Goal: Task Accomplishment & Management: Complete application form

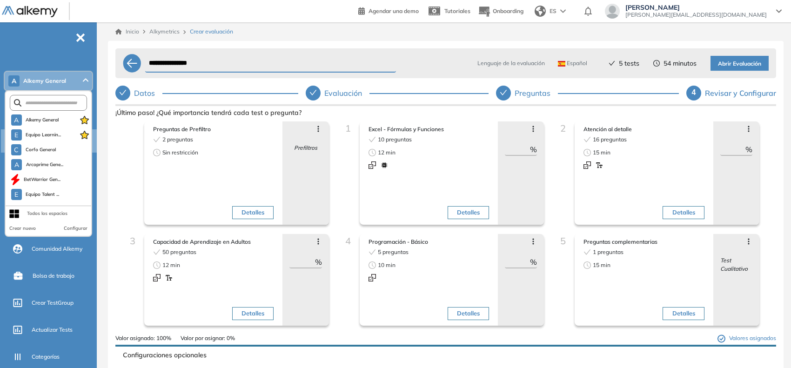
scroll to position [8, 0]
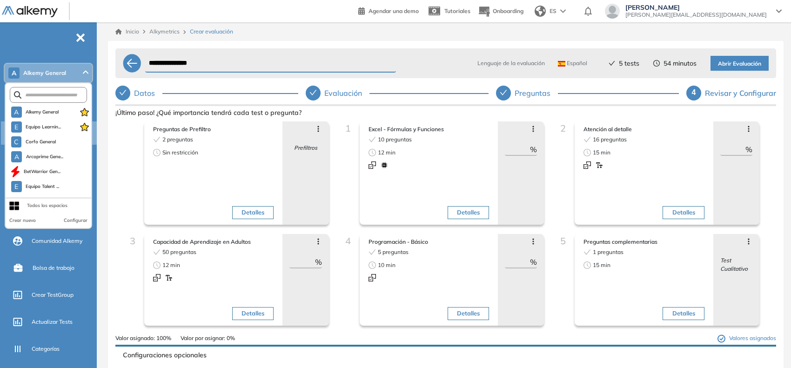
click at [263, 41] on div "**********" at bounding box center [446, 234] width 676 height 387
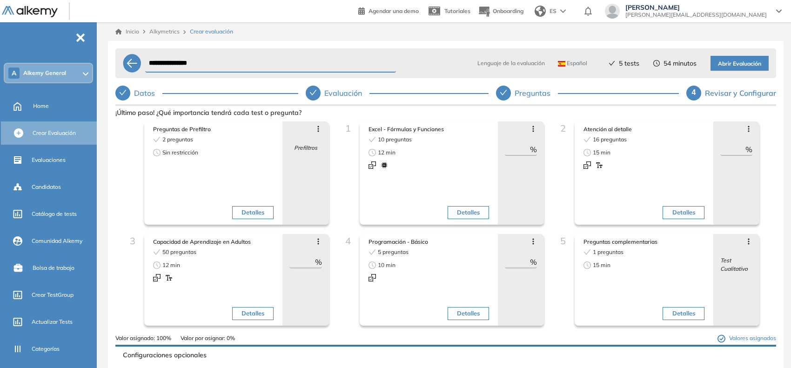
drag, startPoint x: 49, startPoint y: 105, endPoint x: 434, endPoint y: 62, distance: 387.9
click at [49, 105] on div "Home" at bounding box center [64, 106] width 62 height 16
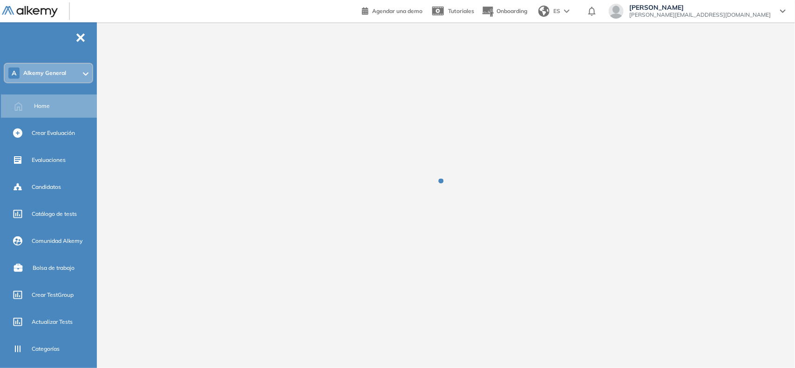
click at [66, 79] on div "A Alkemy General" at bounding box center [49, 73] width 88 height 19
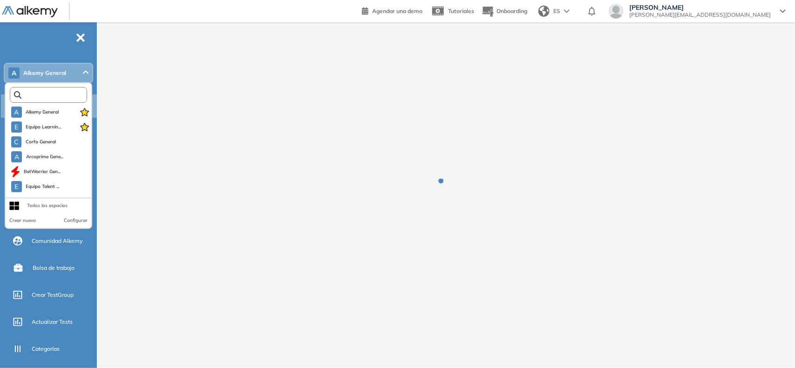
click at [56, 95] on input "text" at bounding box center [50, 95] width 58 height 7
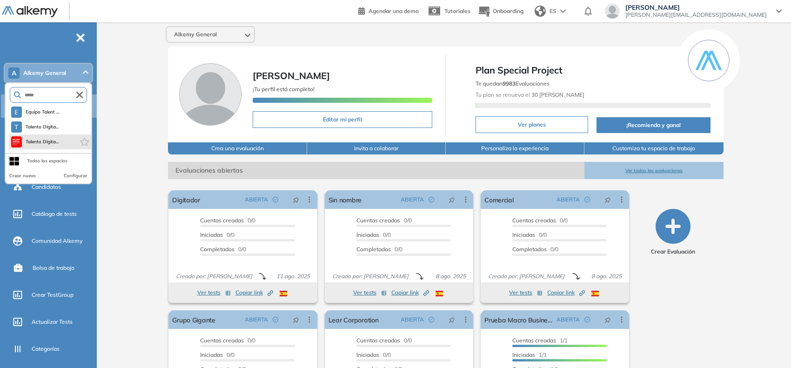
type input "*****"
click at [46, 147] on li "Talento Digita..." at bounding box center [50, 142] width 82 height 15
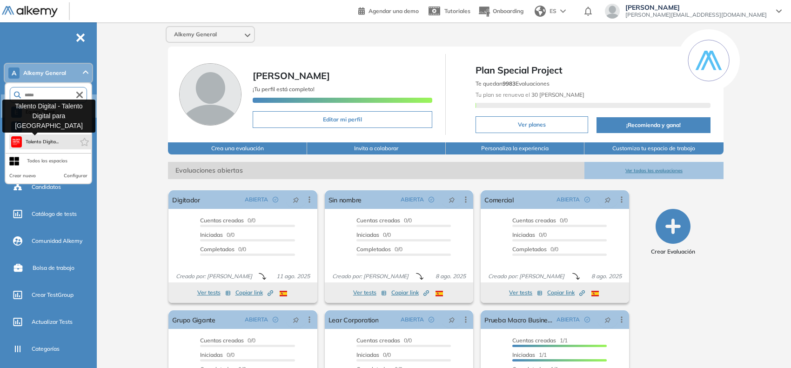
click at [54, 138] on span "Talento Digita..." at bounding box center [43, 141] width 34 height 7
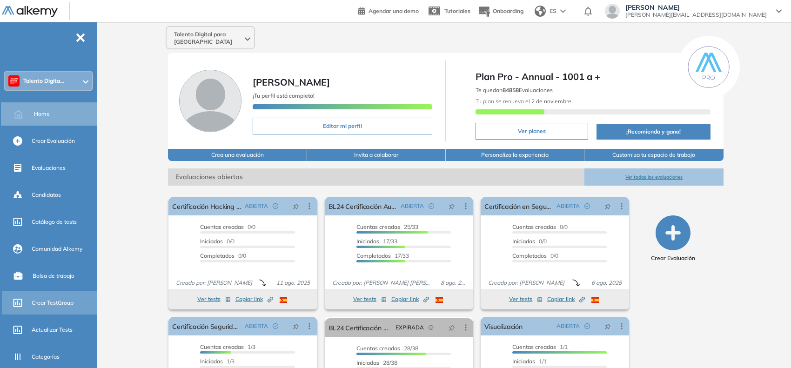
click at [49, 296] on div "Crear TestGroup" at bounding box center [63, 303] width 63 height 16
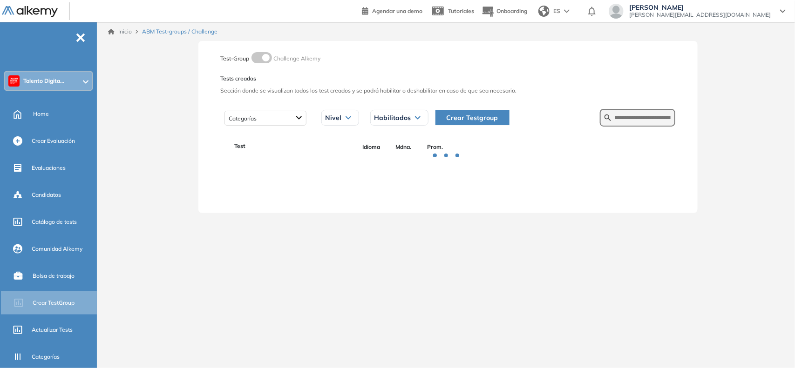
click at [459, 119] on span "Crear Testgroup" at bounding box center [472, 118] width 52 height 10
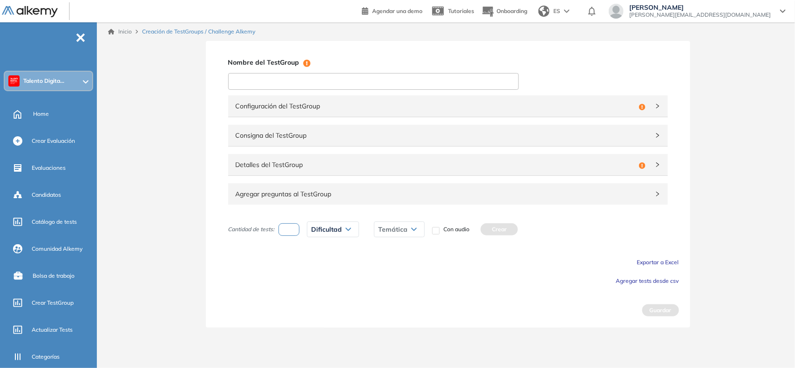
click at [443, 73] on input at bounding box center [373, 81] width 290 height 17
type input "*"
type input "**********"
click at [600, 108] on span "Configuración del TestGroup" at bounding box center [435, 106] width 399 height 10
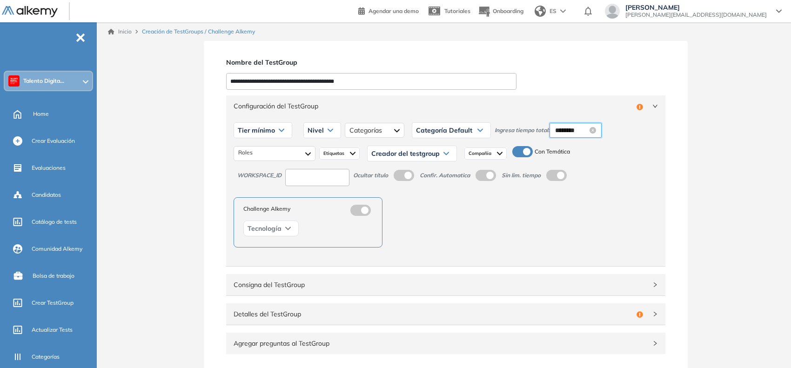
click at [573, 128] on input "********" at bounding box center [571, 130] width 33 height 10
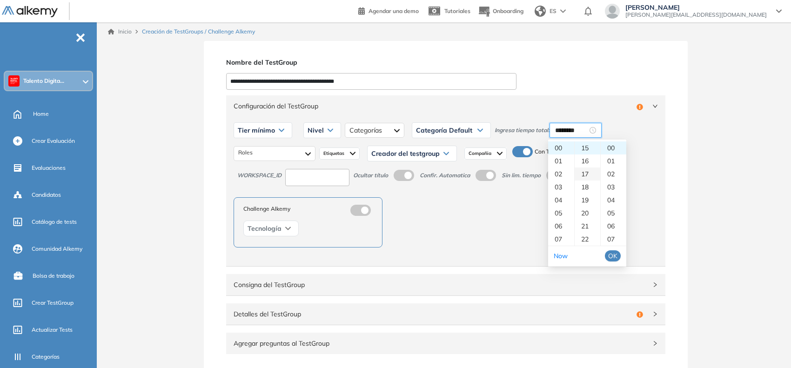
scroll to position [137, 0]
click at [586, 168] on div "12" at bounding box center [588, 167] width 26 height 13
type input "********"
click at [618, 256] on button "OK" at bounding box center [613, 255] width 16 height 11
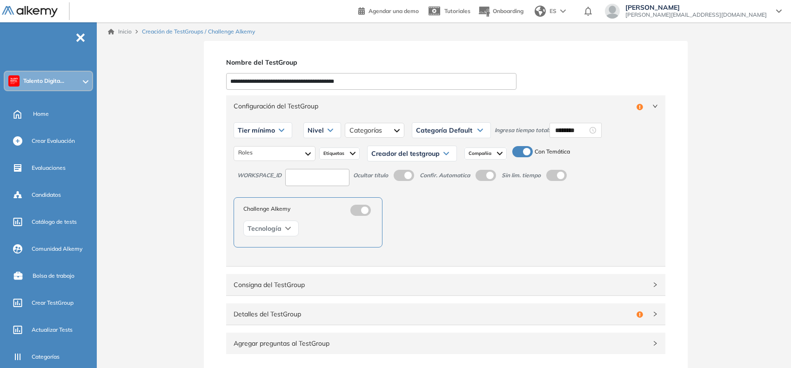
click at [277, 131] on div "Tier mínimo" at bounding box center [263, 130] width 58 height 15
click at [255, 156] on div "Tier N° 1" at bounding box center [263, 150] width 57 height 17
click at [256, 154] on li "Tier N° 1" at bounding box center [248, 150] width 21 height 9
click at [306, 129] on span "Nivel" at bounding box center [305, 130] width 16 height 7
click at [303, 199] on li "Integrador" at bounding box center [310, 200] width 25 height 9
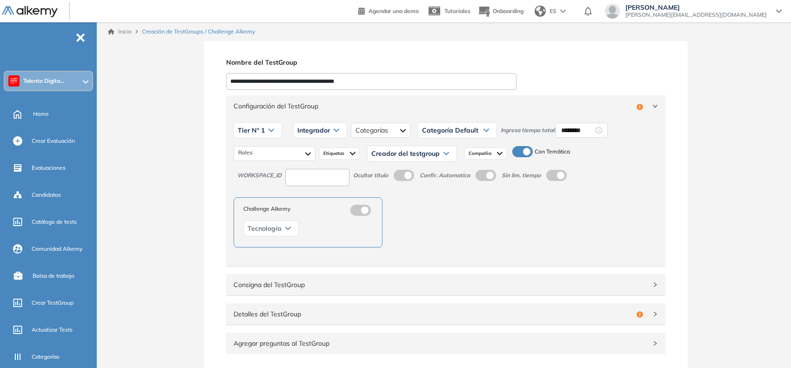
click at [333, 184] on input at bounding box center [317, 177] width 64 height 17
type input "***"
click at [291, 145] on div "Roles Etiquetas Creador del testgroup Juan Pablo P. Juan Manuel F. Paula D. Fed…" at bounding box center [446, 153] width 425 height 23
click at [282, 150] on div at bounding box center [275, 153] width 82 height 15
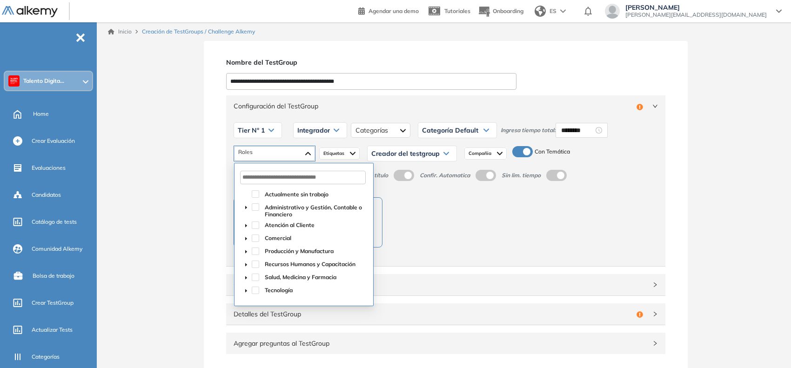
click at [244, 291] on icon "caret-down" at bounding box center [246, 291] width 5 height 5
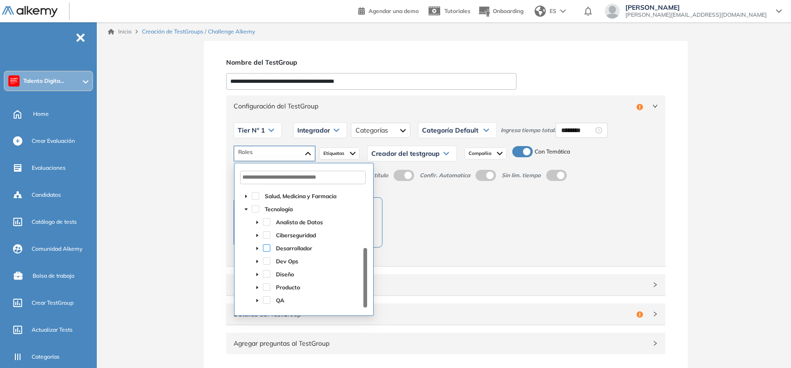
click at [266, 249] on span at bounding box center [266, 247] width 7 height 7
click at [259, 249] on icon "caret-down" at bounding box center [257, 248] width 5 height 5
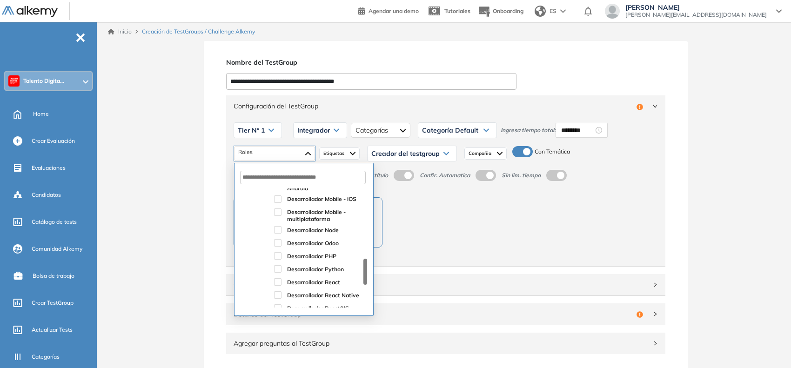
scroll to position [431, 0]
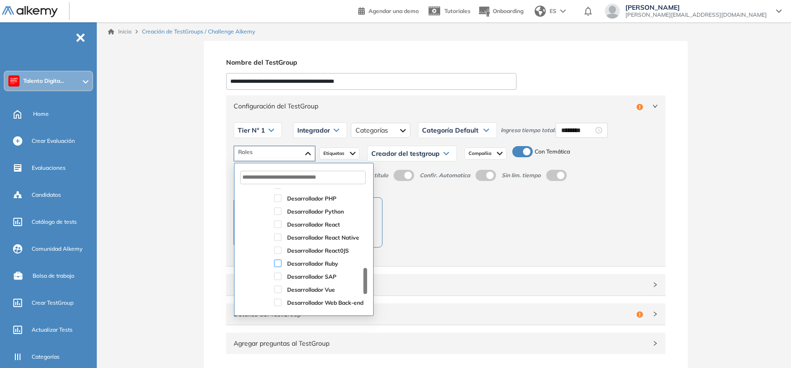
click at [277, 264] on span at bounding box center [277, 263] width 7 height 7
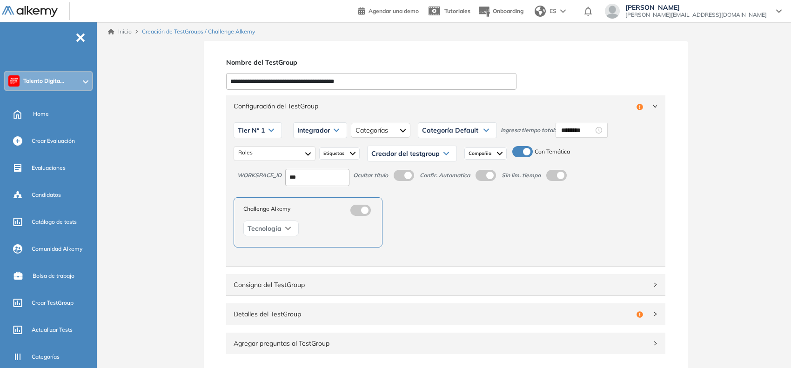
click at [352, 152] on img at bounding box center [353, 153] width 6 height 7
click at [394, 152] on span "Creador del testgroup" at bounding box center [405, 153] width 68 height 7
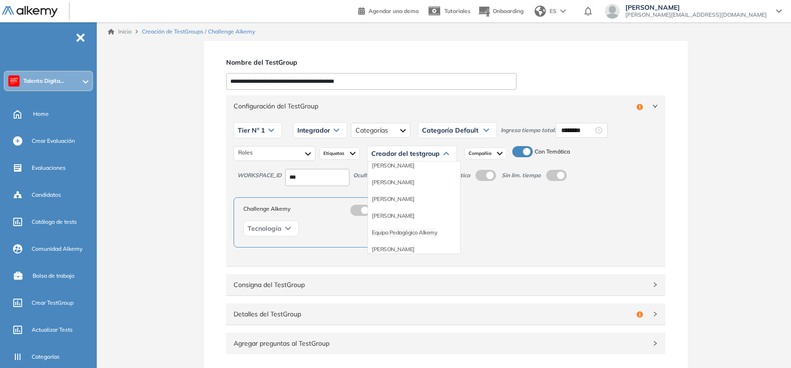
click at [407, 234] on li "Equipo Pedagógico Alkemy" at bounding box center [404, 232] width 65 height 9
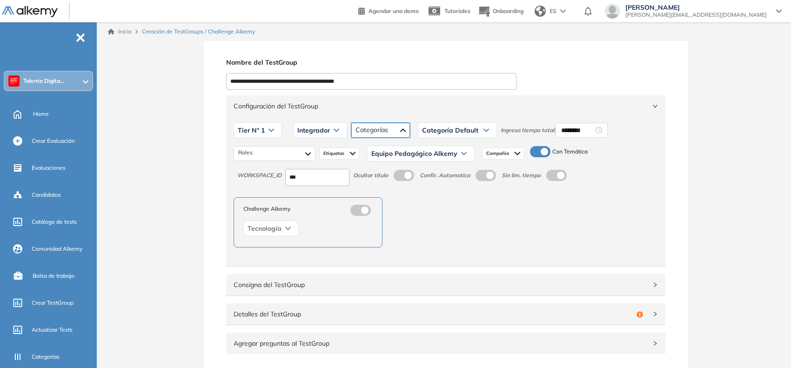
click at [403, 136] on div at bounding box center [380, 130] width 59 height 15
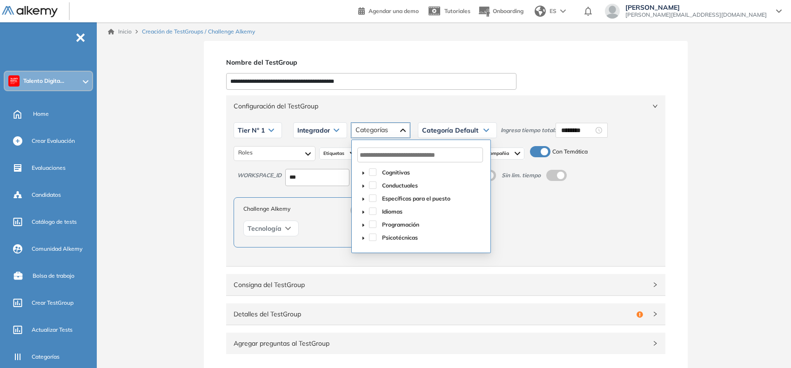
click at [361, 227] on span "caret-down" at bounding box center [363, 225] width 5 height 5
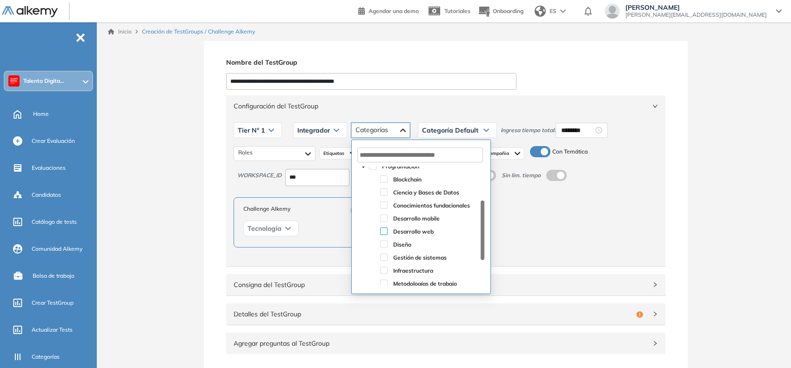
click at [385, 233] on span at bounding box center [383, 231] width 7 height 7
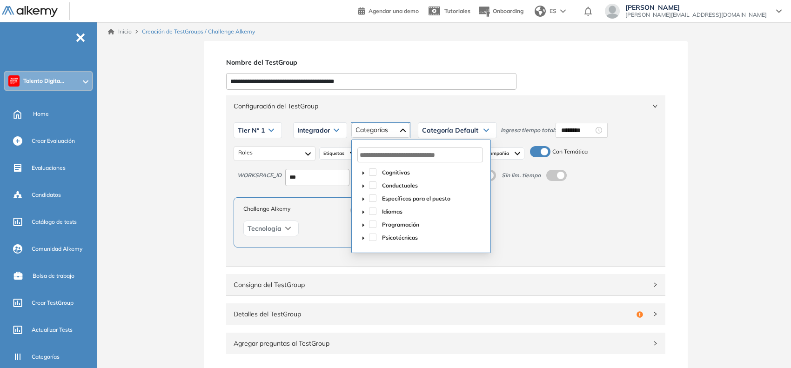
scroll to position [0, 0]
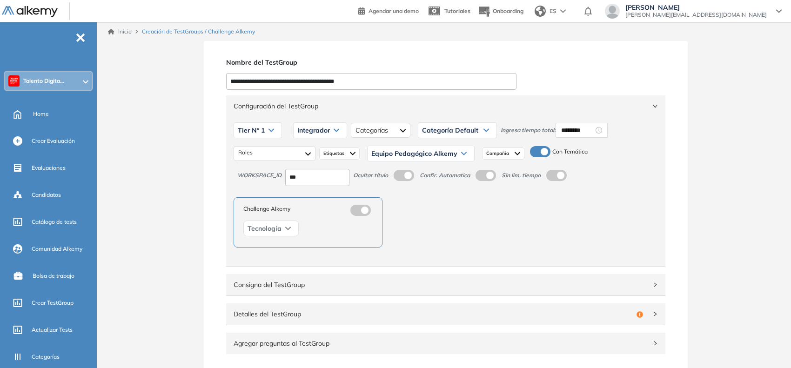
click at [641, 108] on span "Configuración del TestGroup" at bounding box center [440, 106] width 413 height 10
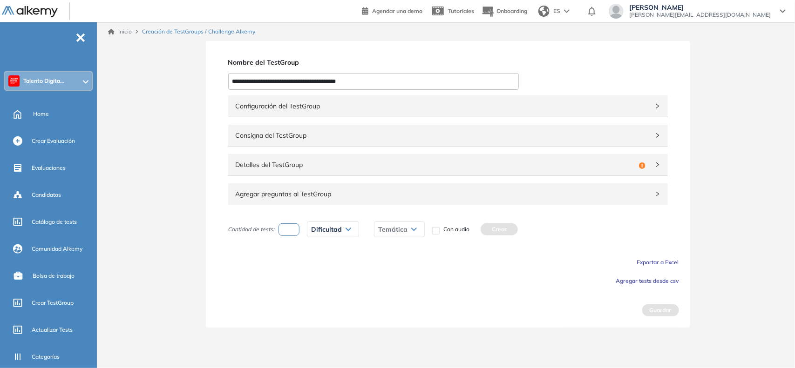
click at [291, 157] on div "Detalles del TestGroup Incompleto" at bounding box center [447, 164] width 439 height 21
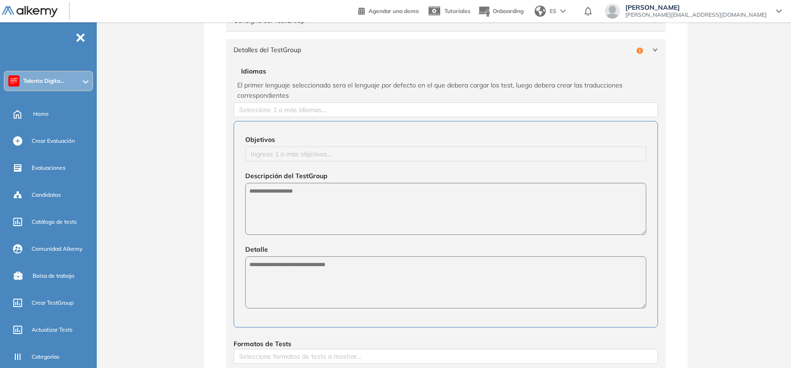
scroll to position [116, 0]
click at [297, 99] on span "El primer lenguaje seleccionado sera el lenguaje por defecto en el que debera c…" at bounding box center [445, 89] width 417 height 20
click at [289, 105] on div at bounding box center [446, 108] width 420 height 11
click at [292, 106] on div at bounding box center [446, 108] width 420 height 11
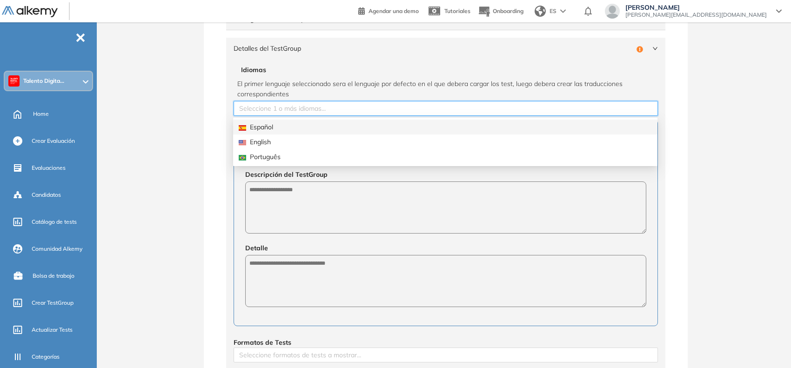
click at [273, 121] on div "Español" at bounding box center [445, 127] width 425 height 15
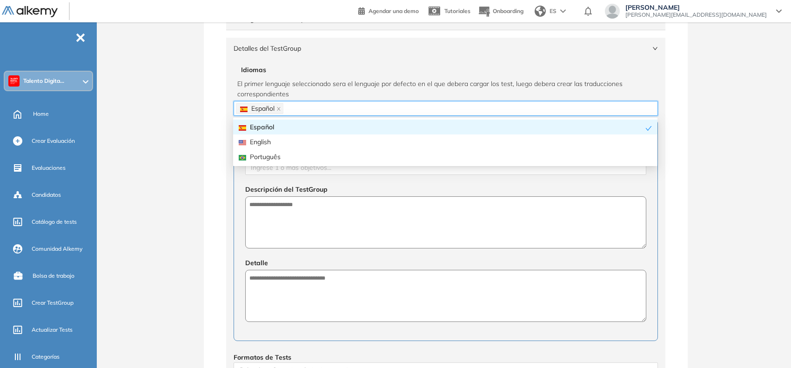
click at [198, 168] on div "**********" at bounding box center [446, 261] width 691 height 673
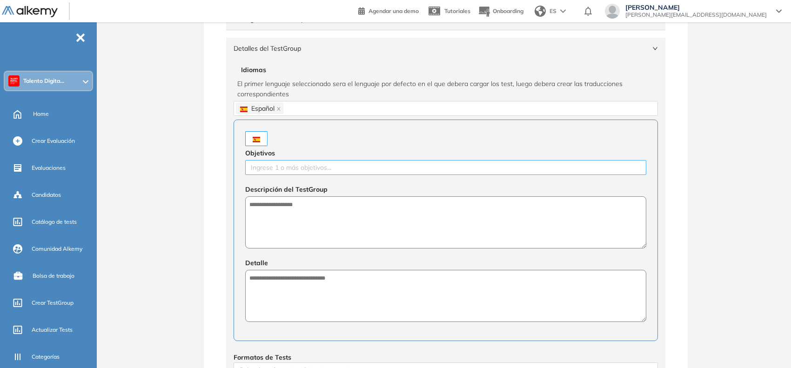
click at [276, 170] on div at bounding box center [446, 167] width 397 height 11
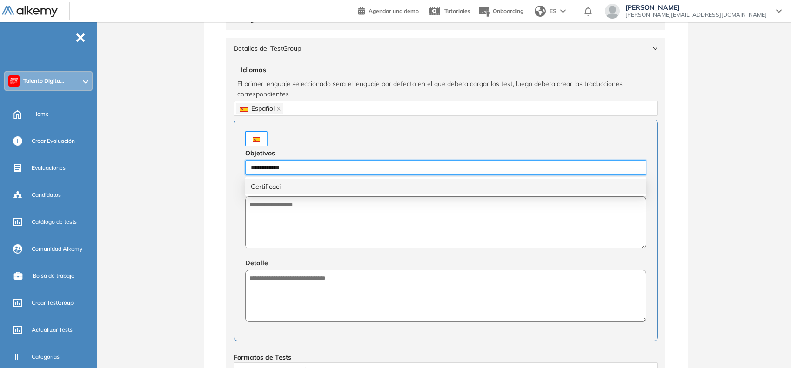
type input "**********"
type input "****"
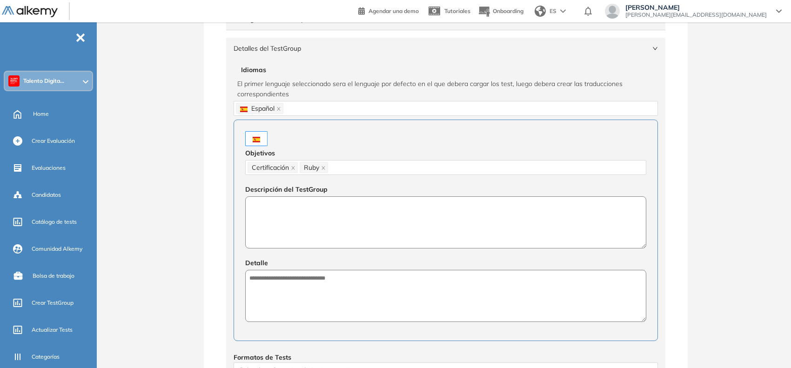
click at [311, 226] on textarea at bounding box center [445, 222] width 401 height 52
click at [331, 205] on textarea "**********" at bounding box center [445, 222] width 401 height 53
click at [331, 204] on textarea "**********" at bounding box center [445, 222] width 401 height 53
type textarea "**********"
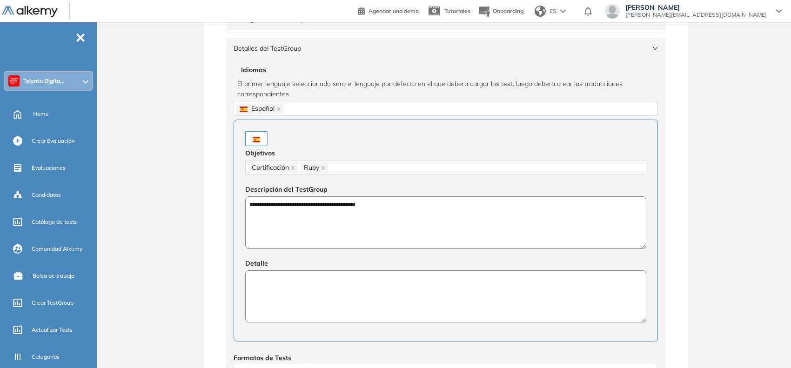
click at [313, 304] on textarea at bounding box center [445, 296] width 401 height 52
paste textarea "**********"
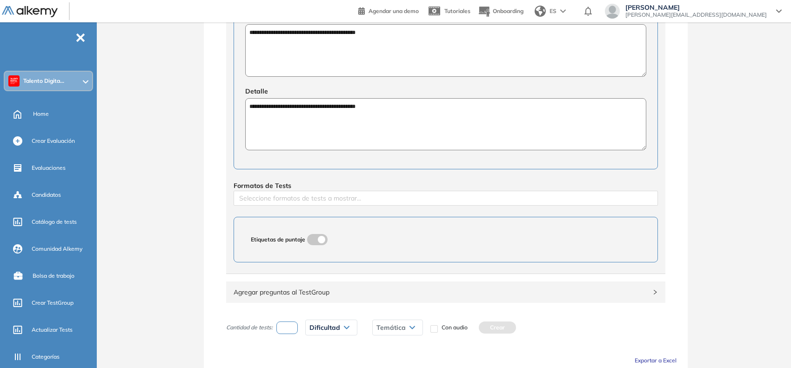
scroll to position [291, 0]
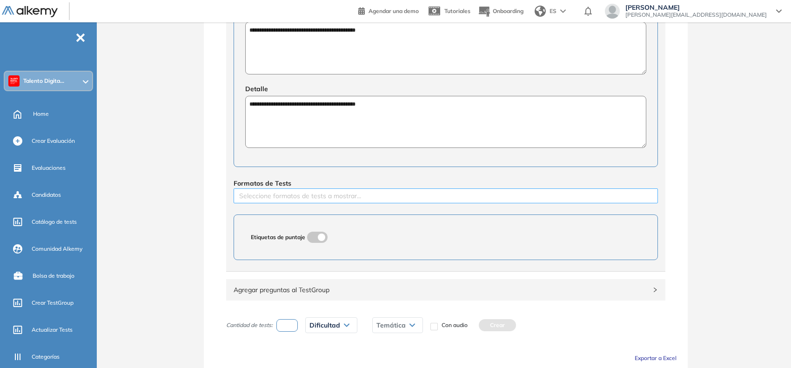
click at [281, 196] on div at bounding box center [446, 195] width 420 height 11
type textarea "**********"
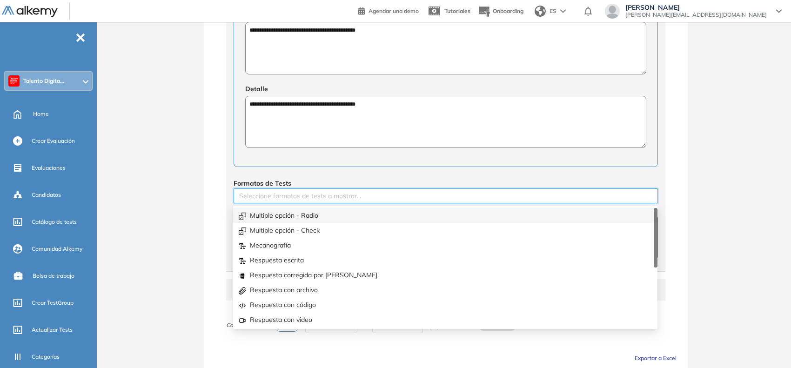
click at [266, 211] on div "Multiple opción - Radio" at bounding box center [445, 215] width 413 height 10
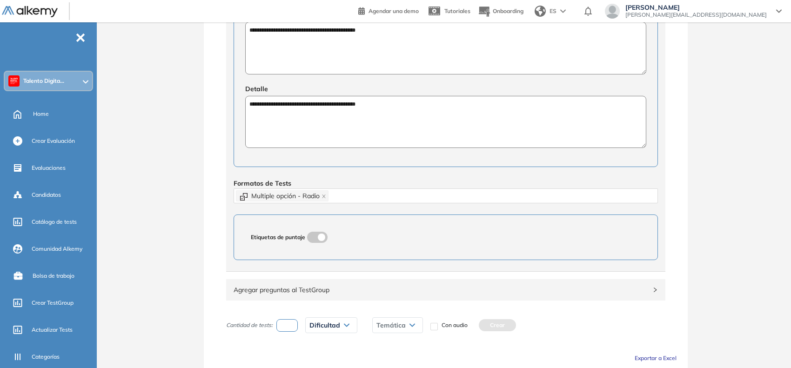
click at [207, 229] on div "**********" at bounding box center [446, 87] width 484 height 674
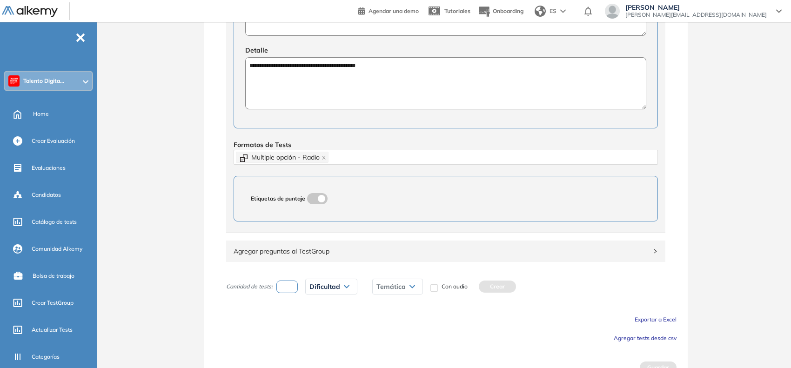
scroll to position [348, 0]
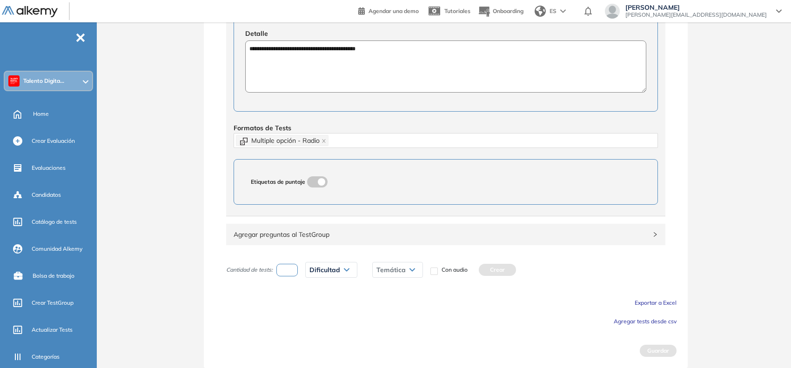
click at [624, 320] on span "Agregar tests desde csv" at bounding box center [645, 321] width 63 height 7
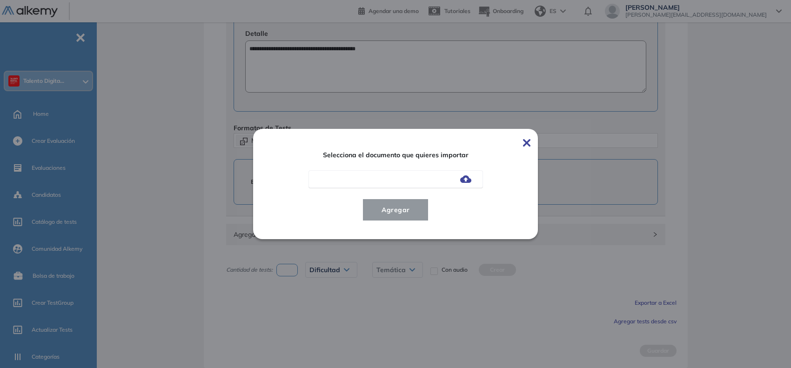
click at [464, 176] on img at bounding box center [465, 178] width 11 height 7
click at [0, 0] on input "file" at bounding box center [0, 0] width 0 height 0
click at [420, 216] on button "Agregar" at bounding box center [396, 210] width 67 height 22
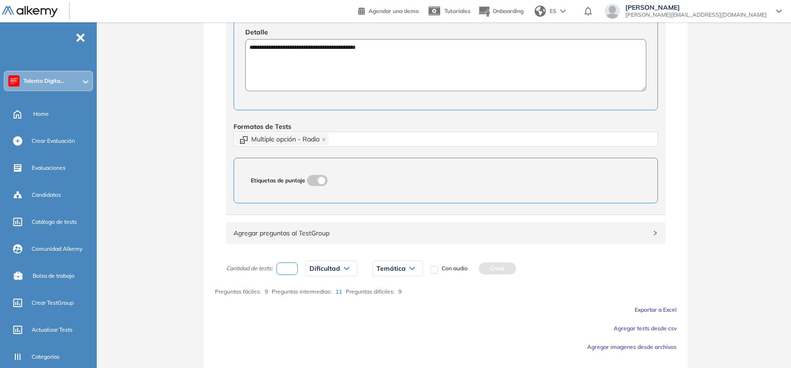
scroll to position [375, 0]
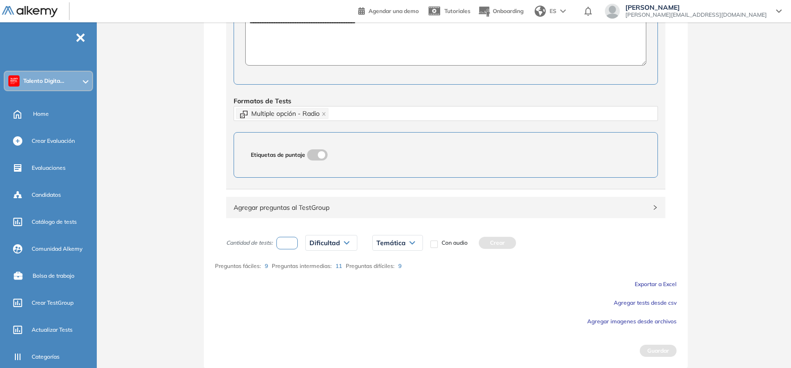
click at [285, 238] on input "number" at bounding box center [287, 243] width 21 height 13
type input "*"
click at [317, 239] on span "Dificultad" at bounding box center [325, 242] width 31 height 7
click at [319, 258] on div "Muy fácil" at bounding box center [352, 263] width 92 height 17
click at [313, 278] on li "Fácil" at bounding box center [315, 279] width 11 height 9
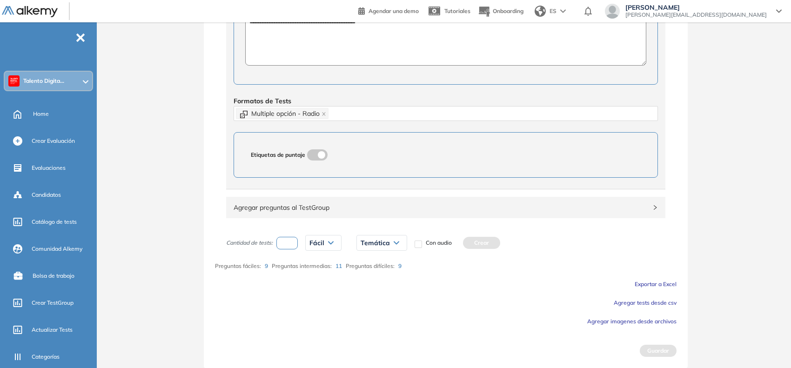
click at [398, 243] on icon at bounding box center [397, 243] width 6 height 4
click at [367, 265] on li "6.1" at bounding box center [364, 262] width 7 height 9
drag, startPoint x: 469, startPoint y: 237, endPoint x: 460, endPoint y: 241, distance: 9.6
click at [468, 237] on button "Crear" at bounding box center [461, 243] width 37 height 12
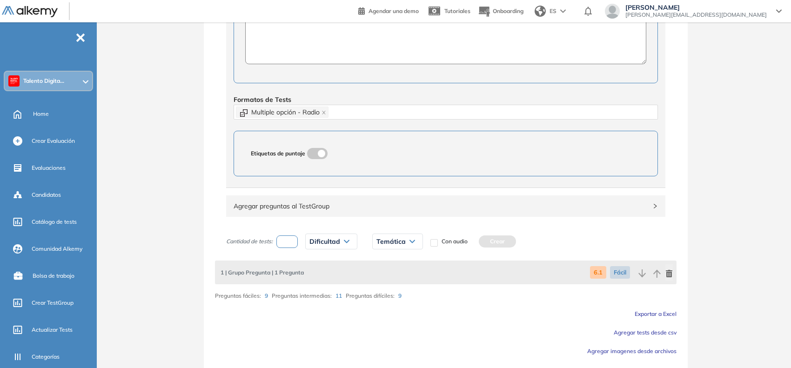
click at [294, 248] on input "number" at bounding box center [287, 242] width 21 height 13
type input "*"
click at [318, 243] on span "Dificultad" at bounding box center [325, 241] width 31 height 7
click at [315, 296] on li "Intermedia" at bounding box center [323, 294] width 26 height 9
click at [395, 244] on span "Temática" at bounding box center [394, 241] width 29 height 7
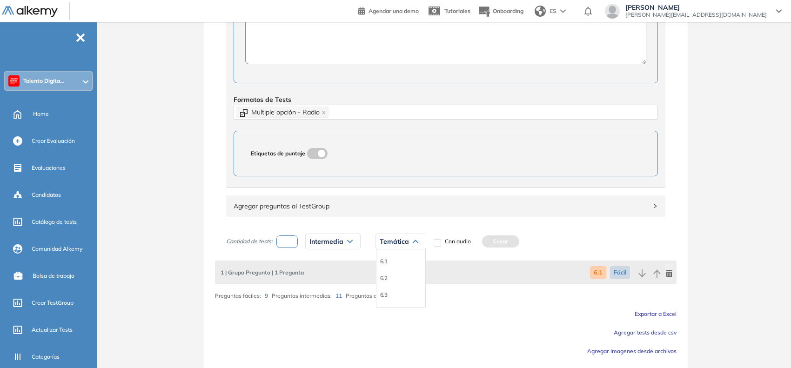
click at [386, 266] on li "6.1" at bounding box center [383, 261] width 7 height 9
click at [491, 236] on div "Cantidad de tests: * Intermedia Muy fácil Fácil Intermedia Difícil Muy difícil …" at bounding box center [364, 241] width 277 height 23
click at [477, 247] on button "Crear" at bounding box center [480, 242] width 37 height 12
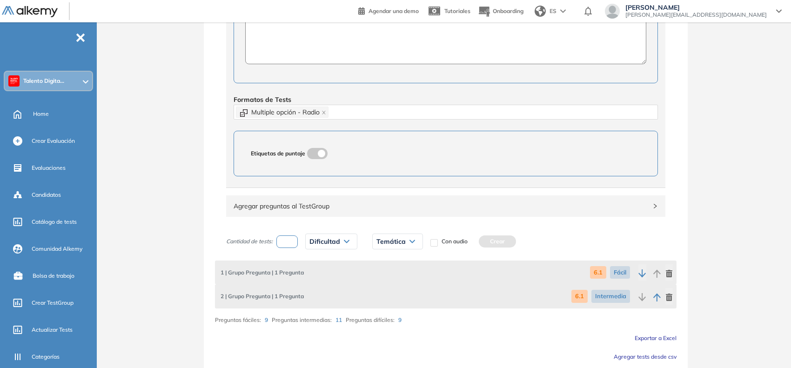
click at [284, 246] on input "number" at bounding box center [287, 242] width 21 height 13
type input "*"
click at [318, 239] on span "Dificultad" at bounding box center [325, 241] width 31 height 7
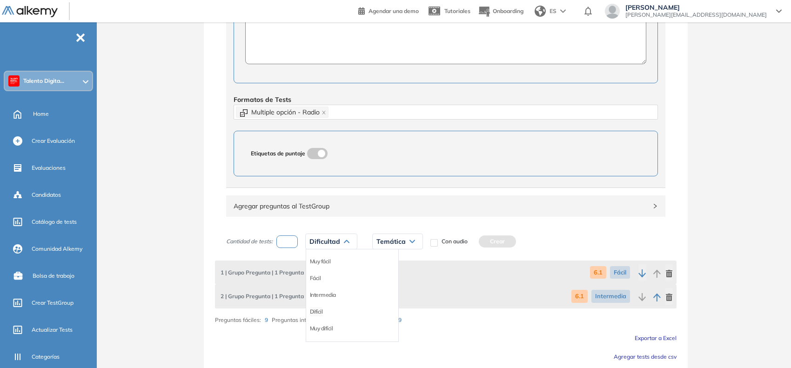
click at [319, 315] on li "Difícil" at bounding box center [316, 311] width 13 height 9
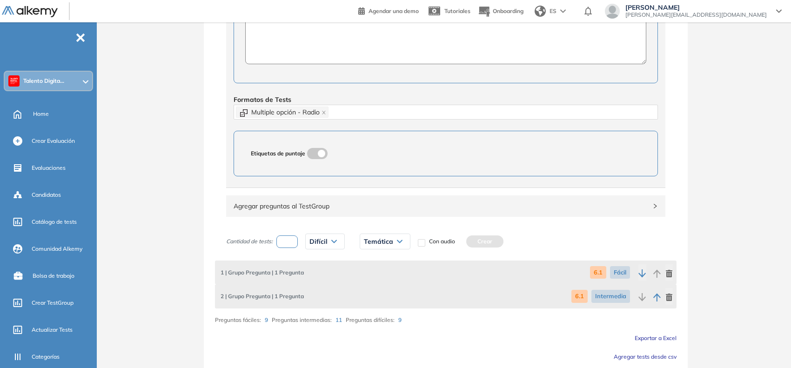
click at [379, 252] on div "Temática 6.1 6.2 6.3" at bounding box center [385, 241] width 66 height 23
click at [389, 243] on span "Temática" at bounding box center [378, 241] width 29 height 7
click at [367, 266] on li "6.1" at bounding box center [367, 261] width 7 height 9
click at [464, 245] on button "Crear" at bounding box center [464, 242] width 37 height 12
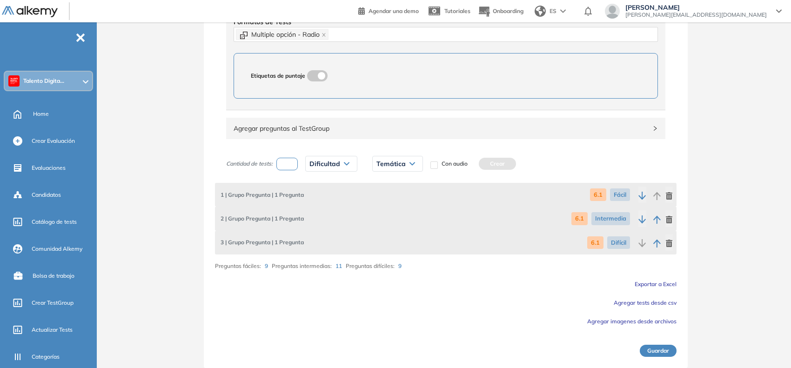
scroll to position [453, 0]
click at [281, 166] on input "number" at bounding box center [287, 164] width 21 height 13
type input "*"
click at [336, 166] on span "Dificultad" at bounding box center [325, 163] width 31 height 7
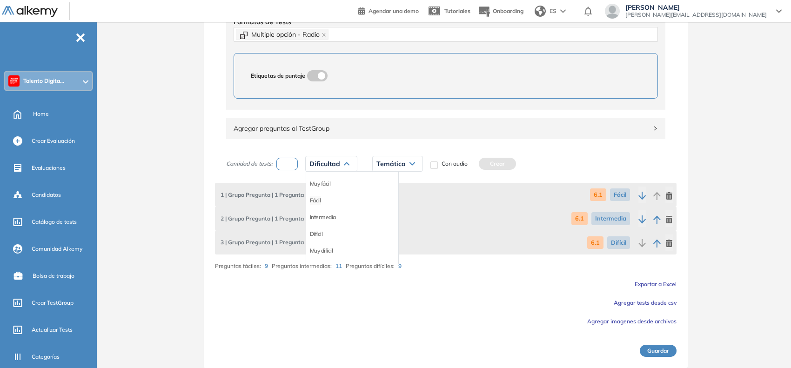
click at [317, 204] on li "Fácil" at bounding box center [315, 200] width 11 height 9
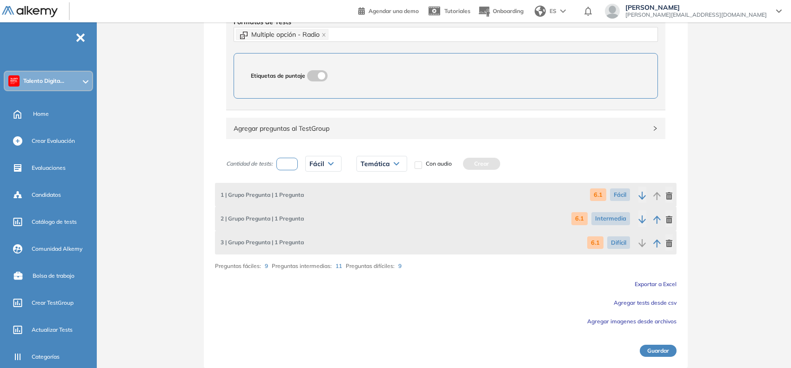
click at [374, 168] on span "Temática" at bounding box center [375, 163] width 29 height 7
click at [368, 201] on li "6.2" at bounding box center [364, 200] width 7 height 9
drag, startPoint x: 465, startPoint y: 157, endPoint x: 361, endPoint y: 178, distance: 105.4
click at [464, 158] on div "Cantidad de tests: * Fácil Muy fácil Fácil Intermedia Difícil Muy difícil Avanz…" at bounding box center [364, 163] width 277 height 23
click at [455, 164] on button "Crear" at bounding box center [461, 164] width 37 height 12
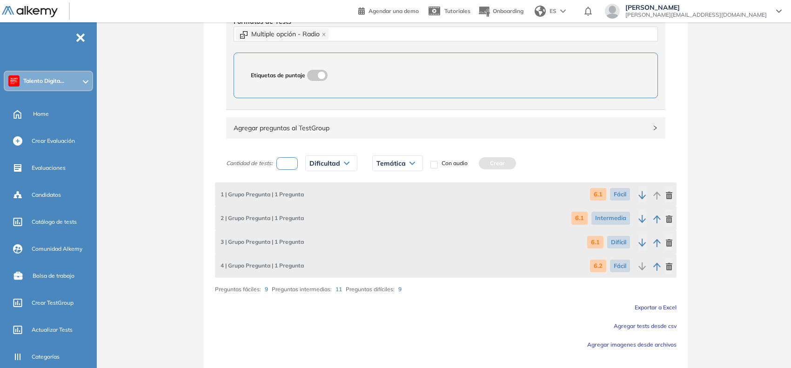
click at [288, 157] on input "number" at bounding box center [287, 163] width 21 height 13
type input "*"
click at [329, 164] on span "Dificultad" at bounding box center [325, 163] width 31 height 7
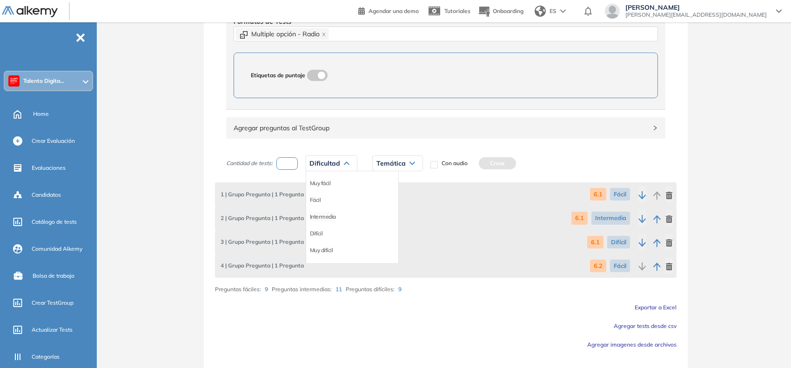
click at [333, 217] on li "Intermedia" at bounding box center [323, 216] width 26 height 9
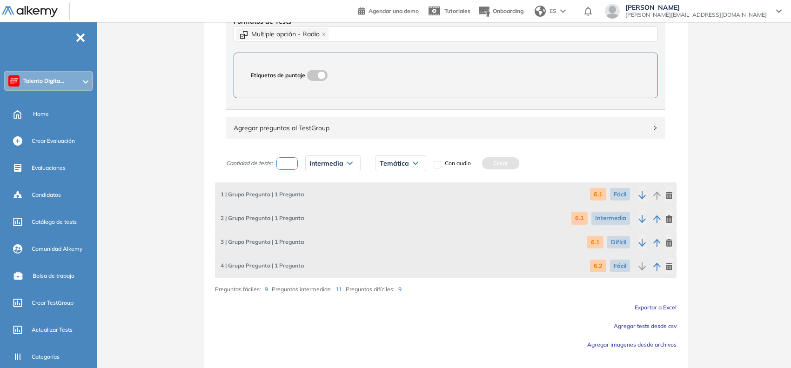
click at [399, 163] on span "Temática" at bounding box center [394, 163] width 29 height 7
click at [387, 203] on li "6.2" at bounding box center [383, 200] width 7 height 9
click at [482, 162] on button "Crear" at bounding box center [480, 163] width 37 height 12
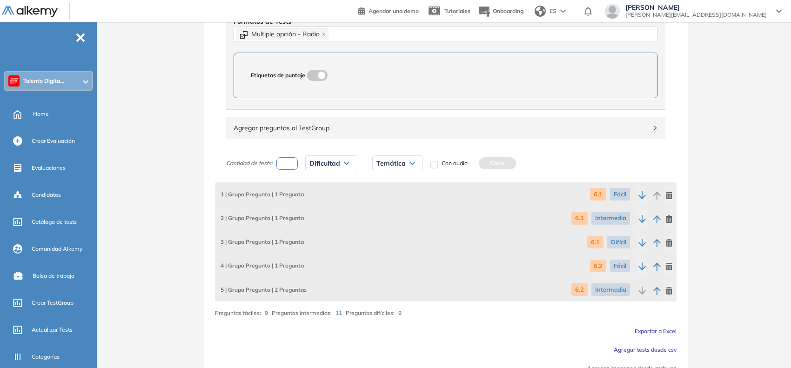
drag, startPoint x: 285, startPoint y: 170, endPoint x: 320, endPoint y: 167, distance: 35.1
click at [285, 170] on input "number" at bounding box center [287, 163] width 21 height 13
type input "*"
click at [326, 166] on span "Dificultad" at bounding box center [325, 163] width 31 height 7
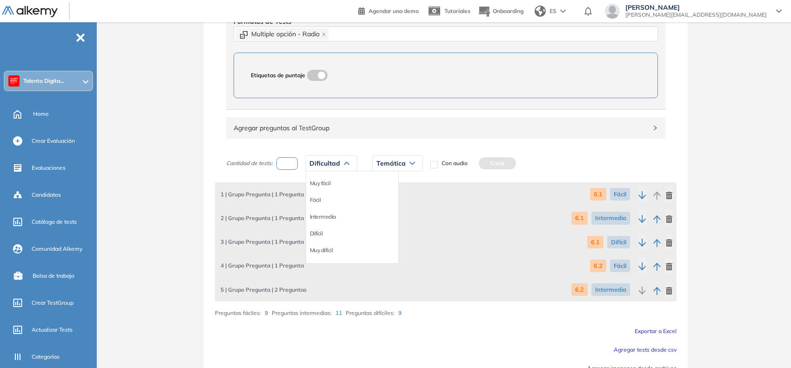
click at [315, 238] on li "Difícil" at bounding box center [316, 233] width 13 height 9
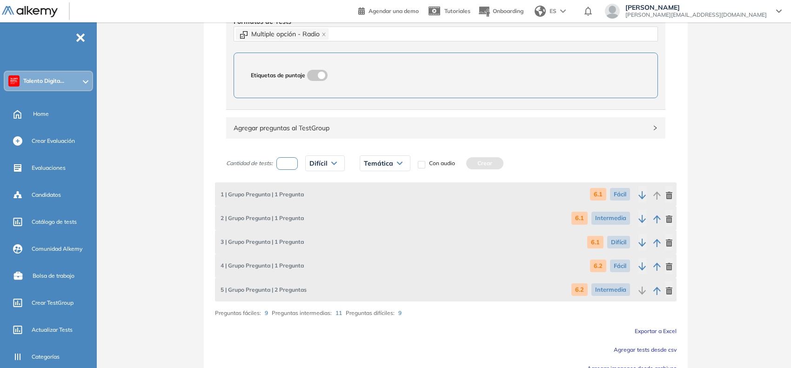
click at [398, 161] on div "Temática" at bounding box center [385, 163] width 50 height 15
click at [369, 199] on li "6.2" at bounding box center [367, 200] width 7 height 9
click at [475, 169] on button "Crear" at bounding box center [464, 163] width 37 height 12
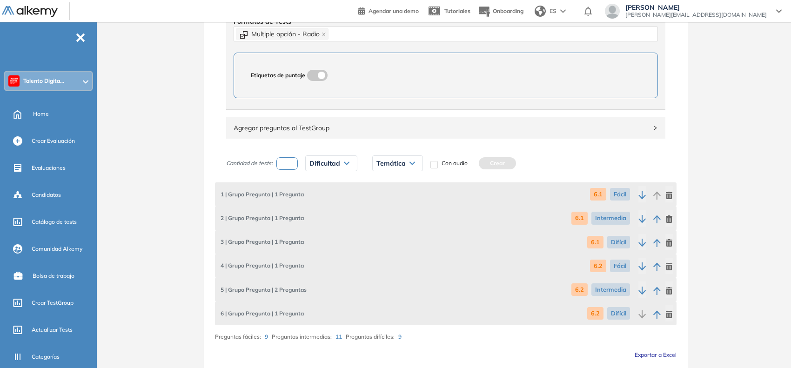
click at [290, 163] on input "number" at bounding box center [287, 163] width 21 height 13
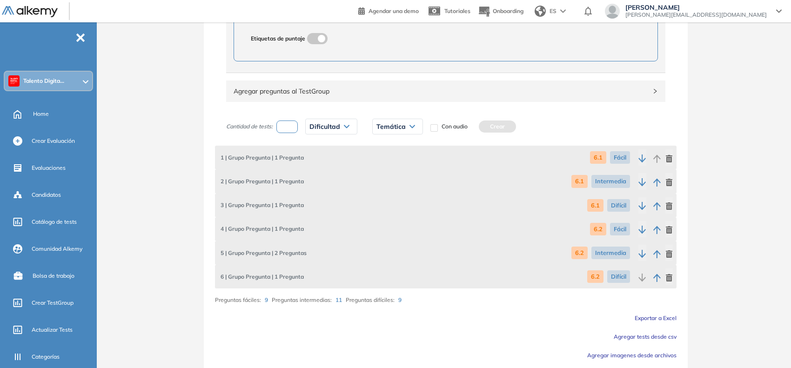
scroll to position [525, 0]
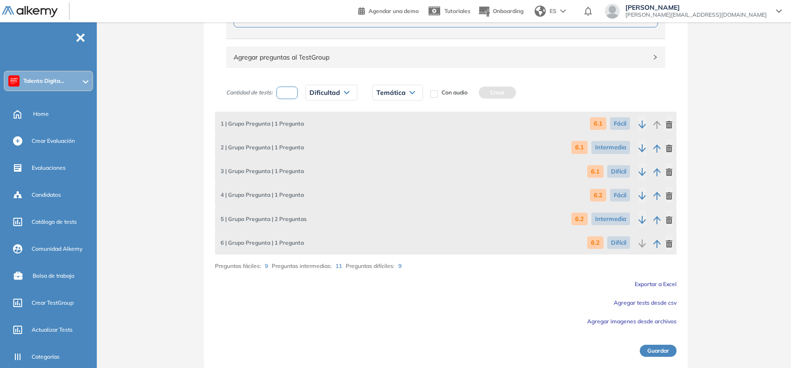
type input "*"
click at [333, 91] on span "Dificultad" at bounding box center [325, 92] width 31 height 7
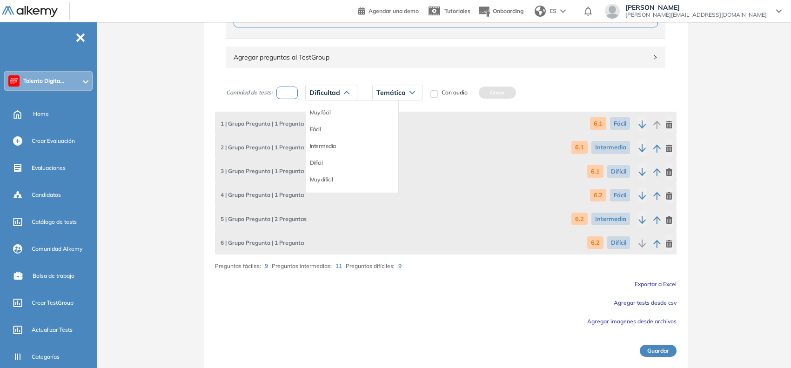
click at [318, 134] on li "Fácil" at bounding box center [315, 129] width 11 height 9
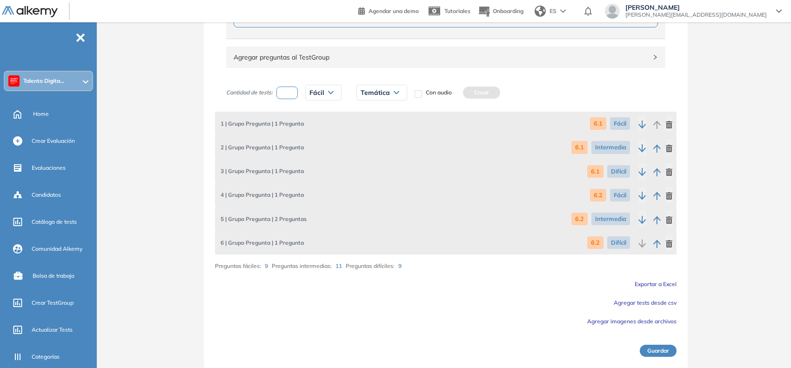
click at [372, 94] on span "Temática" at bounding box center [375, 92] width 29 height 7
click at [368, 146] on li "6.3" at bounding box center [364, 146] width 7 height 9
click at [448, 95] on button "Crear" at bounding box center [461, 93] width 37 height 12
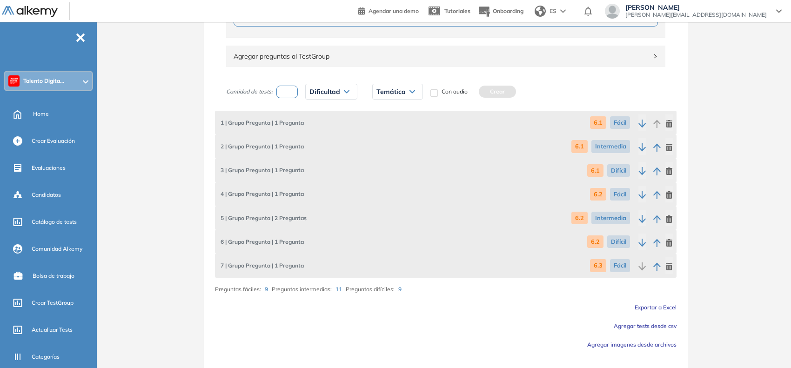
click at [287, 88] on input "number" at bounding box center [287, 92] width 21 height 13
type input "*"
click at [322, 92] on span "Dificultad" at bounding box center [325, 91] width 31 height 7
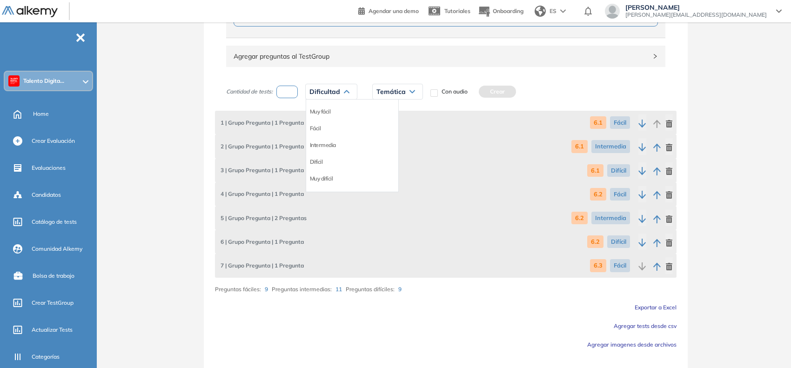
drag, startPoint x: 315, startPoint y: 145, endPoint x: 329, endPoint y: 134, distance: 18.2
click at [316, 143] on li "Intermedia" at bounding box center [323, 145] width 26 height 9
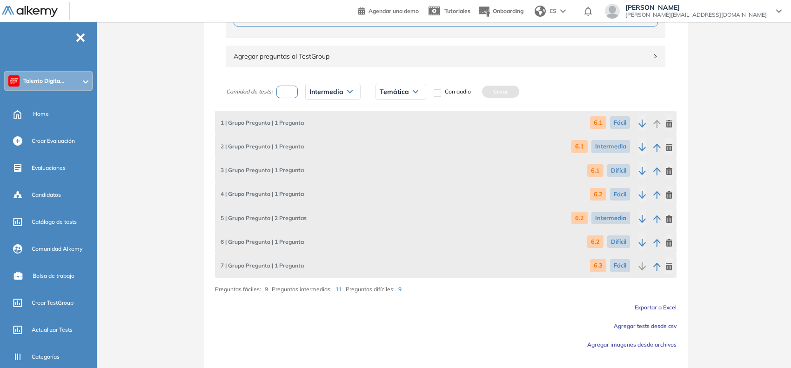
click at [392, 90] on span "Temática" at bounding box center [394, 91] width 29 height 7
drag, startPoint x: 382, startPoint y: 149, endPoint x: 413, endPoint y: 129, distance: 37.2
click at [383, 148] on li "6.3" at bounding box center [383, 145] width 7 height 9
click at [477, 98] on button "Crear" at bounding box center [480, 92] width 37 height 12
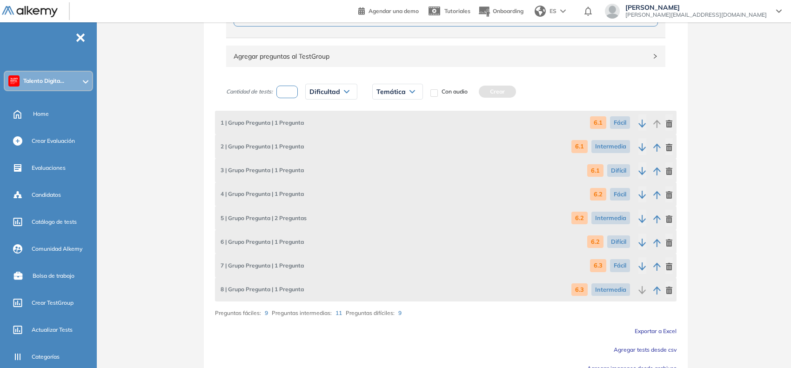
click at [288, 94] on input "number" at bounding box center [287, 92] width 21 height 13
type input "*"
click at [317, 91] on span "Dificultad" at bounding box center [325, 91] width 31 height 7
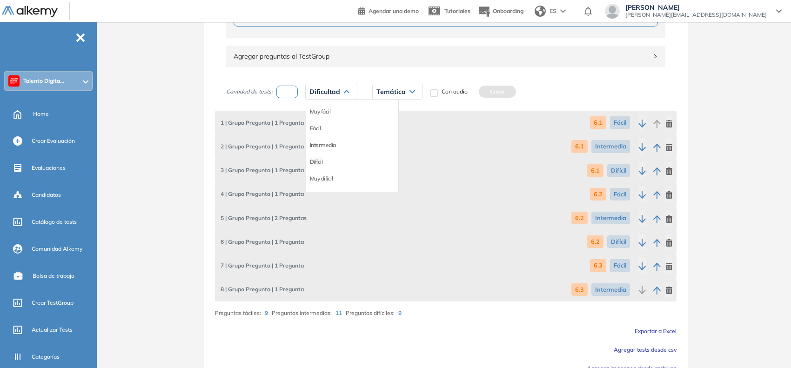
click at [317, 159] on li "Difícil" at bounding box center [316, 161] width 13 height 9
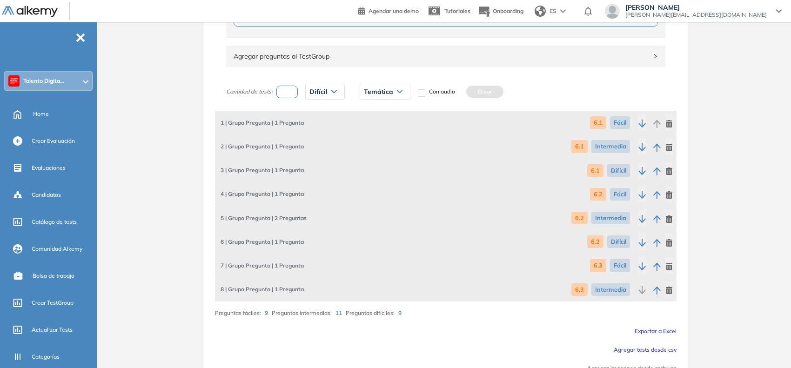
click at [399, 88] on div "Temática" at bounding box center [385, 91] width 50 height 15
click at [369, 143] on li "6.3" at bounding box center [367, 145] width 7 height 9
click at [463, 97] on button "Crear" at bounding box center [464, 92] width 37 height 12
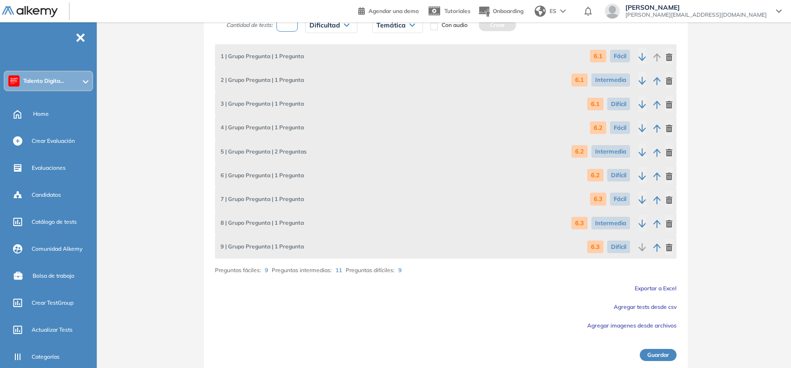
scroll to position [596, 0]
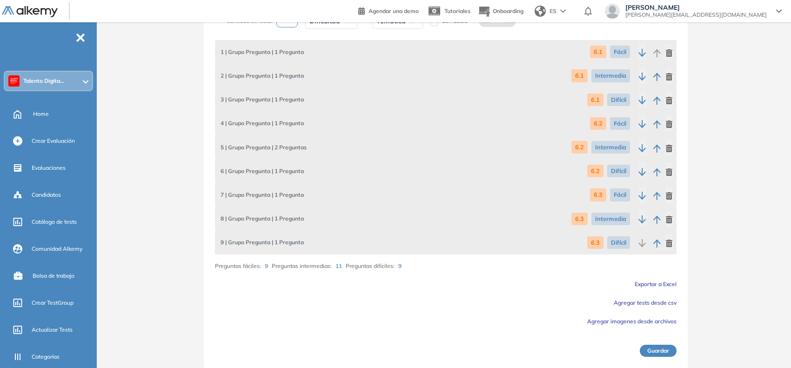
click at [648, 348] on button "Guardar" at bounding box center [658, 351] width 37 height 12
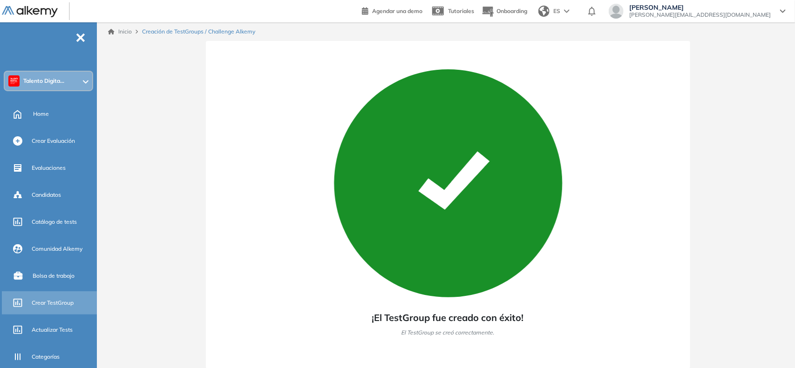
click at [25, 305] on div "Crear TestGroup" at bounding box center [50, 302] width 97 height 23
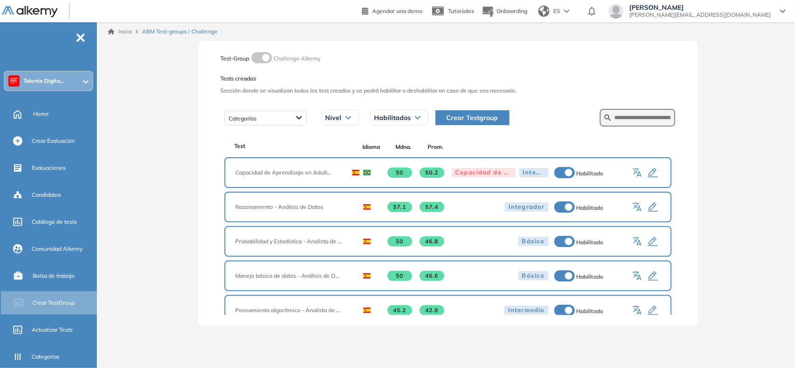
click at [474, 120] on span "Crear Testgroup" at bounding box center [472, 118] width 52 height 10
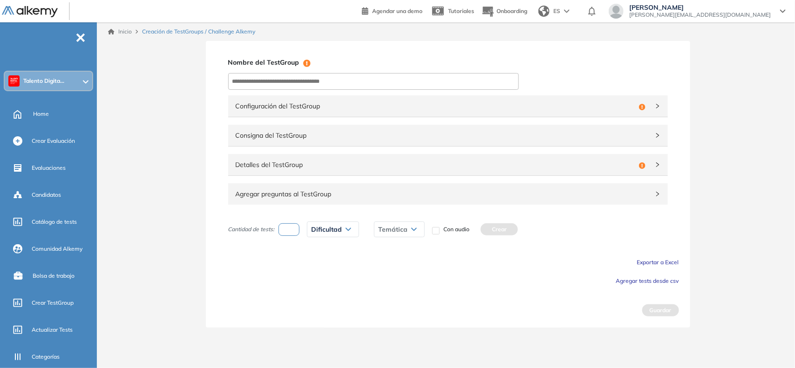
click at [337, 108] on span "Configuración del TestGroup" at bounding box center [435, 106] width 399 height 10
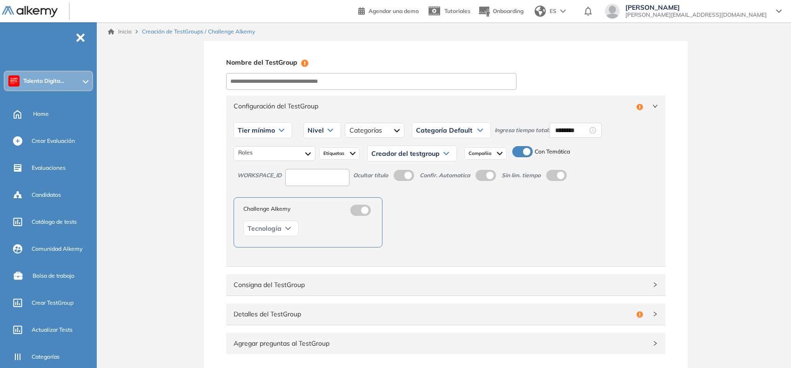
click at [315, 182] on input at bounding box center [317, 177] width 64 height 17
type input "***"
click at [311, 78] on input at bounding box center [371, 81] width 290 height 17
type input "**********"
click at [276, 127] on div "Tier mínimo" at bounding box center [263, 130] width 58 height 15
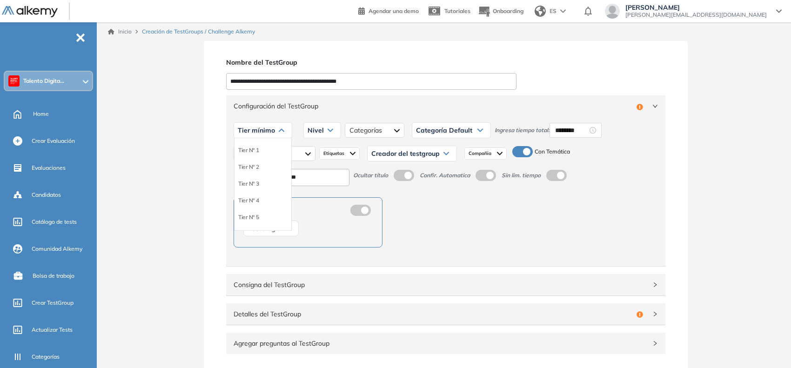
click at [250, 154] on li "Tier N° 1" at bounding box center [248, 150] width 21 height 9
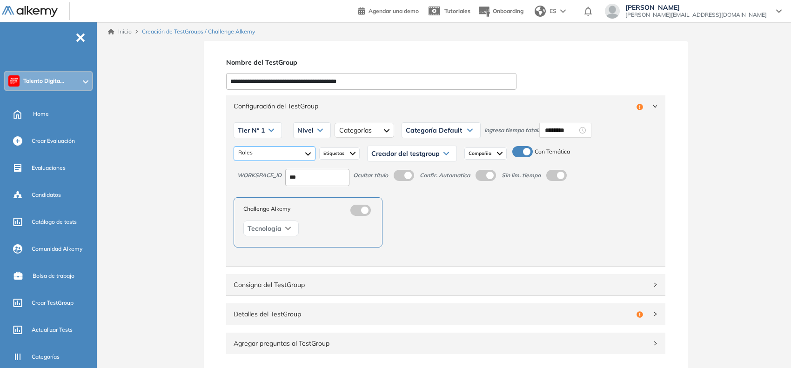
click at [261, 150] on div at bounding box center [275, 153] width 82 height 15
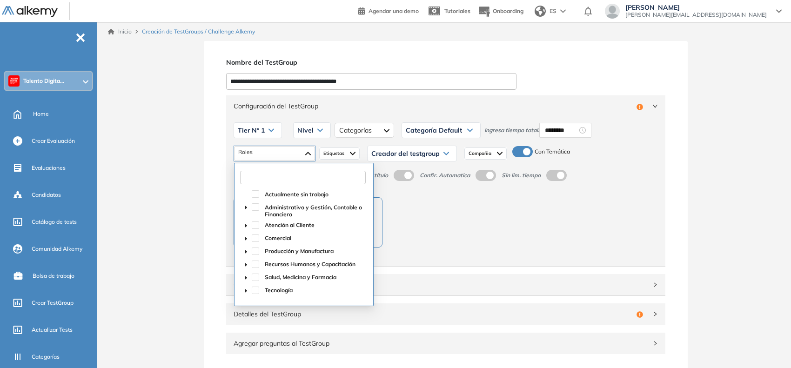
click at [286, 180] on input "text" at bounding box center [303, 177] width 126 height 13
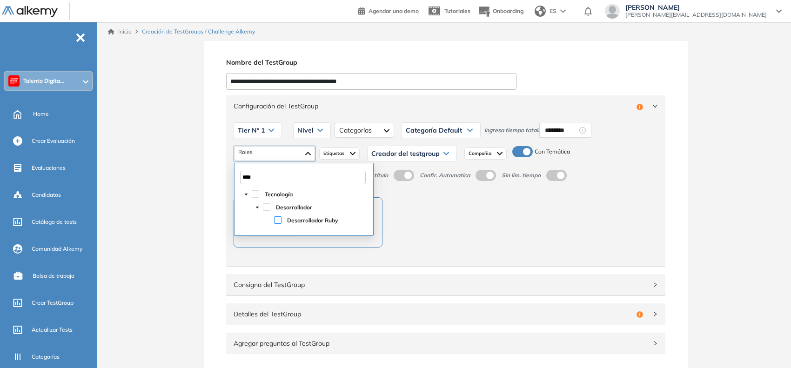
click at [276, 222] on span at bounding box center [277, 219] width 7 height 7
click at [266, 206] on span at bounding box center [266, 206] width 7 height 7
type input "****"
click at [334, 152] on span "Etiquetas" at bounding box center [335, 153] width 23 height 7
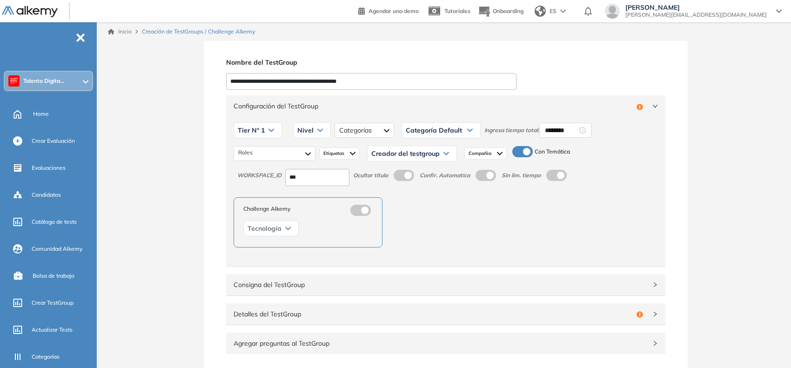
click at [378, 147] on div "Creador del testgroup" at bounding box center [412, 153] width 89 height 15
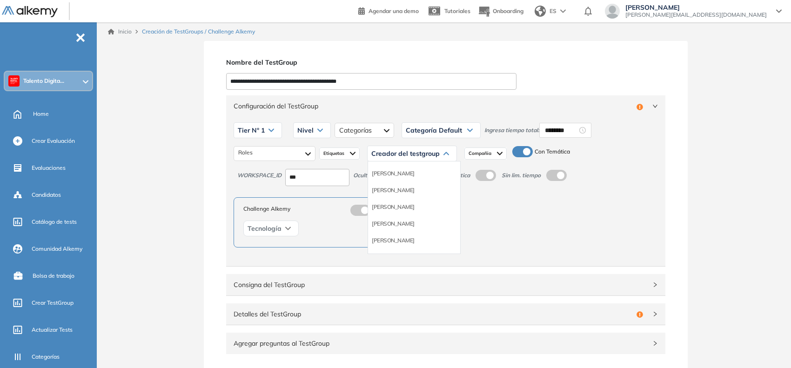
scroll to position [58, 0]
click at [418, 233] on li "Equipo Pedagógico Alkemy" at bounding box center [404, 232] width 65 height 9
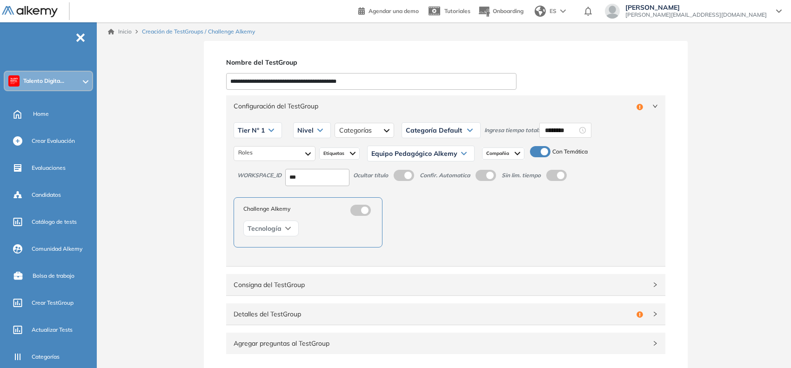
click at [432, 132] on span "Categoría Default" at bounding box center [434, 130] width 56 height 7
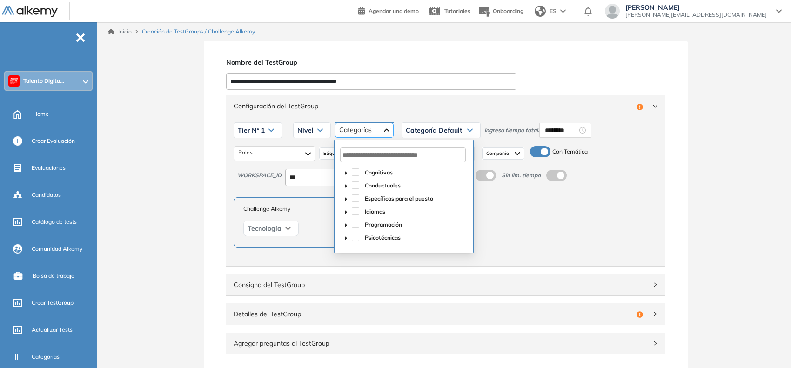
click at [380, 136] on div at bounding box center [364, 130] width 59 height 15
click at [342, 226] on span at bounding box center [346, 224] width 11 height 11
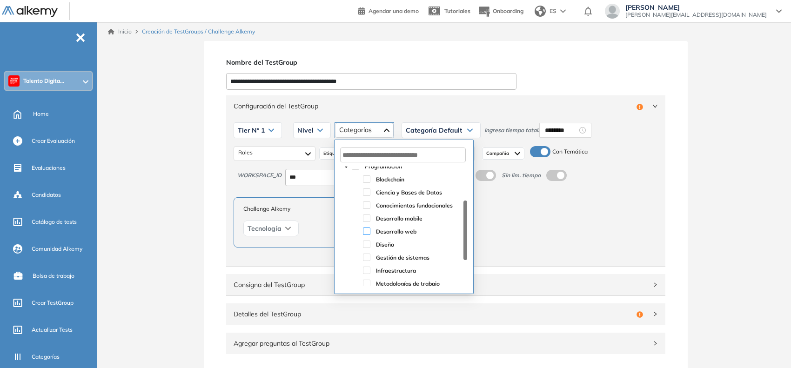
click at [365, 231] on span at bounding box center [366, 231] width 7 height 7
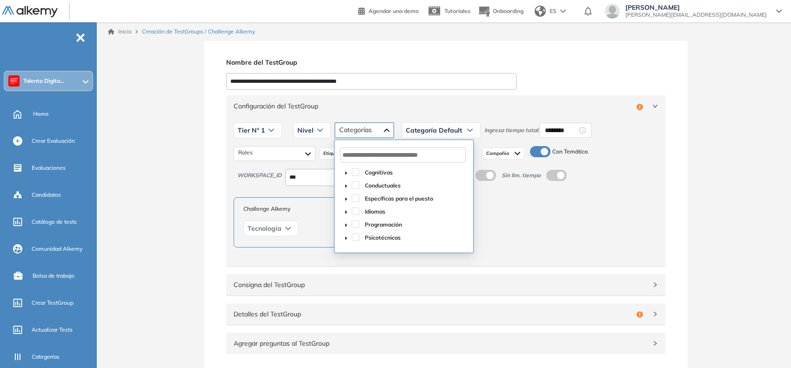
scroll to position [0, 0]
click at [553, 127] on input "********" at bounding box center [561, 130] width 33 height 10
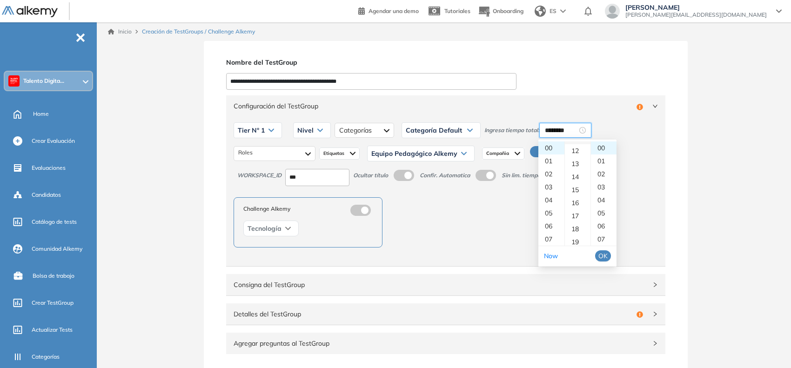
scroll to position [175, 0]
click at [576, 236] on div "20" at bounding box center [578, 234] width 26 height 13
type input "********"
click at [604, 254] on span "OK" at bounding box center [603, 256] width 9 height 10
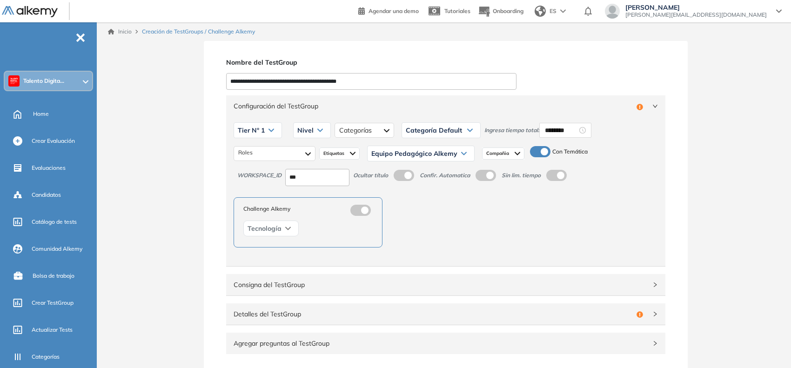
click at [302, 128] on span "Nivel" at bounding box center [305, 130] width 16 height 7
click at [308, 199] on li "Integrador" at bounding box center [310, 200] width 25 height 9
click at [447, 107] on span "Configuración del TestGroup" at bounding box center [440, 106] width 413 height 10
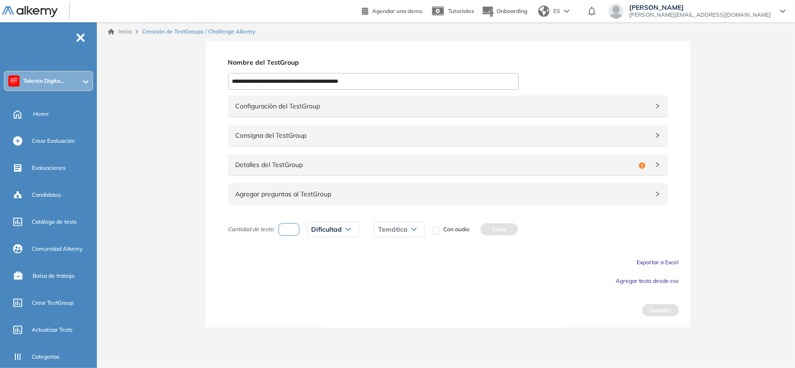
click at [363, 168] on span "Detalles del TestGroup" at bounding box center [435, 165] width 399 height 10
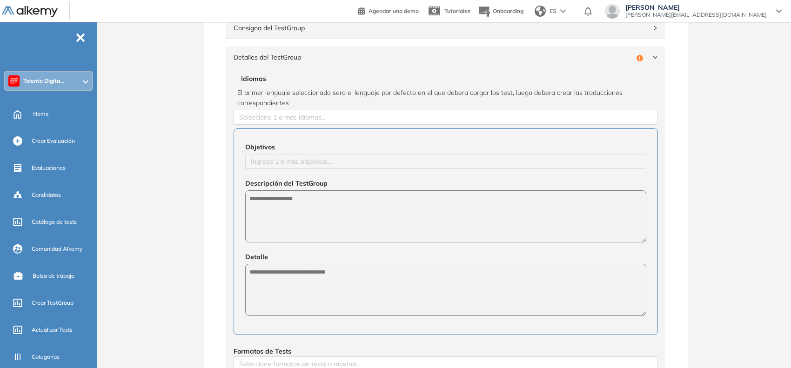
scroll to position [116, 0]
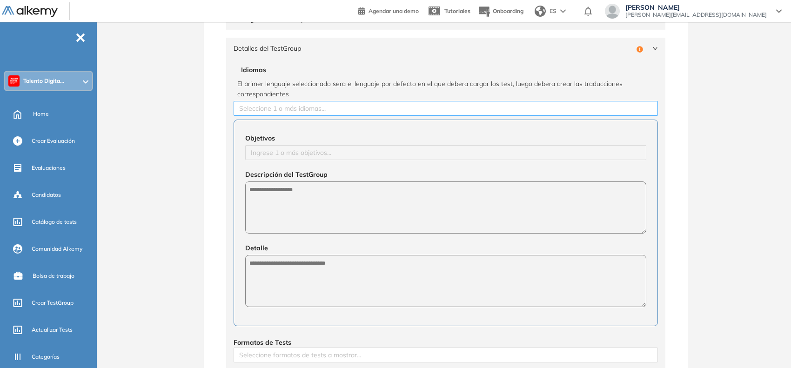
click at [326, 108] on div at bounding box center [446, 108] width 420 height 11
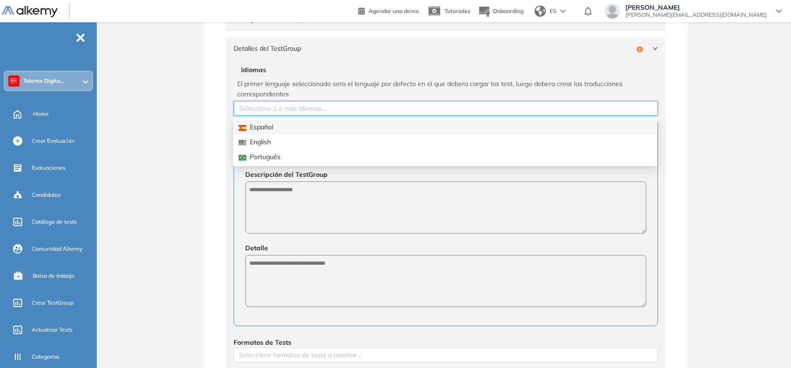
click at [301, 125] on div "Español" at bounding box center [445, 127] width 413 height 10
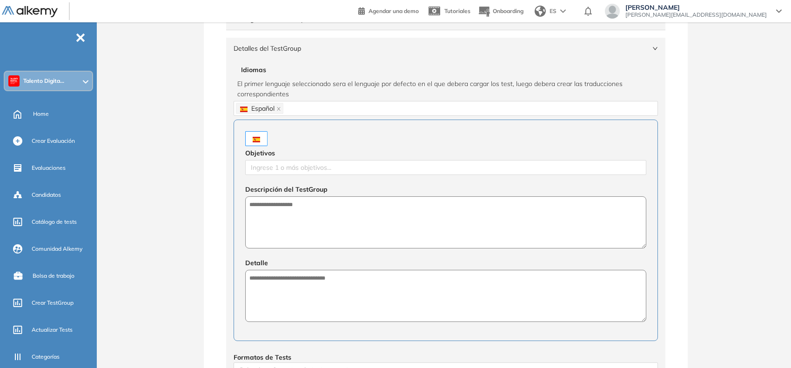
click at [198, 167] on div "**********" at bounding box center [446, 261] width 691 height 673
click at [273, 208] on textarea at bounding box center [445, 222] width 401 height 52
paste textarea "**********"
type textarea "**********"
click at [285, 289] on textarea at bounding box center [445, 296] width 401 height 52
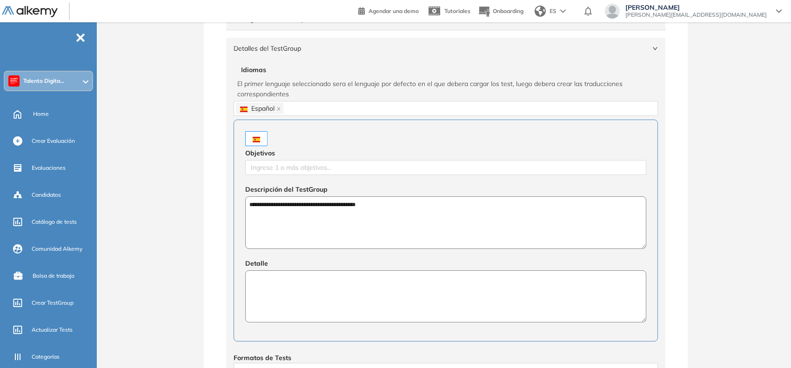
paste textarea "**********"
click at [320, 173] on div at bounding box center [446, 167] width 397 height 11
type textarea "**********"
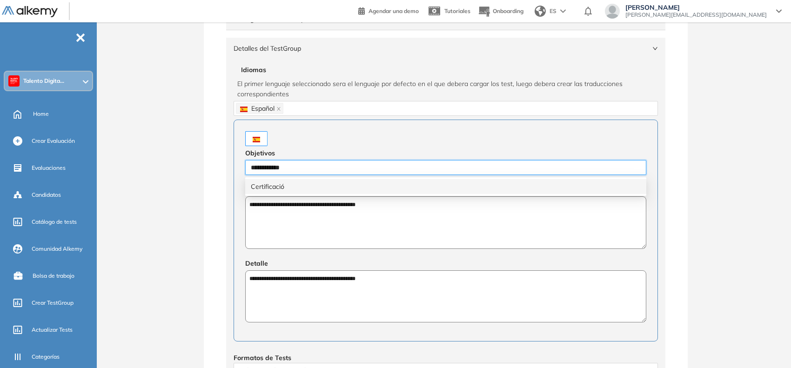
type input "**********"
type input "****"
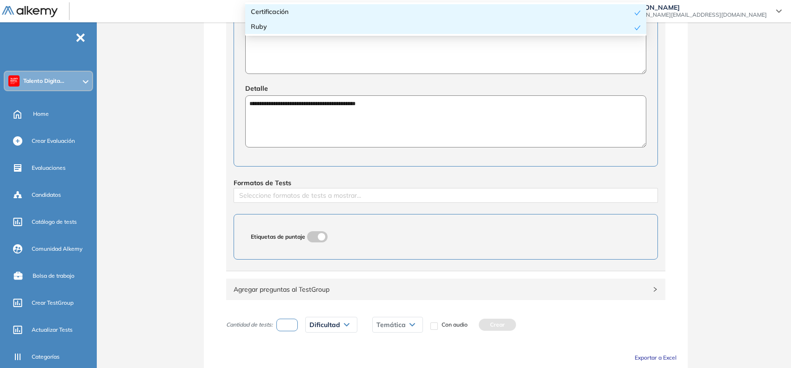
scroll to position [348, 0]
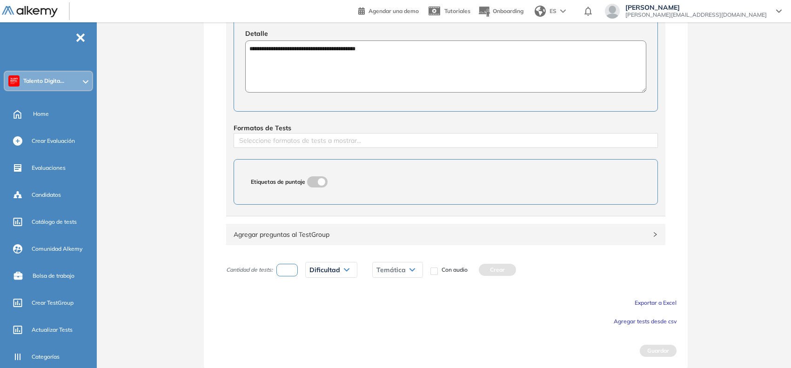
click at [275, 149] on div "**********" at bounding box center [445, 22] width 439 height 387
click at [290, 138] on div at bounding box center [446, 140] width 420 height 11
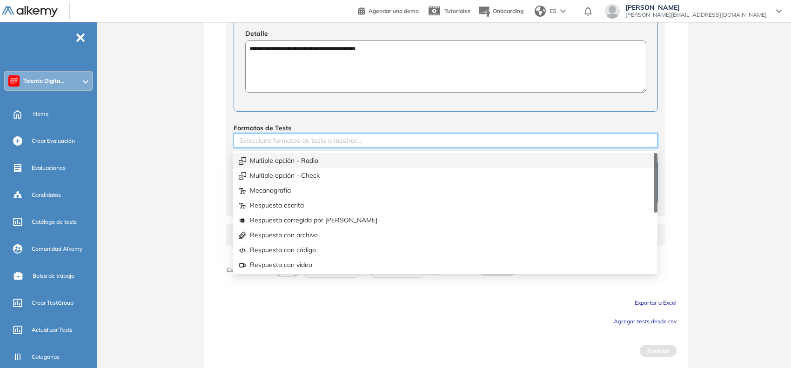
click at [269, 157] on div "Multiple opción - Radio" at bounding box center [445, 160] width 413 height 10
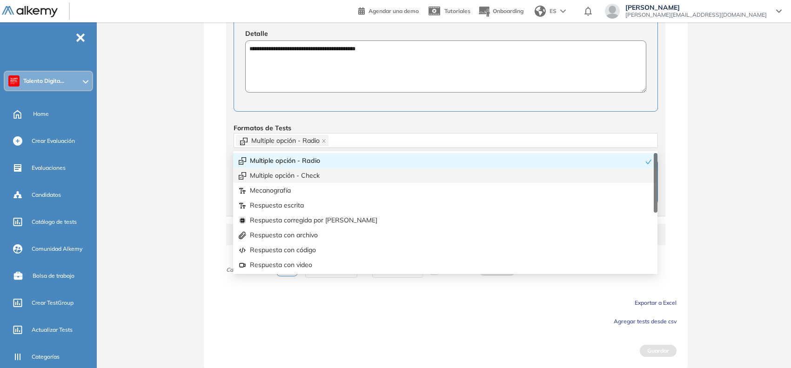
click at [194, 176] on div "**********" at bounding box center [446, 32] width 691 height 674
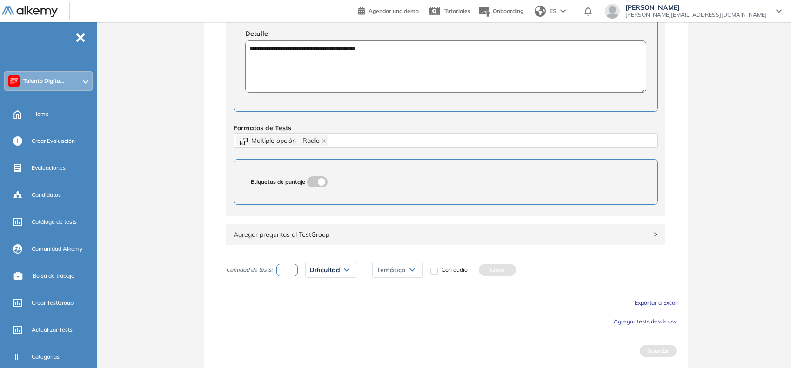
click at [632, 323] on span "Agregar tests desde csv" at bounding box center [645, 321] width 63 height 7
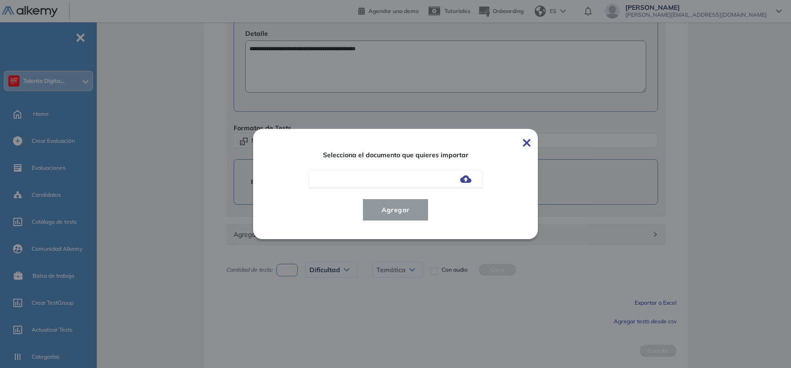
click at [471, 184] on div at bounding box center [396, 179] width 175 height 18
click at [467, 182] on img at bounding box center [465, 178] width 11 height 7
click at [0, 0] on input "file" at bounding box center [0, 0] width 0 height 0
click at [405, 209] on span "Agregar" at bounding box center [395, 209] width 43 height 11
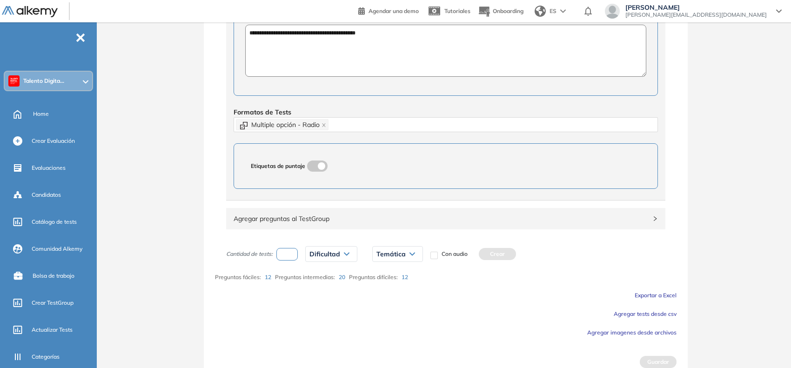
scroll to position [375, 0]
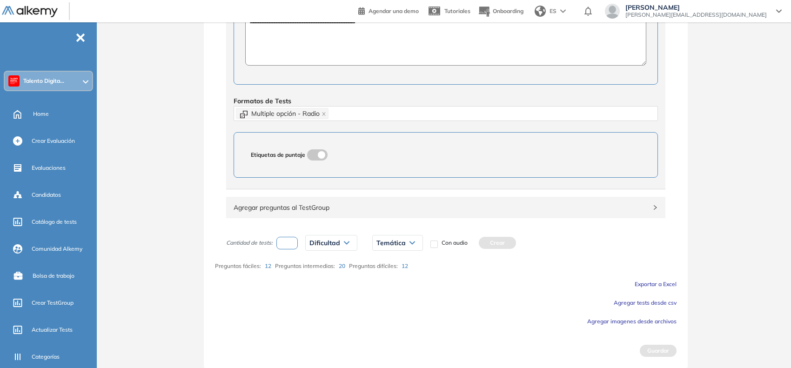
click at [290, 240] on input "number" at bounding box center [287, 243] width 21 height 13
type input "*"
click at [319, 250] on div "Dificultad Muy fácil Fácil Intermedia Difícil Muy difícil Avanzado Texto correg…" at bounding box center [331, 243] width 52 height 16
click at [329, 243] on span "Dificultad" at bounding box center [325, 242] width 31 height 7
drag, startPoint x: 313, startPoint y: 278, endPoint x: 368, endPoint y: 248, distance: 62.1
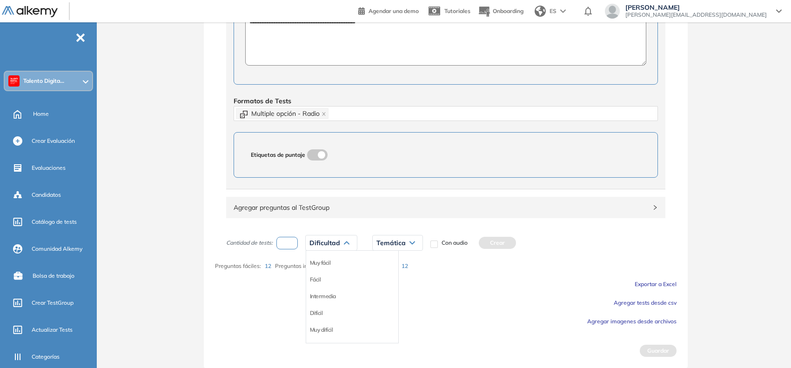
click at [314, 278] on li "Fácil" at bounding box center [315, 279] width 11 height 9
click at [375, 243] on span "Temática" at bounding box center [375, 242] width 29 height 7
click at [366, 263] on li "5.1" at bounding box center [364, 262] width 7 height 9
click at [471, 248] on button "Crear" at bounding box center [461, 243] width 37 height 12
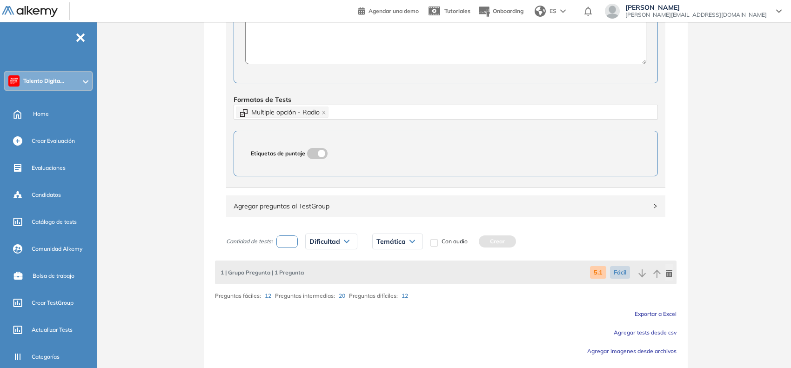
click at [291, 248] on input "number" at bounding box center [287, 242] width 21 height 13
type input "*"
click at [338, 245] on span "Dificultad" at bounding box center [325, 241] width 31 height 7
click at [320, 294] on li "Intermedia" at bounding box center [323, 294] width 26 height 9
click at [387, 241] on span "Temática" at bounding box center [394, 241] width 29 height 7
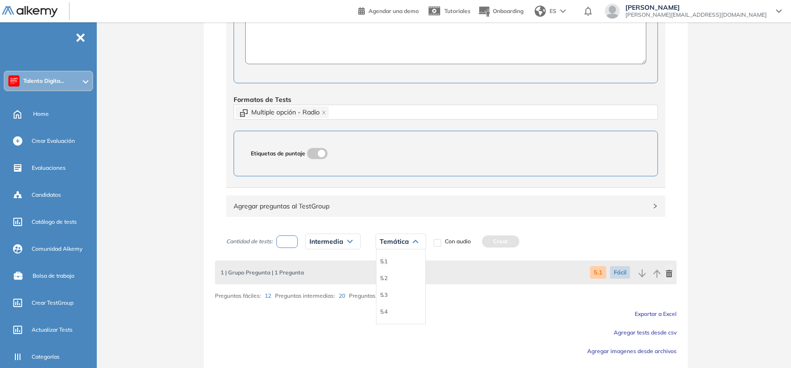
click at [381, 262] on li "5.1" at bounding box center [383, 261] width 7 height 9
click at [480, 243] on button "Crear" at bounding box center [480, 242] width 37 height 12
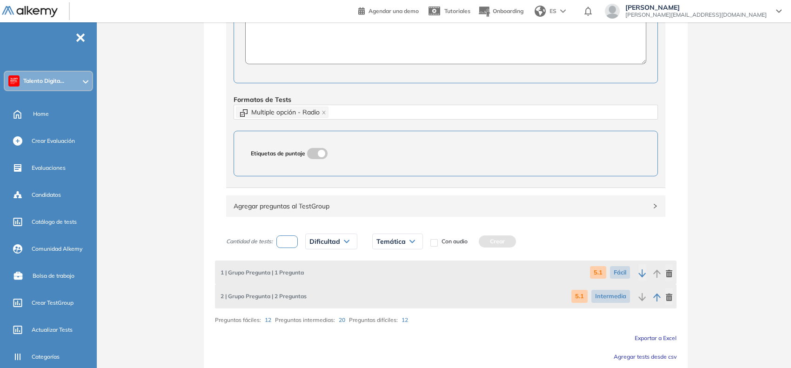
click at [289, 243] on input "number" at bounding box center [287, 242] width 21 height 13
type input "*"
click at [333, 245] on span "Dificultad" at bounding box center [325, 241] width 31 height 7
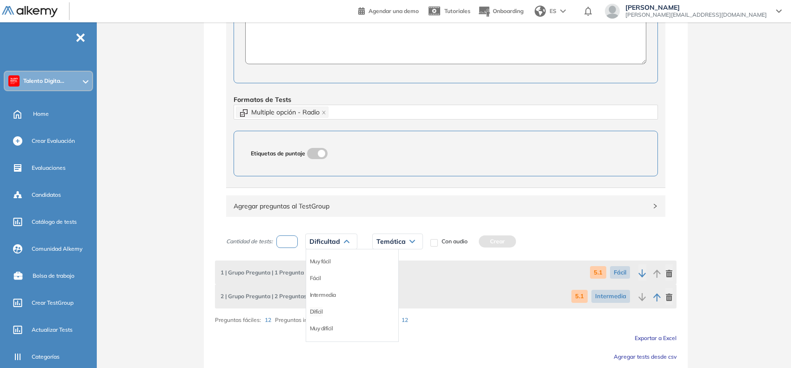
click at [318, 310] on li "Difícil" at bounding box center [316, 311] width 13 height 9
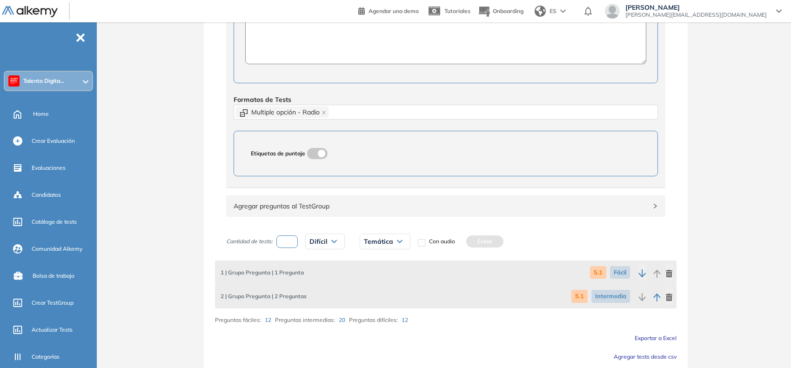
click at [378, 241] on span "Temática" at bounding box center [378, 241] width 29 height 7
click at [366, 262] on li "5.1" at bounding box center [367, 261] width 7 height 9
click at [467, 244] on button "Crear" at bounding box center [464, 242] width 37 height 12
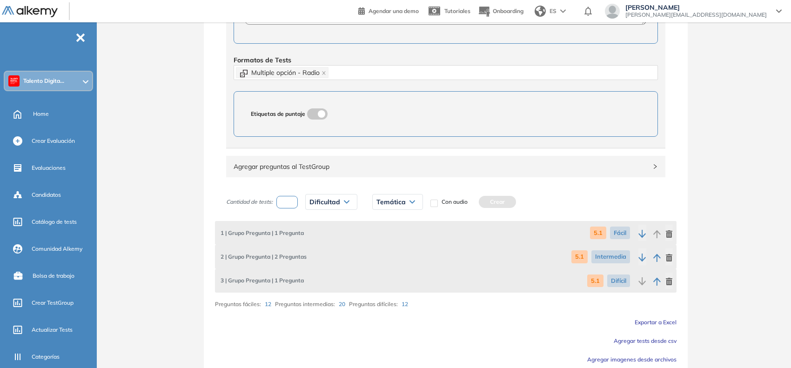
scroll to position [453, 0]
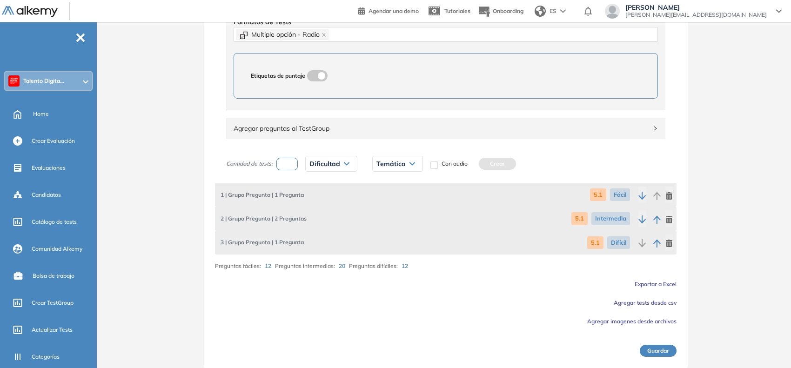
drag, startPoint x: 288, startPoint y: 160, endPoint x: 313, endPoint y: 163, distance: 25.4
click at [289, 160] on input "number" at bounding box center [287, 164] width 21 height 13
type input "*"
click at [324, 163] on span "Dificultad" at bounding box center [325, 163] width 31 height 7
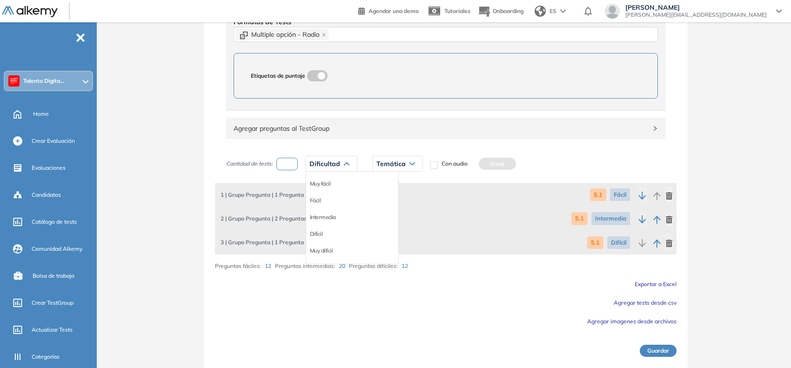
drag, startPoint x: 320, startPoint y: 204, endPoint x: 385, endPoint y: 170, distance: 73.5
click at [320, 203] on li "Fácil" at bounding box center [315, 200] width 11 height 9
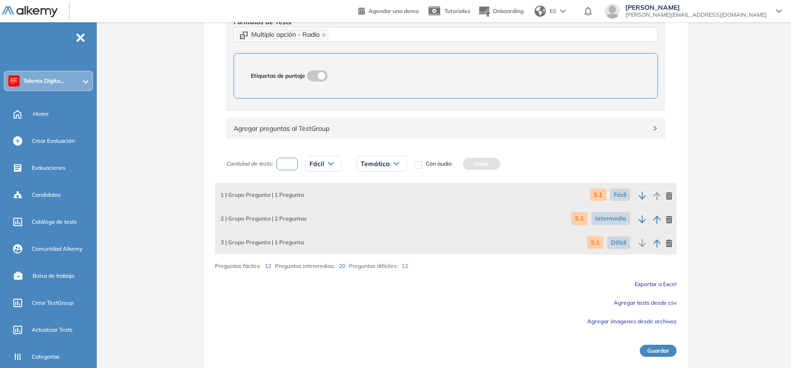
click at [391, 164] on div "Temática" at bounding box center [382, 163] width 50 height 15
click at [369, 201] on li "5.2" at bounding box center [364, 200] width 7 height 9
click at [469, 164] on button "Crear" at bounding box center [461, 164] width 37 height 12
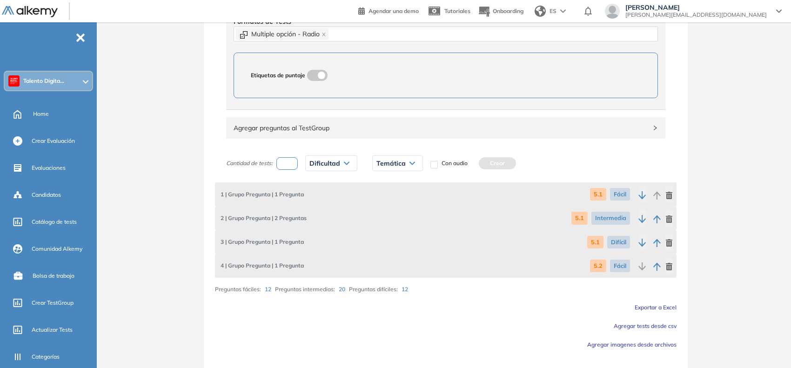
click at [281, 166] on input "number" at bounding box center [287, 163] width 21 height 13
type input "*"
click at [319, 162] on span "Dificultad" at bounding box center [325, 163] width 31 height 7
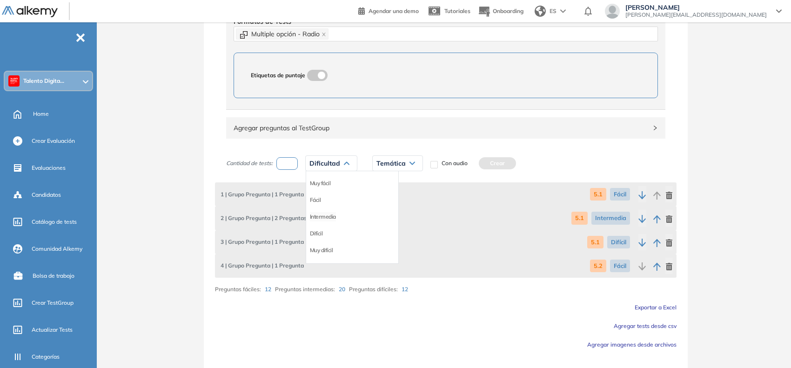
click at [326, 217] on li "Intermedia" at bounding box center [323, 216] width 26 height 9
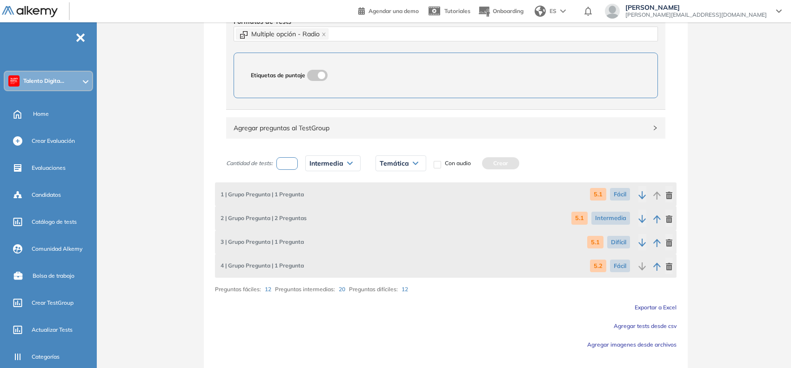
click at [384, 164] on span "Temática" at bounding box center [394, 163] width 29 height 7
click at [383, 203] on li "5.2" at bounding box center [383, 200] width 7 height 9
drag, startPoint x: 478, startPoint y: 162, endPoint x: 373, endPoint y: 175, distance: 106.0
click at [476, 163] on button "Crear" at bounding box center [480, 163] width 37 height 12
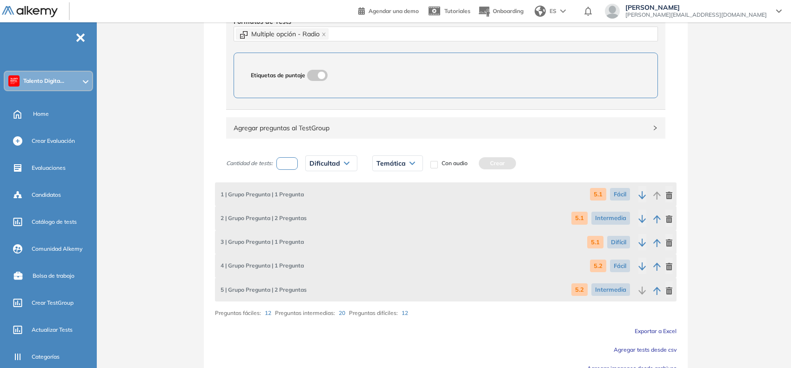
click at [288, 170] on input "number" at bounding box center [287, 163] width 21 height 13
type input "*"
click at [333, 162] on span "Dificultad" at bounding box center [325, 163] width 31 height 7
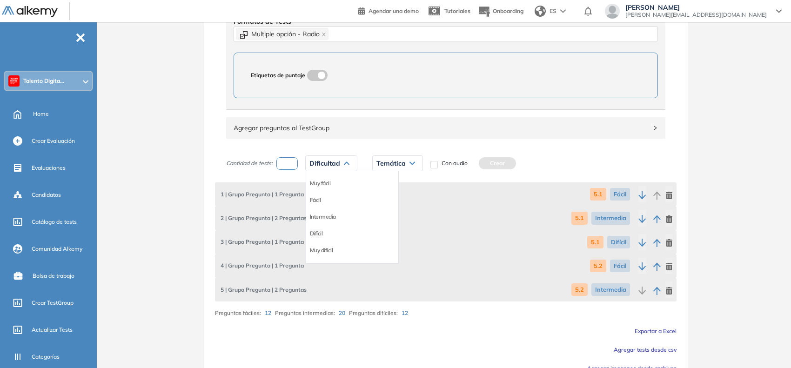
click at [317, 235] on li "Difícil" at bounding box center [316, 233] width 13 height 9
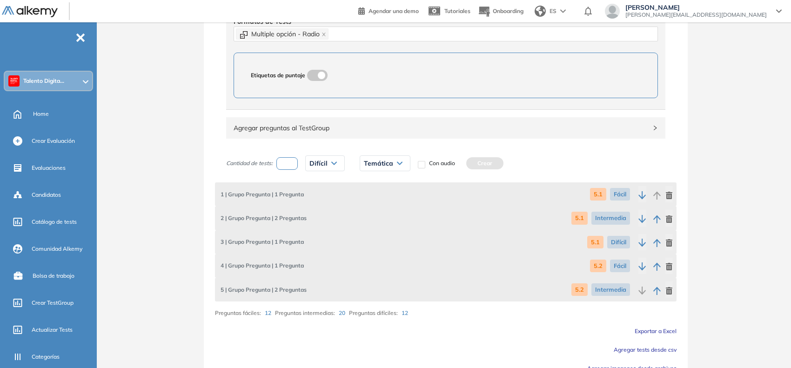
click at [387, 164] on span "Temática" at bounding box center [378, 163] width 29 height 7
click at [366, 216] on li "5.3" at bounding box center [367, 216] width 7 height 9
click at [373, 164] on span "5.3" at bounding box center [368, 163] width 9 height 7
click at [365, 199] on li "5.2" at bounding box center [367, 200] width 7 height 9
click at [461, 162] on button "Crear" at bounding box center [464, 163] width 37 height 12
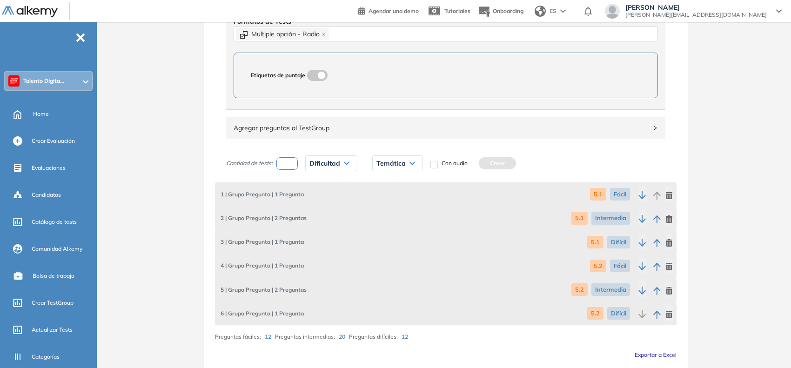
click at [282, 166] on input "number" at bounding box center [287, 163] width 21 height 13
type input "*"
click at [323, 161] on span "Dificultad" at bounding box center [325, 163] width 31 height 7
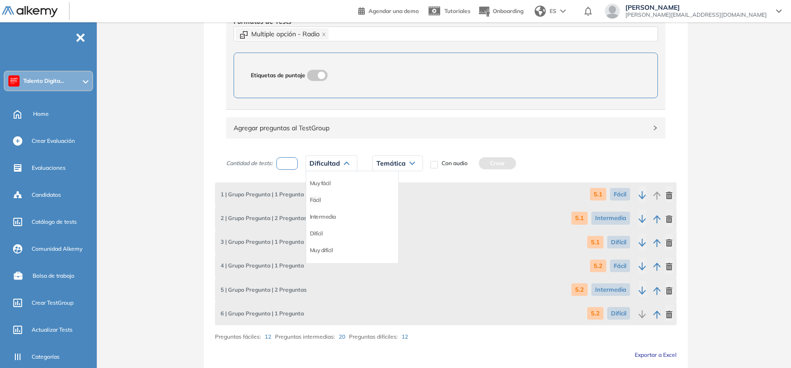
click at [317, 198] on li "Fácil" at bounding box center [315, 200] width 11 height 9
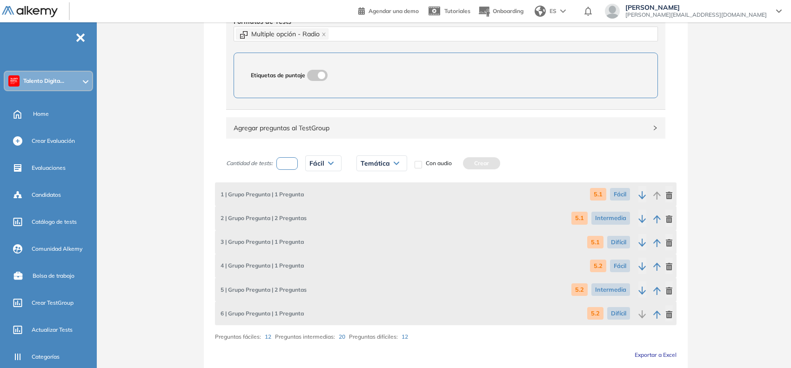
click at [387, 154] on div "Temática 5.1 5.2 5.3 5.4" at bounding box center [382, 163] width 66 height 23
click at [378, 162] on span "Temática" at bounding box center [375, 163] width 29 height 7
click at [368, 217] on li "5.3" at bounding box center [364, 216] width 7 height 9
drag, startPoint x: 463, startPoint y: 166, endPoint x: 439, endPoint y: 175, distance: 25.9
click at [461, 167] on button "Crear" at bounding box center [461, 163] width 37 height 12
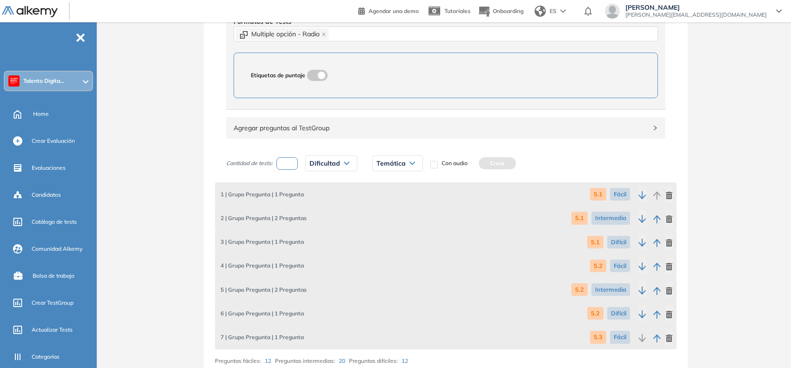
click at [287, 167] on input "number" at bounding box center [287, 163] width 21 height 13
type input "*"
click at [322, 163] on span "Dificultad" at bounding box center [325, 163] width 31 height 7
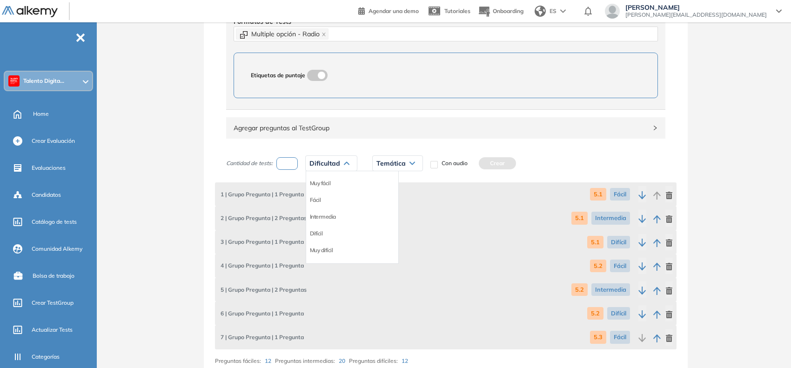
drag, startPoint x: 326, startPoint y: 217, endPoint x: 331, endPoint y: 215, distance: 5.0
click at [326, 218] on li "Intermedia" at bounding box center [323, 216] width 26 height 9
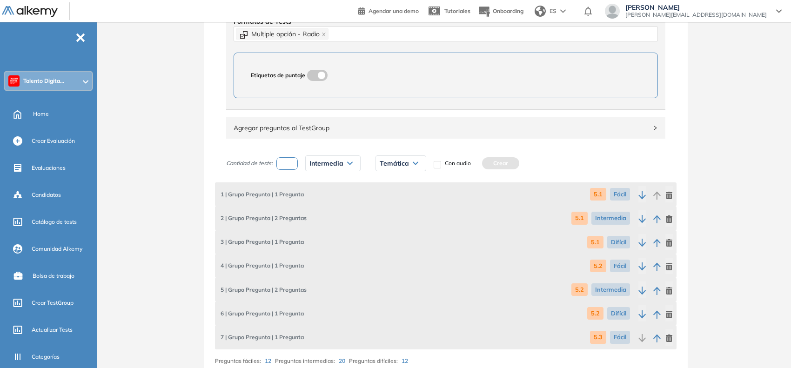
click at [391, 163] on span "Temática" at bounding box center [394, 163] width 29 height 7
click at [383, 214] on li "5.3" at bounding box center [383, 216] width 7 height 9
click at [488, 164] on button "Crear" at bounding box center [480, 163] width 37 height 12
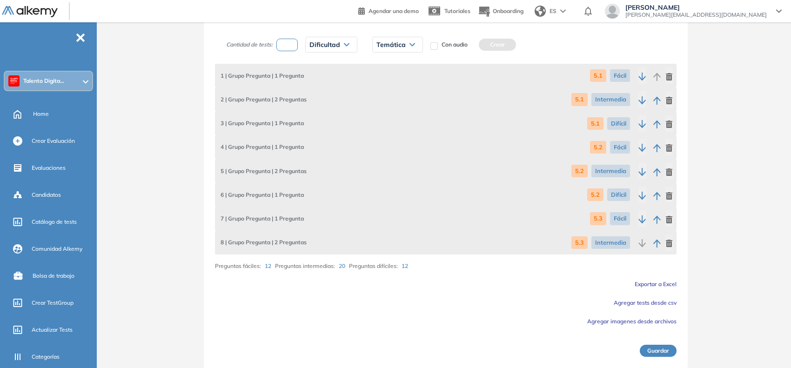
scroll to position [573, 0]
click at [290, 48] on input "number" at bounding box center [287, 45] width 21 height 13
type input "*"
click at [319, 47] on span "Dificultad" at bounding box center [325, 44] width 31 height 7
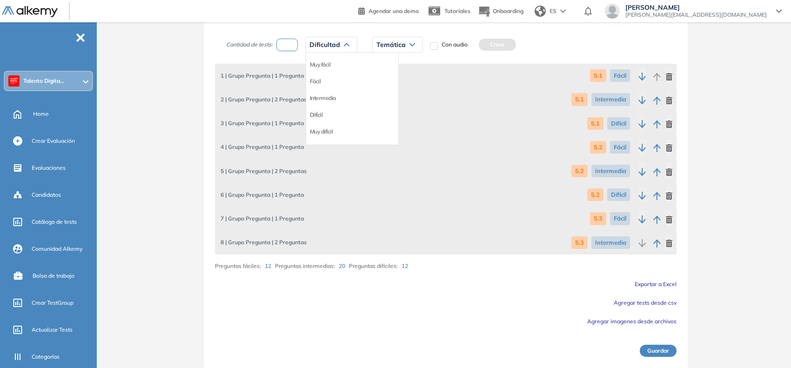
click at [321, 111] on li "Difícil" at bounding box center [316, 114] width 13 height 9
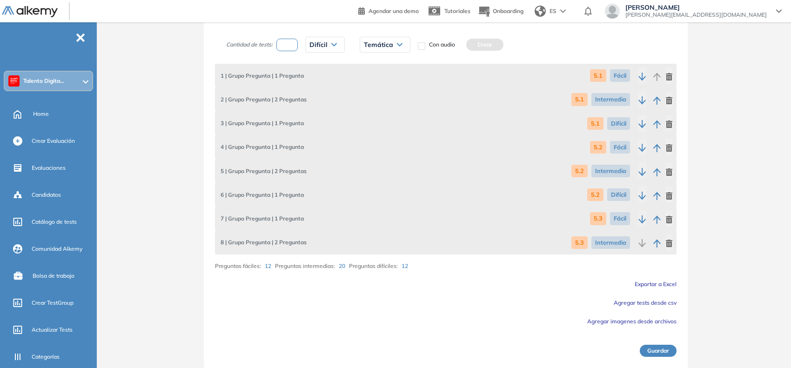
click at [385, 45] on span "Temática" at bounding box center [378, 44] width 29 height 7
click at [369, 101] on li "5.3" at bounding box center [367, 98] width 7 height 9
click at [461, 44] on button "Crear" at bounding box center [464, 45] width 37 height 12
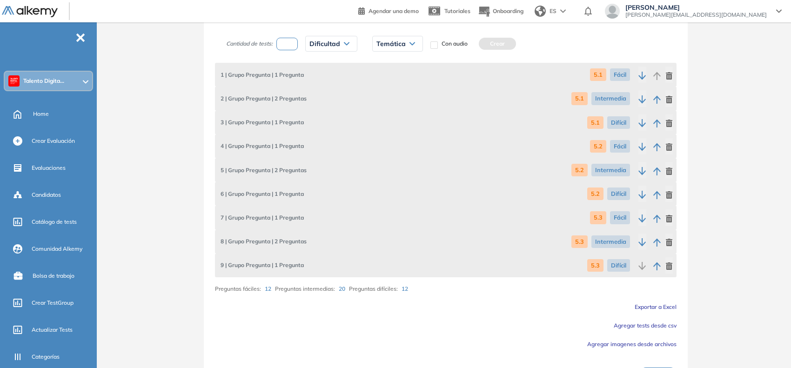
click at [289, 42] on input "number" at bounding box center [287, 44] width 21 height 13
type input "*"
click at [322, 40] on div "Dificultad" at bounding box center [331, 43] width 51 height 15
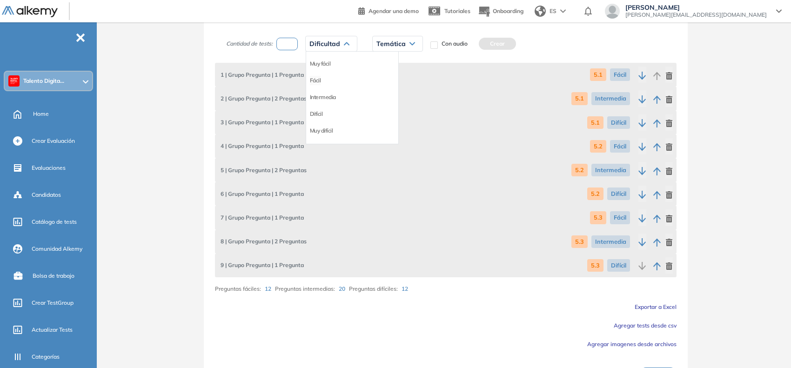
click at [320, 84] on li "Fácil" at bounding box center [315, 80] width 11 height 9
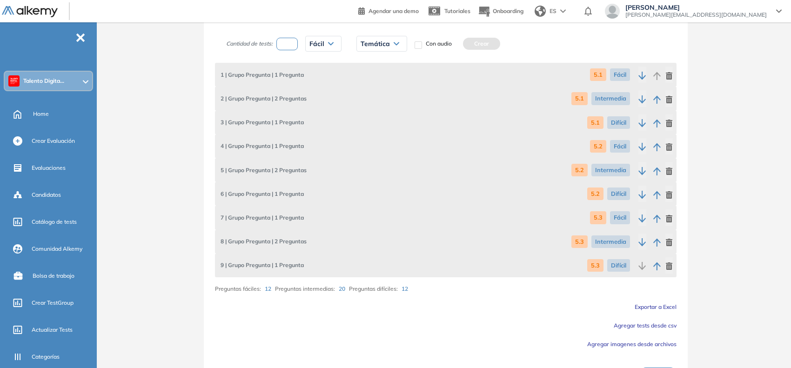
click at [399, 37] on div "Temática 5.1 5.2 5.3 5.4" at bounding box center [382, 44] width 51 height 16
click at [391, 43] on div "Temática" at bounding box center [382, 43] width 50 height 15
click at [360, 116] on div "5.4" at bounding box center [382, 114] width 49 height 17
click at [364, 115] on li "5.4" at bounding box center [364, 113] width 7 height 9
click at [461, 47] on button "Crear" at bounding box center [461, 44] width 37 height 12
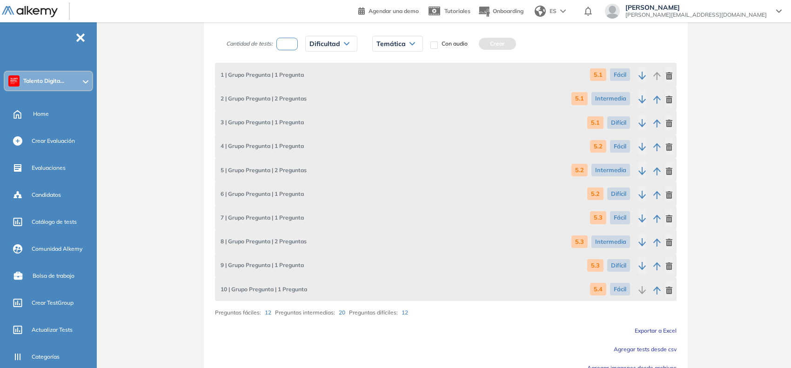
click at [296, 50] on input "number" at bounding box center [287, 44] width 21 height 13
type input "*"
click at [319, 43] on span "Dificultad" at bounding box center [325, 43] width 31 height 7
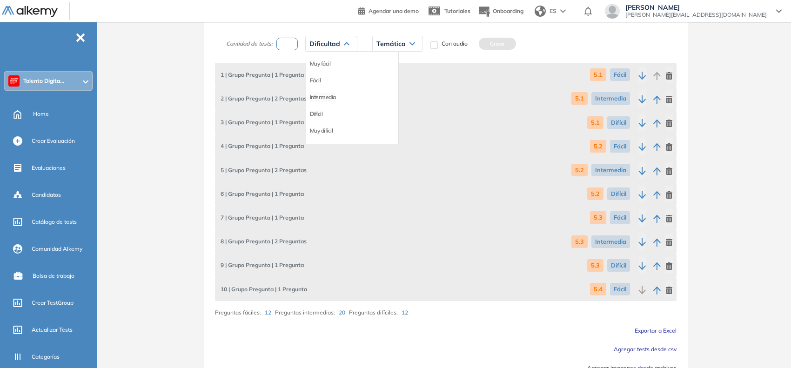
click at [323, 101] on li "Intermedia" at bounding box center [323, 97] width 26 height 9
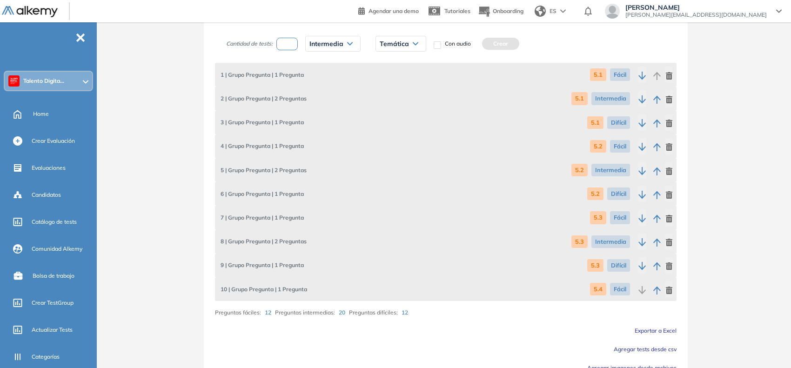
click at [395, 35] on div "Temática 5.1 5.2 5.3 5.4" at bounding box center [401, 43] width 66 height 23
click at [391, 47] on span "Temática" at bounding box center [394, 43] width 29 height 7
click at [382, 117] on li "5.4" at bounding box center [383, 113] width 7 height 9
click at [479, 50] on button "Crear" at bounding box center [480, 44] width 37 height 12
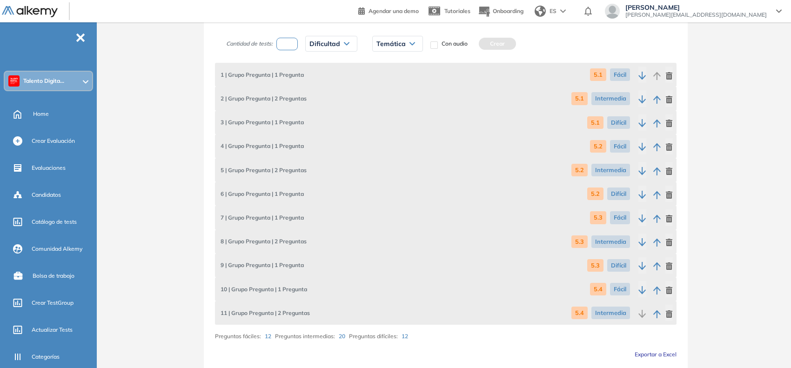
click at [296, 49] on input "number" at bounding box center [287, 44] width 21 height 13
type input "*"
click at [324, 45] on span "Dificultad" at bounding box center [325, 43] width 31 height 7
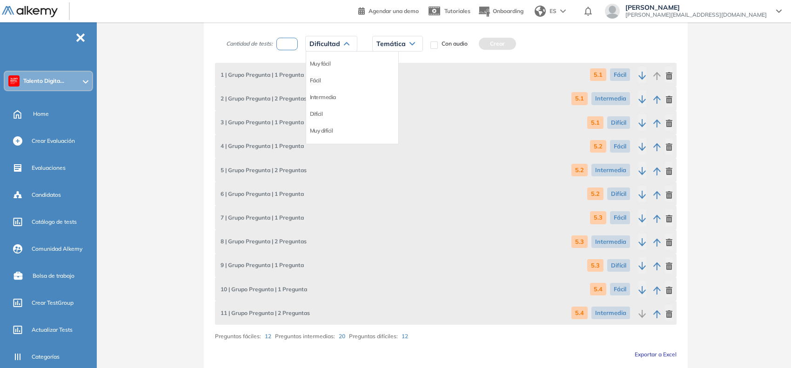
click at [318, 85] on li "Fácil" at bounding box center [315, 80] width 11 height 9
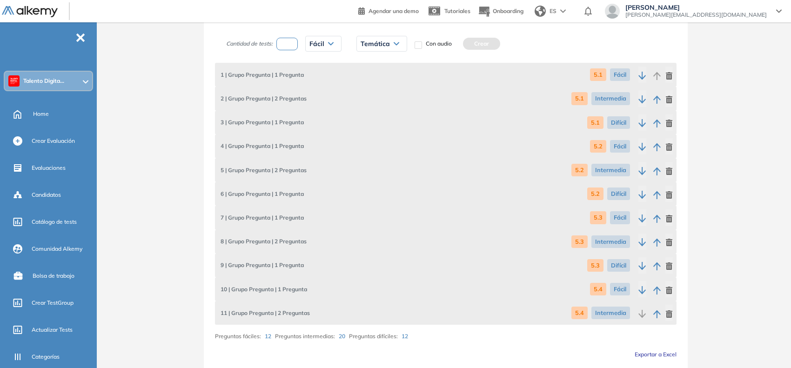
click at [320, 45] on span "Fácil" at bounding box center [317, 43] width 15 height 7
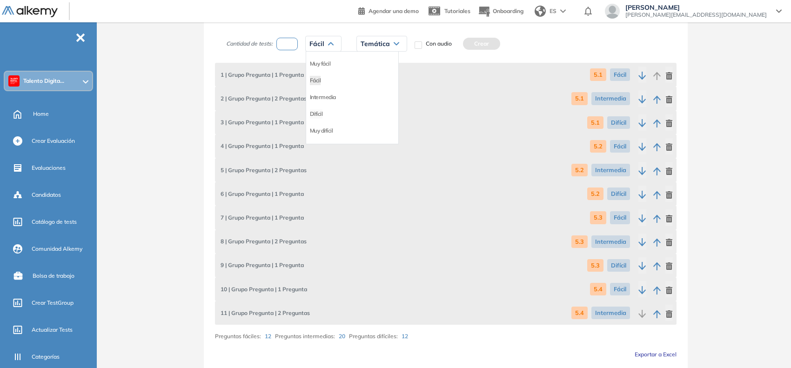
click at [314, 112] on li "Difícil" at bounding box center [316, 113] width 13 height 9
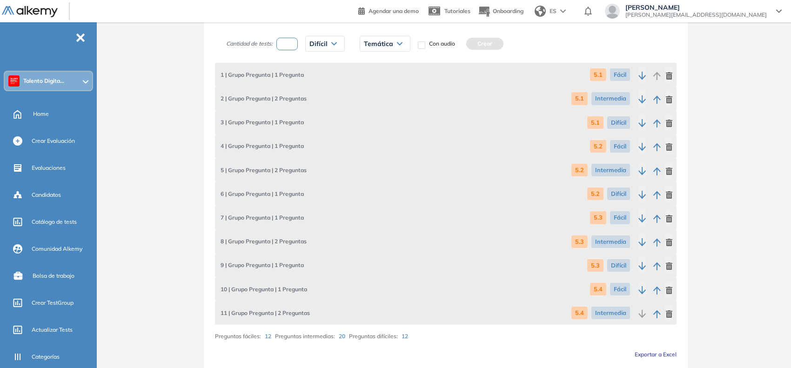
click at [392, 47] on span "Temática" at bounding box center [378, 43] width 29 height 7
click at [371, 117] on li "5.4" at bounding box center [367, 113] width 7 height 9
click at [474, 47] on button "Crear" at bounding box center [464, 44] width 37 height 12
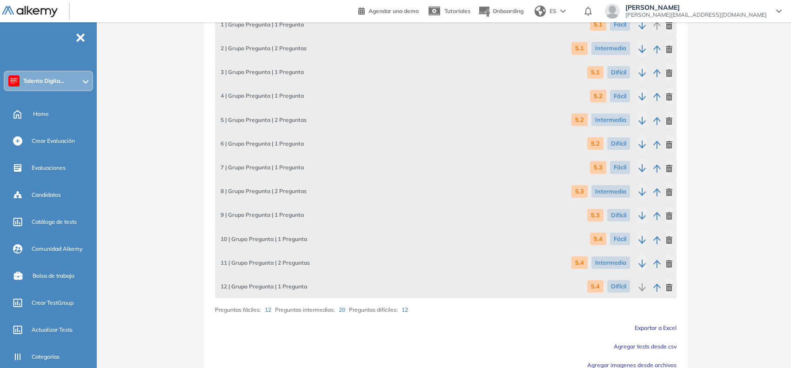
scroll to position [667, 0]
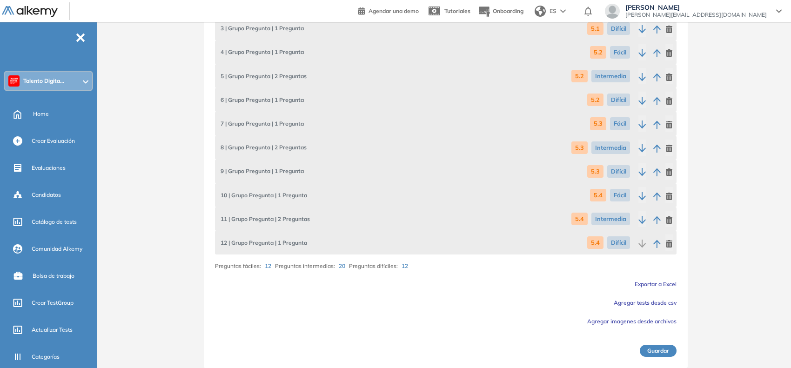
click at [659, 348] on button "Guardar" at bounding box center [658, 351] width 37 height 12
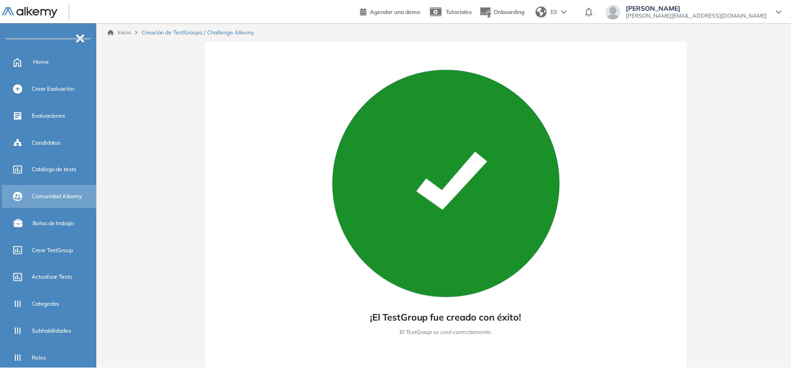
scroll to position [147, 0]
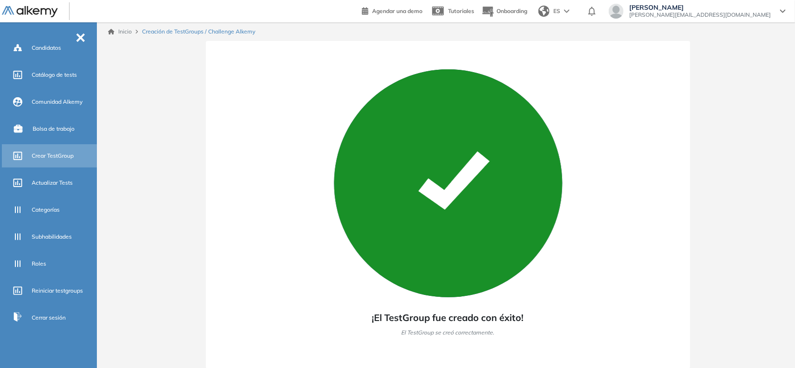
click at [26, 151] on div "Crear TestGroup" at bounding box center [50, 155] width 97 height 23
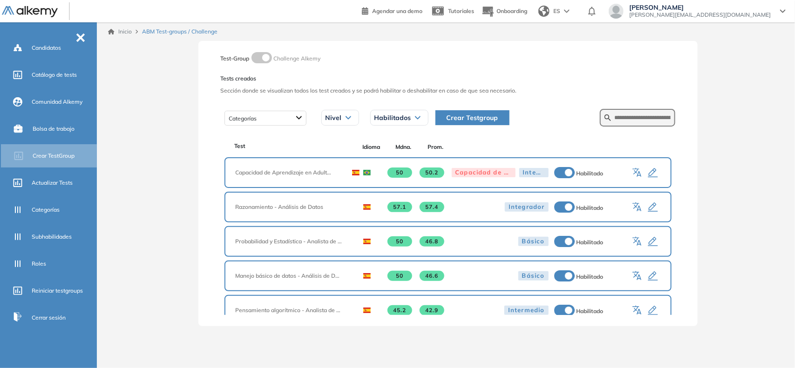
click at [479, 122] on span "Crear Testgroup" at bounding box center [472, 118] width 52 height 10
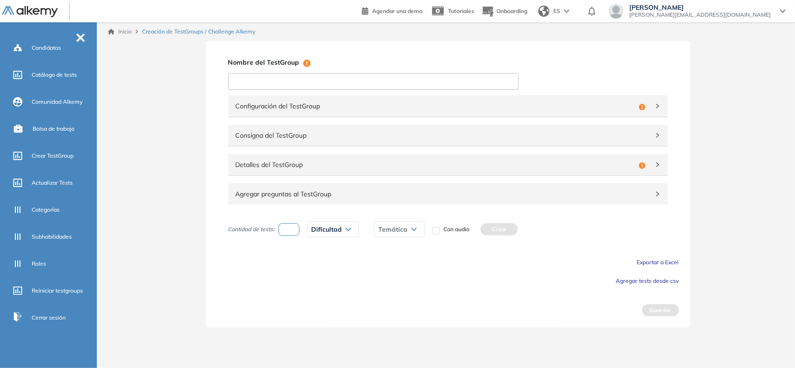
click at [367, 84] on input at bounding box center [373, 81] width 290 height 17
type input "**********"
click at [624, 279] on span "Agregar tests desde csv" at bounding box center [647, 280] width 63 height 7
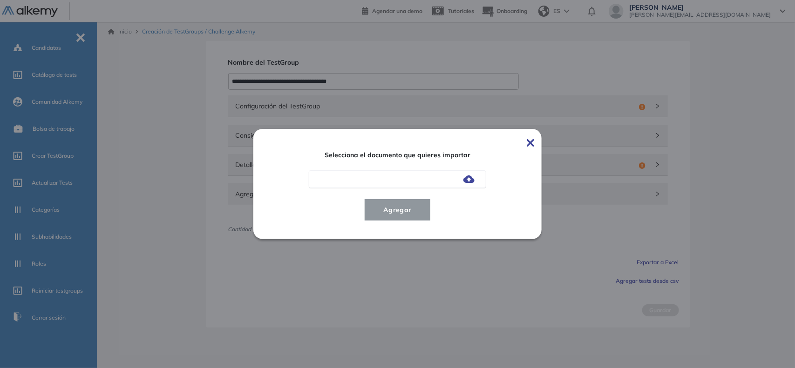
click at [467, 181] on img at bounding box center [468, 178] width 11 height 7
click at [0, 0] on input "file" at bounding box center [0, 0] width 0 height 0
click at [402, 219] on button "Agregar" at bounding box center [397, 210] width 67 height 22
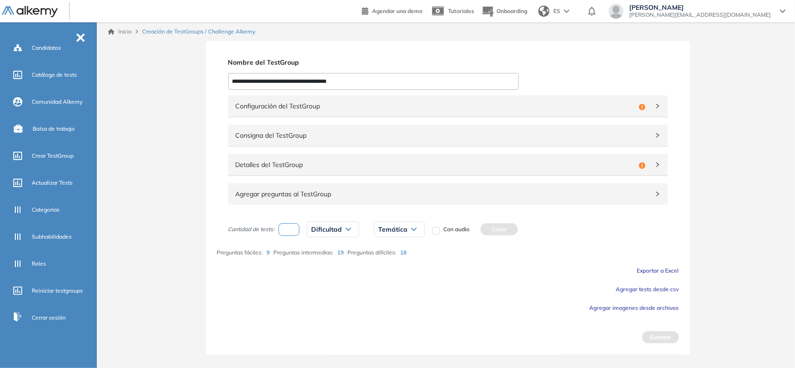
click at [617, 108] on span "Configuración del TestGroup" at bounding box center [435, 106] width 399 height 10
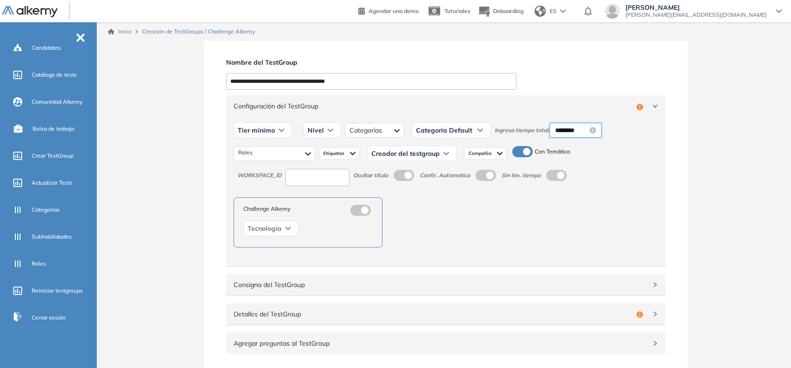
click at [578, 130] on input "********" at bounding box center [571, 130] width 33 height 10
click at [587, 236] on div "20" at bounding box center [588, 234] width 26 height 13
type input "********"
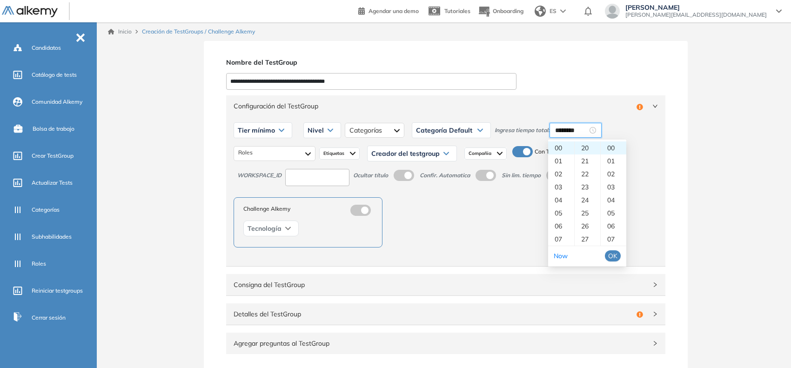
click at [608, 256] on span "OK" at bounding box center [612, 256] width 9 height 10
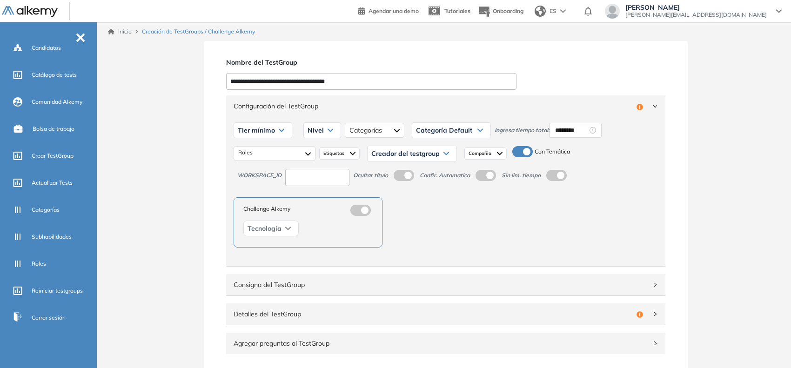
click at [268, 133] on div "Tier mínimo" at bounding box center [263, 130] width 58 height 15
click at [255, 149] on li "Tier N° 1" at bounding box center [248, 150] width 21 height 9
click at [261, 150] on div at bounding box center [275, 153] width 82 height 15
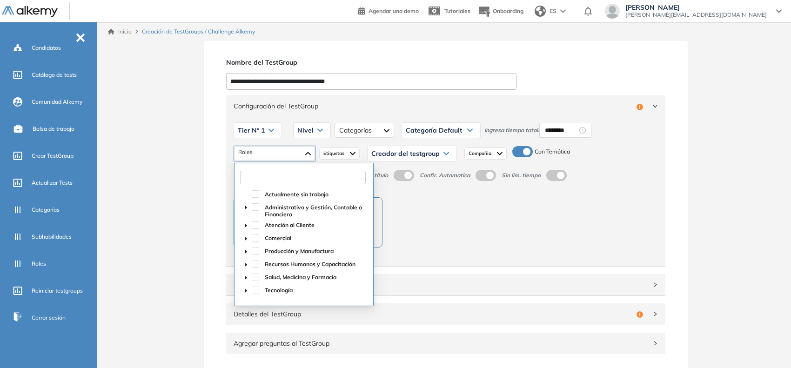
click at [270, 175] on input "text" at bounding box center [303, 177] width 126 height 13
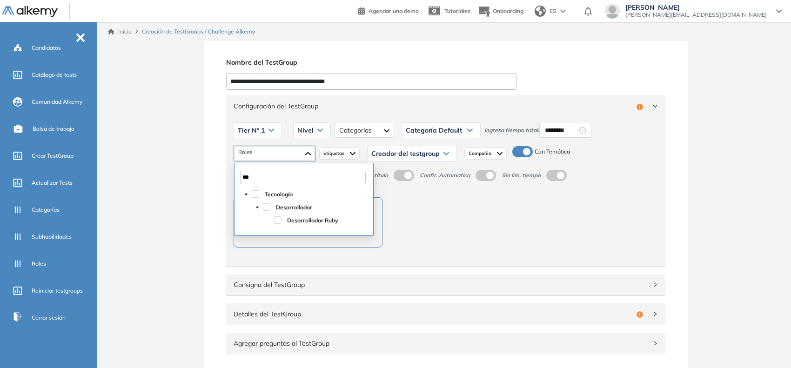
click at [276, 216] on div "Desarrollador Ruby" at bounding box center [304, 221] width 127 height 13
click at [276, 217] on span at bounding box center [277, 219] width 7 height 7
click at [261, 208] on span at bounding box center [257, 207] width 11 height 11
click at [264, 205] on span at bounding box center [266, 206] width 7 height 7
type input "***"
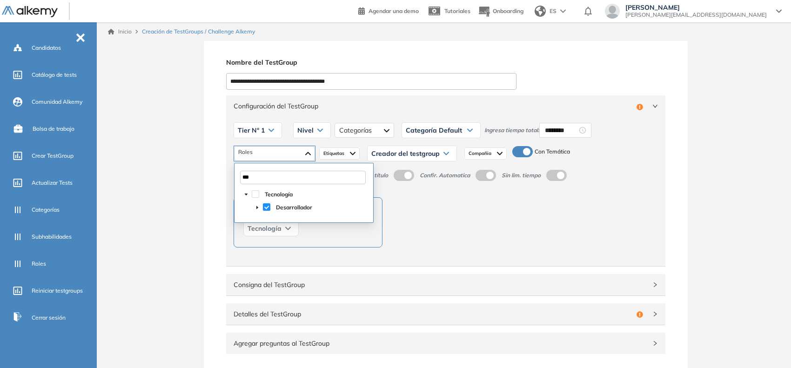
click at [177, 184] on div "**********" at bounding box center [446, 272] width 691 height 463
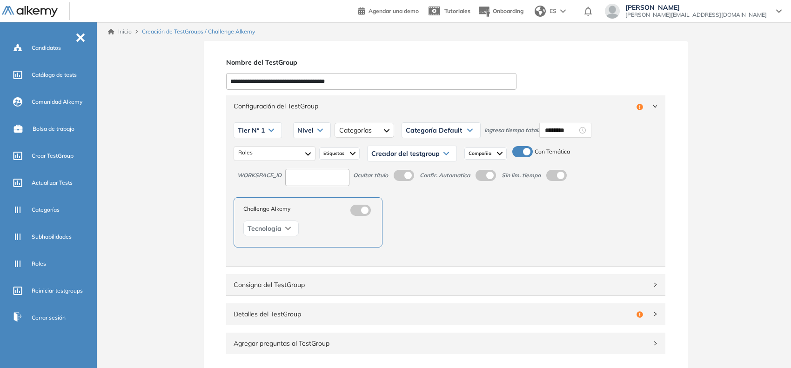
click at [324, 179] on input at bounding box center [317, 177] width 64 height 17
type input "***"
click at [317, 131] on icon at bounding box center [320, 130] width 6 height 4
click at [310, 205] on li "Integrador" at bounding box center [310, 200] width 25 height 9
click at [376, 137] on div at bounding box center [380, 130] width 59 height 15
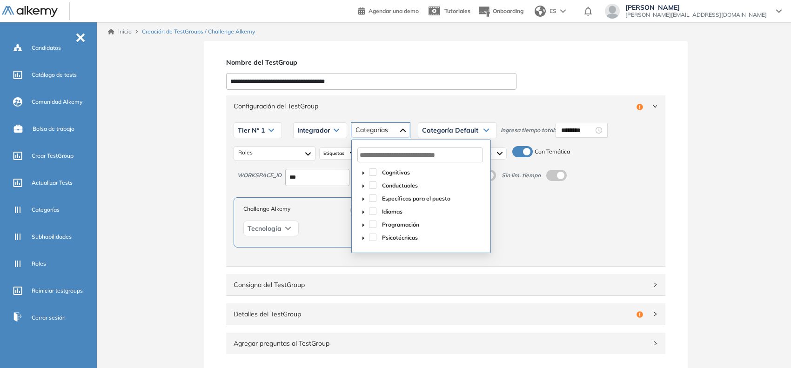
click at [364, 222] on span at bounding box center [363, 224] width 11 height 11
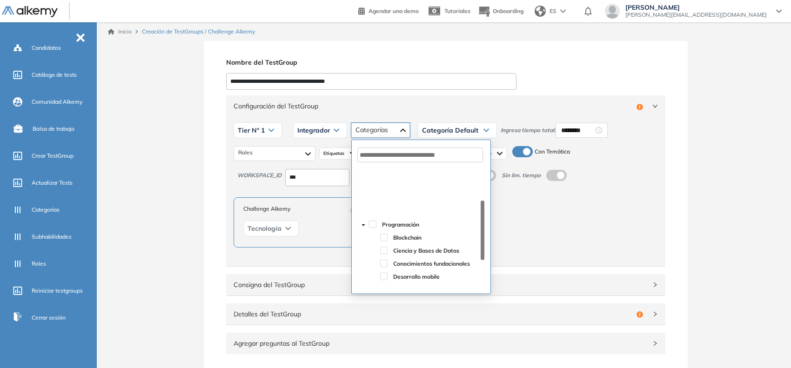
scroll to position [58, 0]
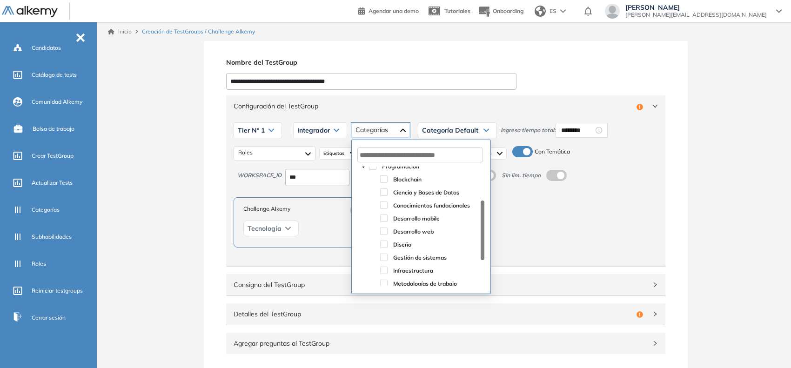
click at [389, 233] on div "Desarrollo web" at bounding box center [421, 232] width 127 height 13
click at [384, 233] on span at bounding box center [383, 231] width 7 height 7
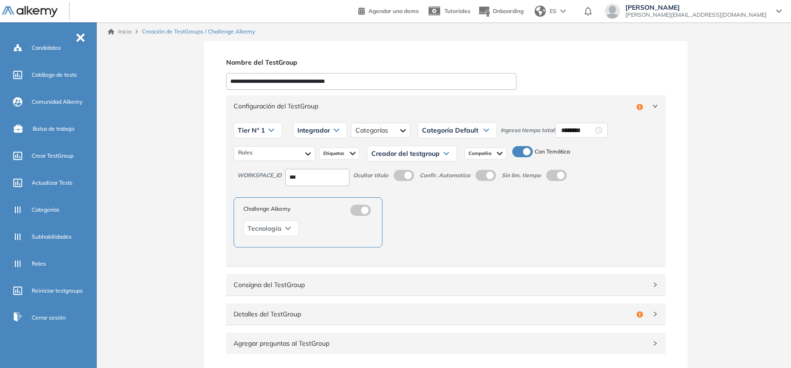
click at [427, 113] on div "Configuración del TestGroup Incompleto" at bounding box center [445, 105] width 439 height 21
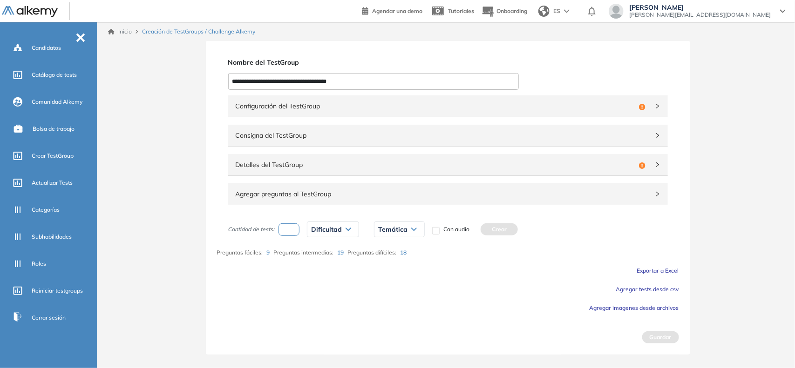
click at [436, 103] on span "Configuración del TestGroup" at bounding box center [435, 106] width 399 height 10
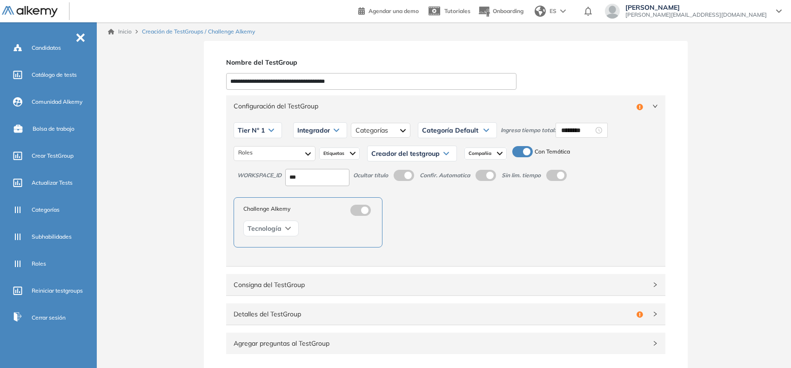
click at [443, 151] on div "Creador del testgroup" at bounding box center [412, 153] width 89 height 15
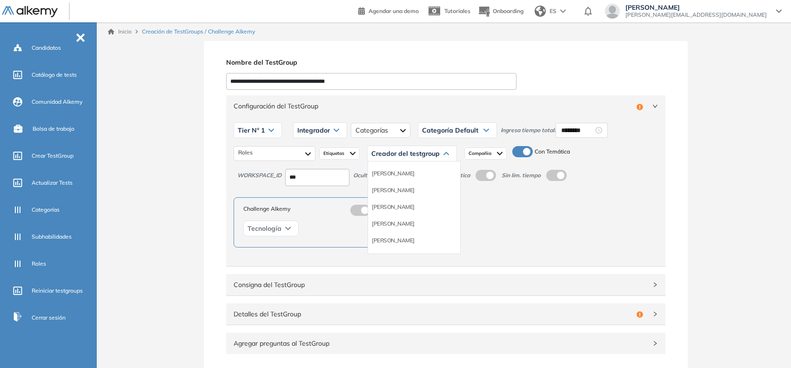
scroll to position [58, 0]
click at [400, 231] on li "Equipo Pedagógico Alkemy" at bounding box center [404, 232] width 65 height 9
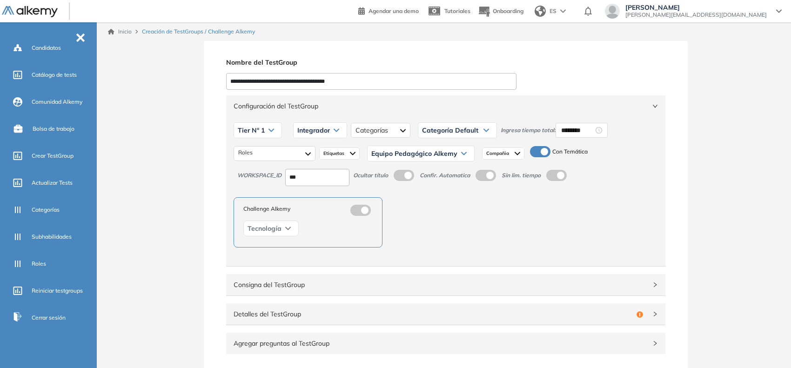
click at [550, 113] on div "Configuración del TestGroup Incompleto" at bounding box center [445, 105] width 439 height 21
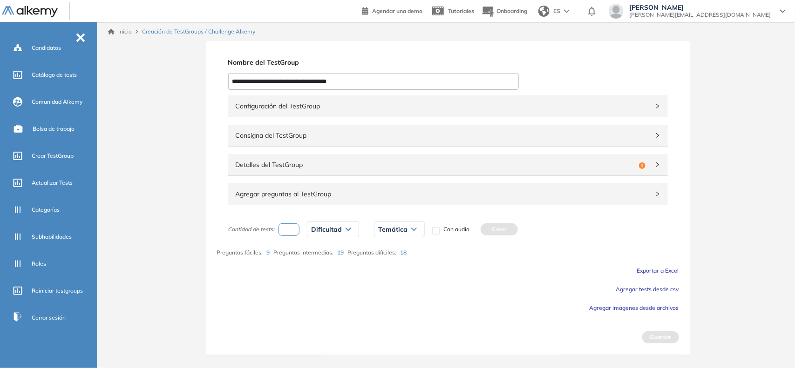
click at [369, 167] on span "Detalles del TestGroup" at bounding box center [435, 165] width 399 height 10
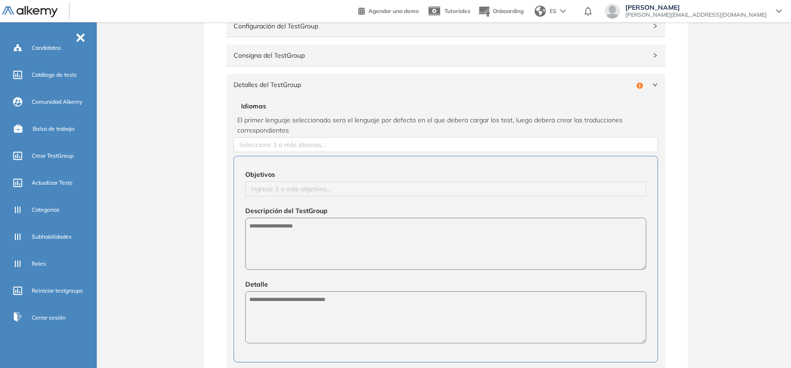
scroll to position [116, 0]
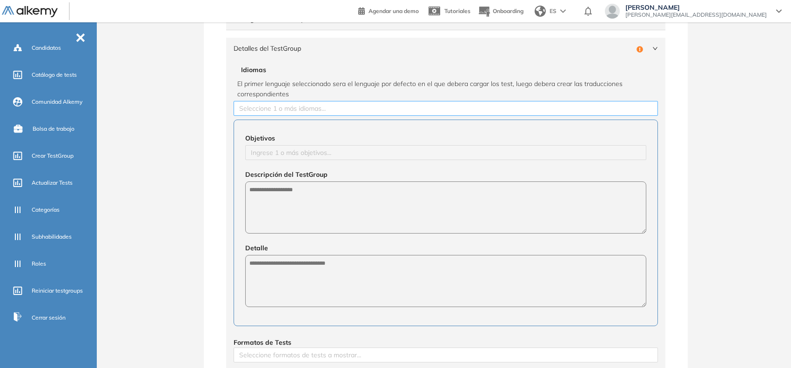
click at [300, 106] on div at bounding box center [446, 108] width 420 height 11
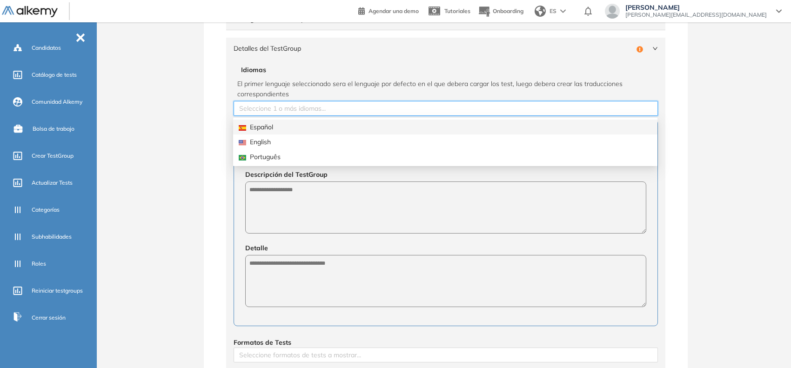
click at [280, 127] on div "Español" at bounding box center [445, 127] width 413 height 10
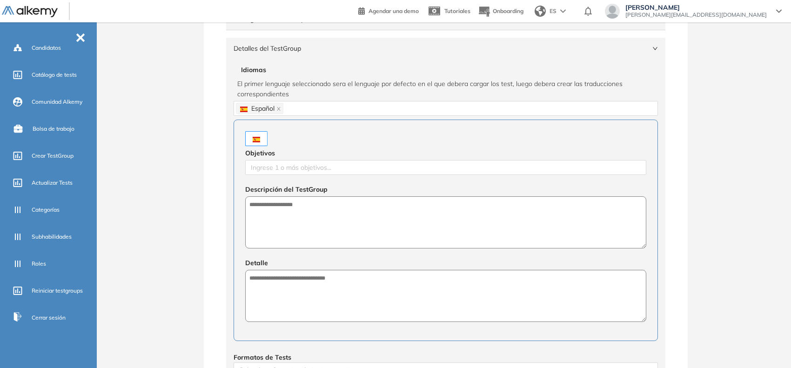
click at [206, 169] on div "**********" at bounding box center [446, 275] width 484 height 700
click at [350, 169] on div at bounding box center [446, 167] width 397 height 11
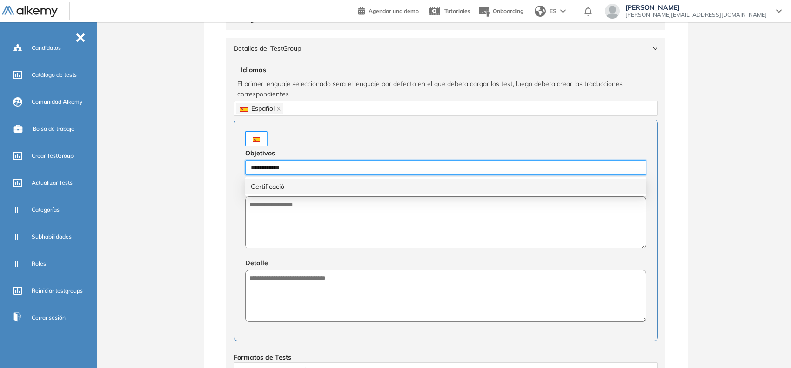
type input "**********"
type input "****"
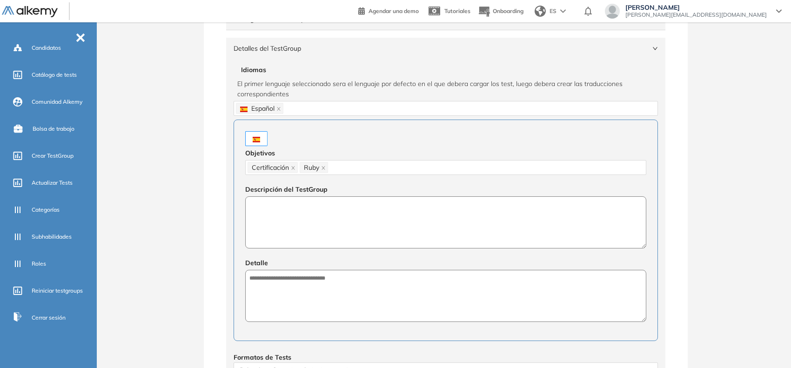
click at [325, 233] on textarea at bounding box center [445, 222] width 401 height 52
paste textarea "**********"
type textarea "**********"
click at [317, 298] on textarea at bounding box center [445, 296] width 401 height 52
paste textarea "**********"
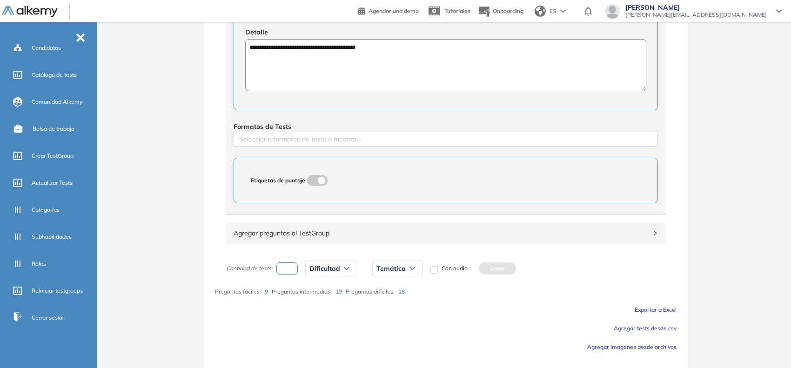
scroll to position [349, 0]
click at [304, 143] on div at bounding box center [446, 137] width 420 height 11
type textarea "**********"
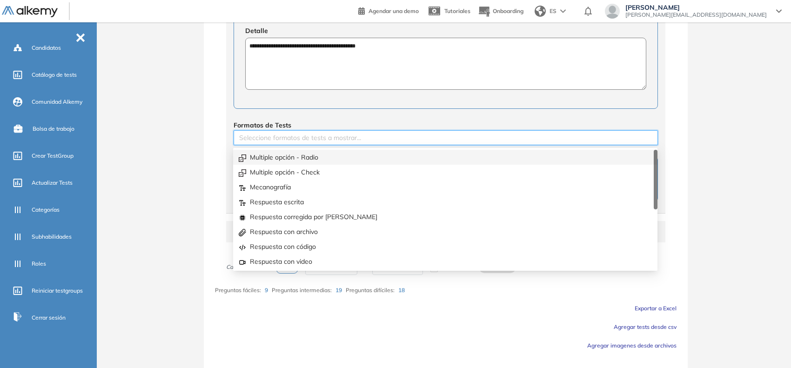
click at [289, 153] on div "Multiple opción - Radio" at bounding box center [445, 157] width 413 height 10
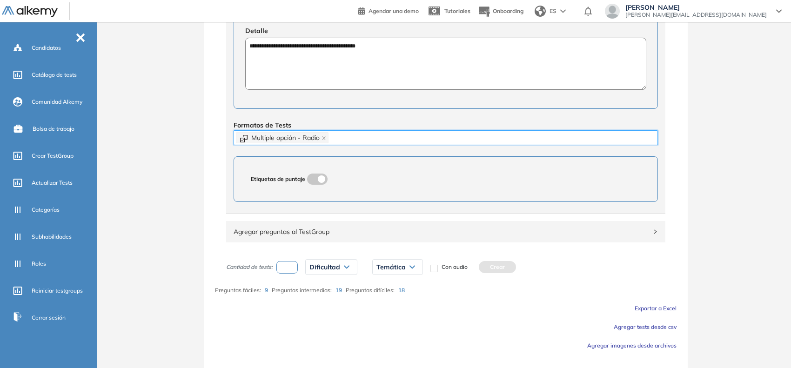
click at [293, 271] on input "number" at bounding box center [287, 267] width 21 height 13
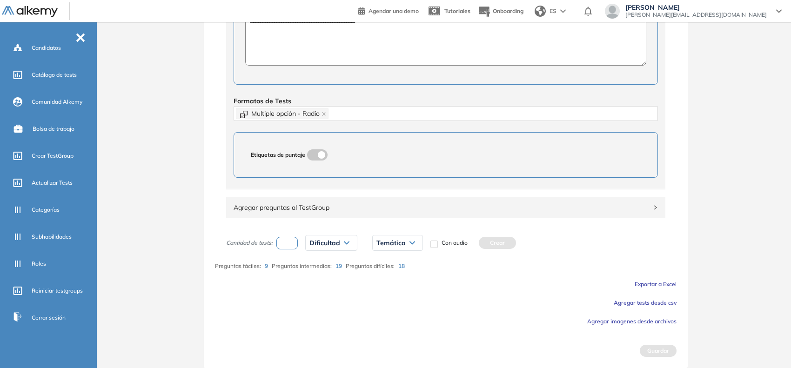
type input "*"
click at [331, 238] on div "Dificultad" at bounding box center [331, 243] width 51 height 15
click at [318, 278] on li "Fácil" at bounding box center [315, 279] width 11 height 9
click at [370, 243] on span "Temática" at bounding box center [375, 242] width 29 height 7
click at [366, 266] on li "4.1" at bounding box center [364, 262] width 7 height 9
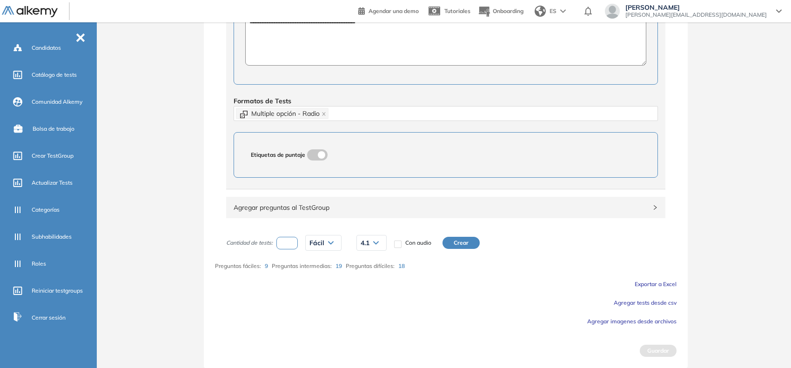
drag, startPoint x: 476, startPoint y: 235, endPoint x: 469, endPoint y: 242, distance: 10.2
click at [474, 236] on div "Cantidad de tests: * Fácil Muy fácil Fácil Intermedia Difícil Muy difícil Avanz…" at bounding box center [364, 242] width 277 height 23
click at [469, 242] on button "Crear" at bounding box center [461, 243] width 37 height 12
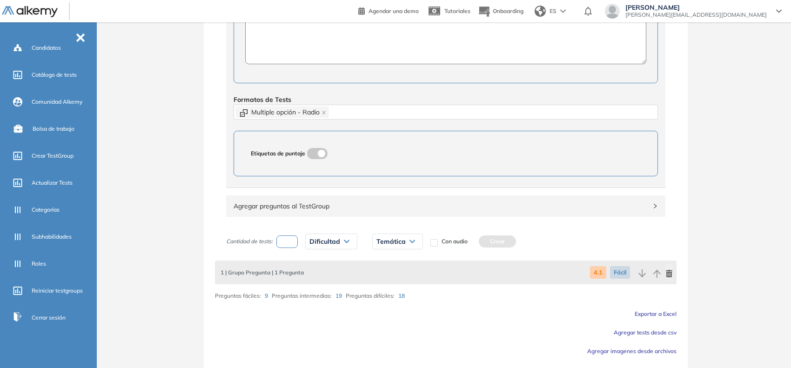
click at [294, 243] on input "number" at bounding box center [287, 242] width 21 height 13
type input "*"
click at [330, 243] on span "Dificultad" at bounding box center [325, 241] width 31 height 7
click at [317, 294] on li "Intermedia" at bounding box center [323, 294] width 26 height 9
click at [378, 252] on div "Temática 4.1 4.2 4.3 4.4" at bounding box center [401, 241] width 66 height 23
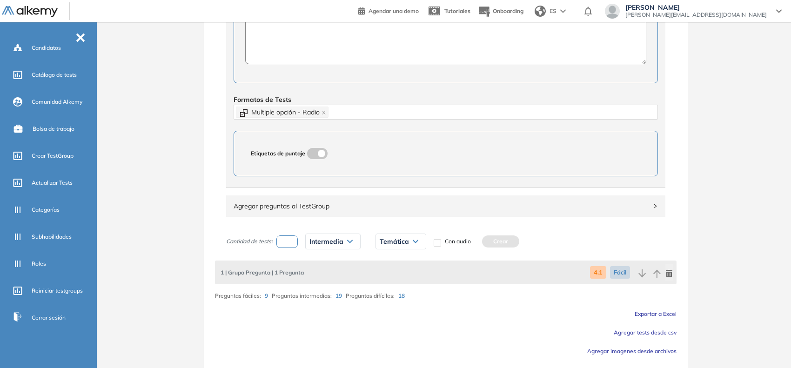
click at [387, 245] on span "Temática" at bounding box center [394, 241] width 29 height 7
click at [384, 262] on li "4.1" at bounding box center [383, 261] width 7 height 9
click at [486, 240] on button "Crear" at bounding box center [480, 242] width 37 height 12
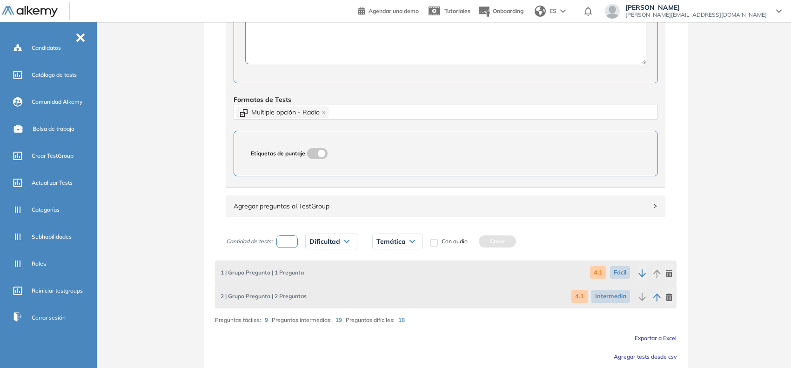
click at [296, 250] on div "Cantidad de tests: Dificultad Muy fácil Fácil Intermedia Difícil Muy difícil Av…" at bounding box center [364, 241] width 277 height 23
click at [286, 245] on input "number" at bounding box center [287, 242] width 21 height 13
type input "*"
click at [324, 241] on span "Dificultad" at bounding box center [325, 241] width 31 height 7
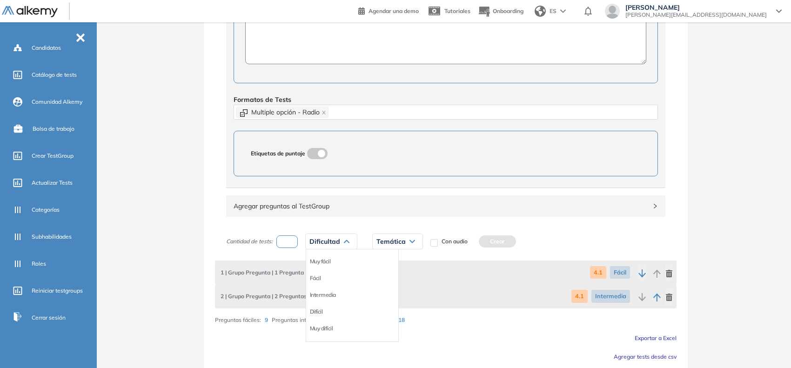
click at [314, 311] on li "Difícil" at bounding box center [316, 311] width 13 height 9
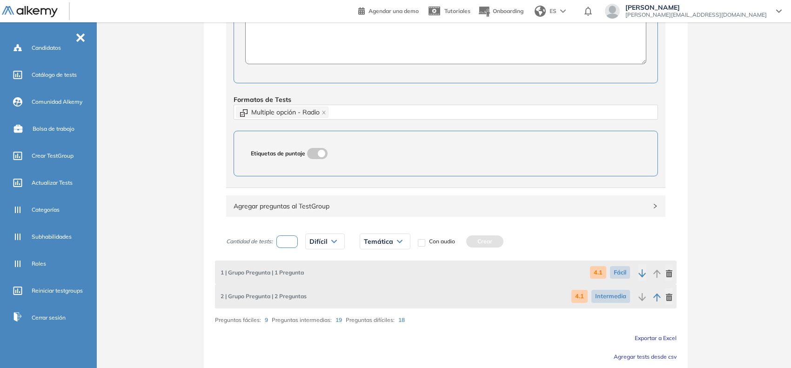
click at [387, 241] on span "Temática" at bounding box center [378, 241] width 29 height 7
click at [367, 266] on li "4.1" at bounding box center [367, 261] width 7 height 9
click at [475, 241] on button "Crear" at bounding box center [464, 242] width 37 height 12
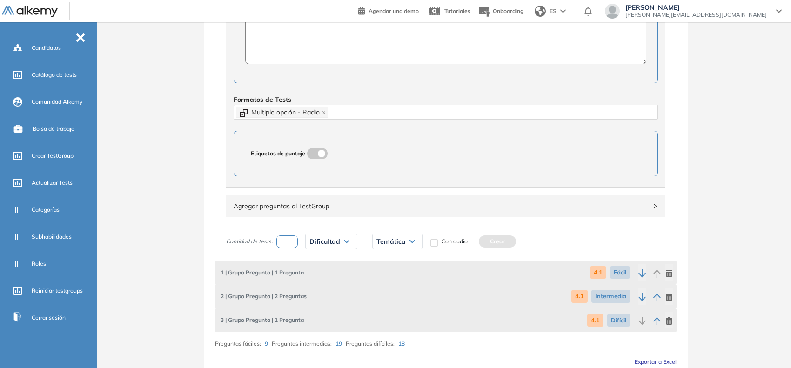
click at [292, 245] on input "number" at bounding box center [287, 242] width 21 height 13
type input "*"
click at [313, 245] on span "Dificultad" at bounding box center [325, 241] width 31 height 7
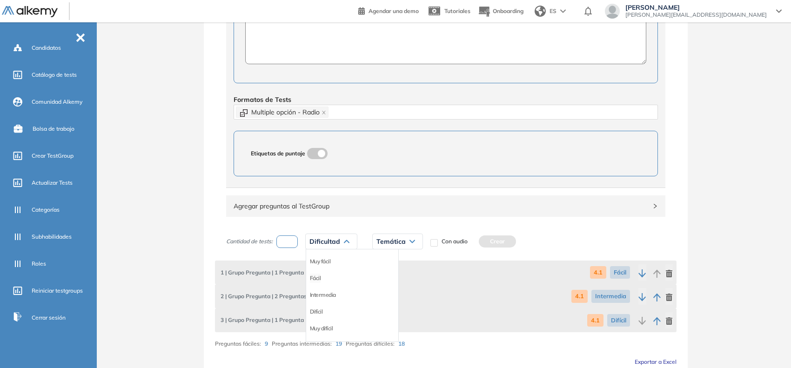
click at [315, 279] on li "Fácil" at bounding box center [315, 278] width 11 height 9
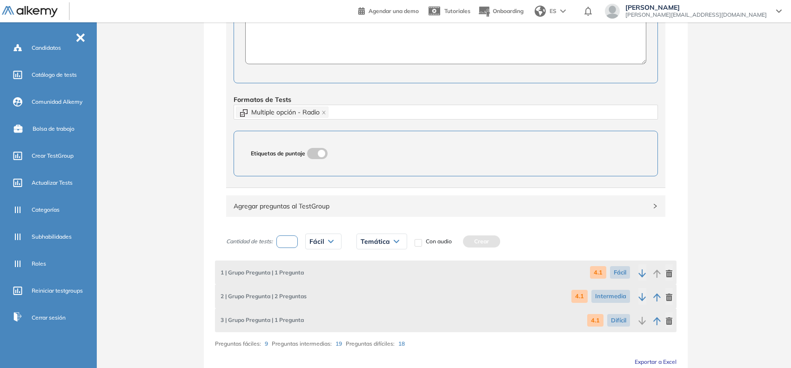
click at [389, 245] on span "Temática" at bounding box center [375, 241] width 29 height 7
click at [364, 283] on li "4.2" at bounding box center [364, 278] width 7 height 9
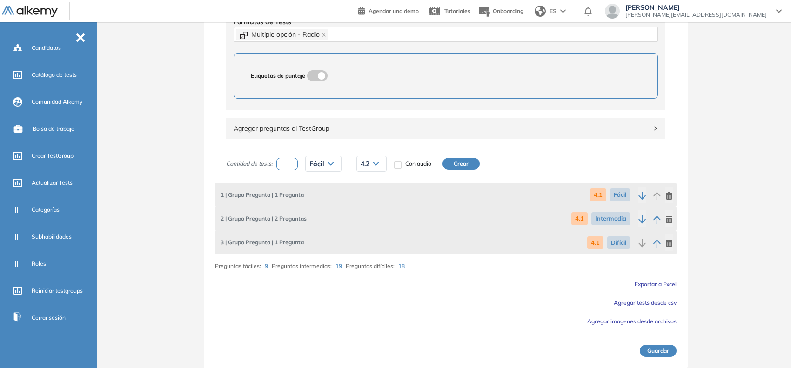
scroll to position [453, 0]
click at [466, 164] on button "Crear" at bounding box center [461, 164] width 37 height 12
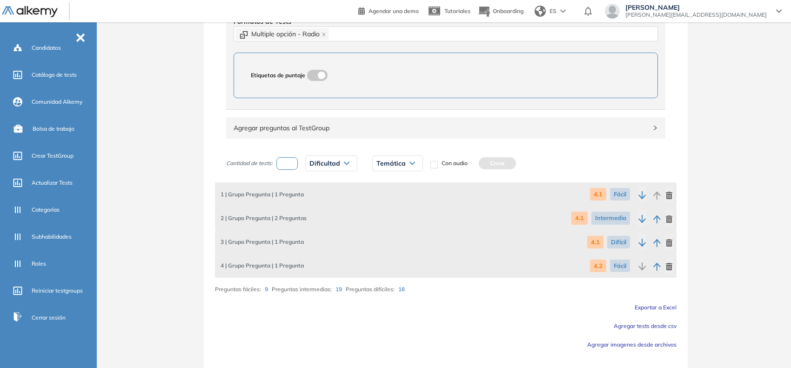
click at [294, 170] on input "number" at bounding box center [287, 163] width 21 height 13
type input "*"
click at [317, 166] on span "Dificultad" at bounding box center [325, 163] width 31 height 7
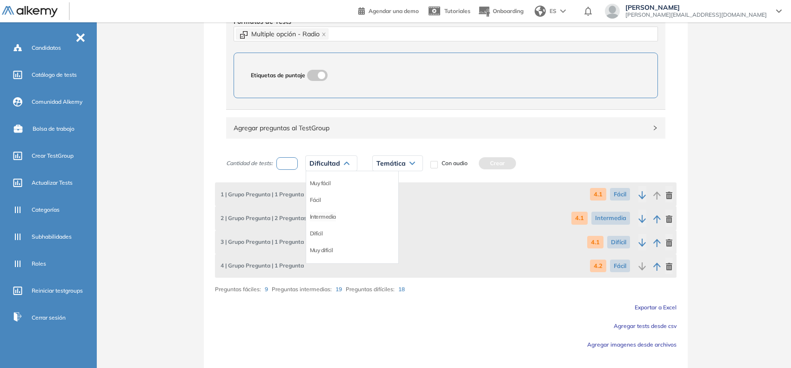
click at [327, 221] on li "Intermedia" at bounding box center [323, 216] width 26 height 9
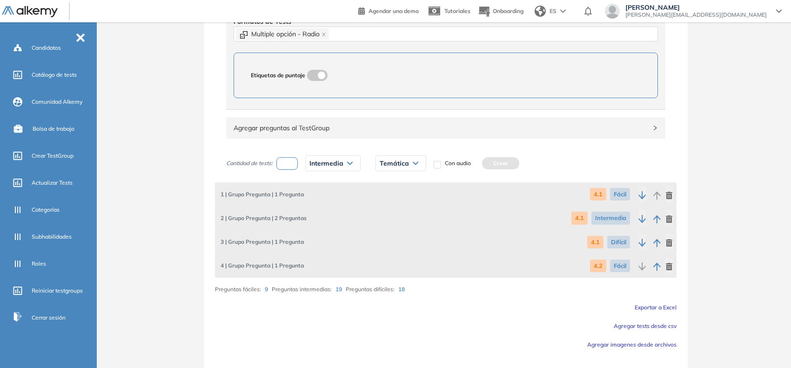
click at [400, 158] on div "Temática" at bounding box center [401, 163] width 50 height 15
click at [385, 205] on li "4.2" at bounding box center [383, 200] width 7 height 9
click at [484, 162] on button "Crear" at bounding box center [480, 163] width 37 height 12
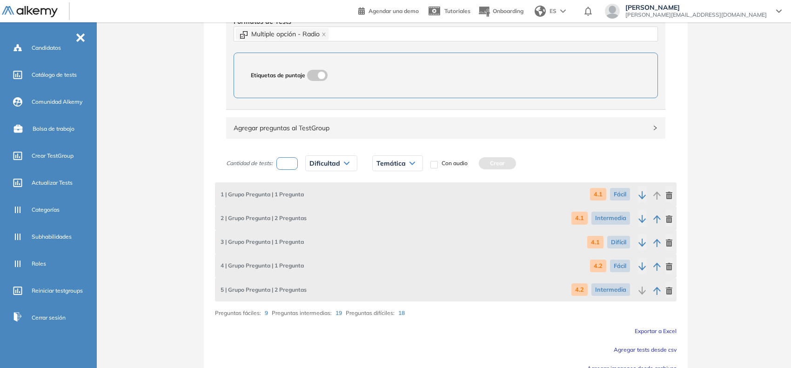
click at [290, 166] on input "number" at bounding box center [287, 163] width 21 height 13
type input "*"
click at [322, 165] on span "Dificultad" at bounding box center [325, 163] width 31 height 7
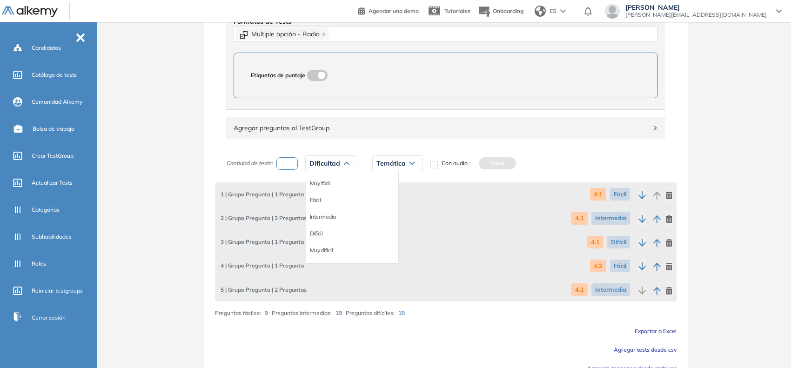
click at [320, 238] on li "Difícil" at bounding box center [316, 233] width 13 height 9
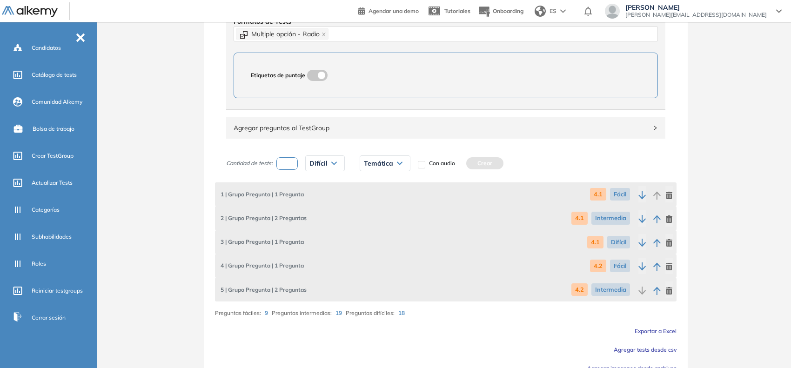
click at [385, 162] on span "Temática" at bounding box center [378, 163] width 29 height 7
click at [365, 201] on li "4.2" at bounding box center [367, 200] width 7 height 9
click at [471, 163] on button "Crear" at bounding box center [464, 163] width 37 height 12
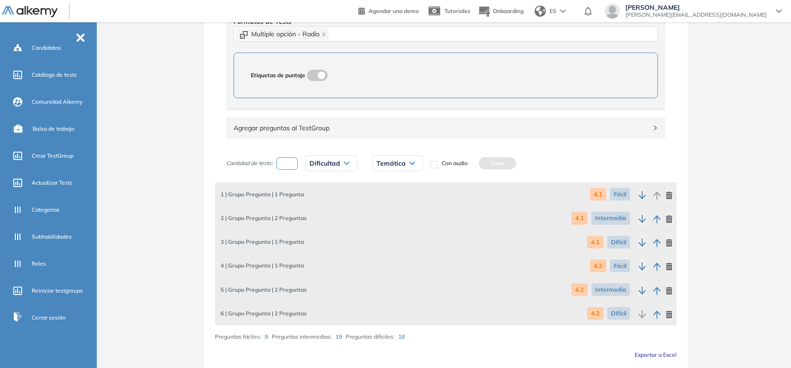
click at [287, 164] on input "number" at bounding box center [287, 163] width 21 height 13
type input "*"
click at [316, 164] on span "Dificultad" at bounding box center [325, 163] width 31 height 7
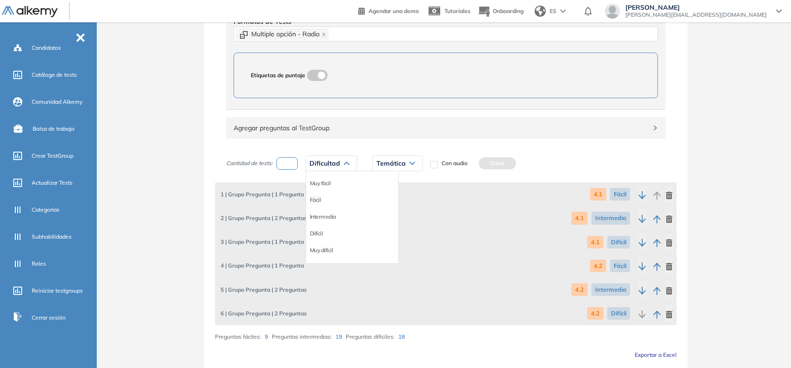
click at [320, 205] on li "Fácil" at bounding box center [315, 200] width 11 height 9
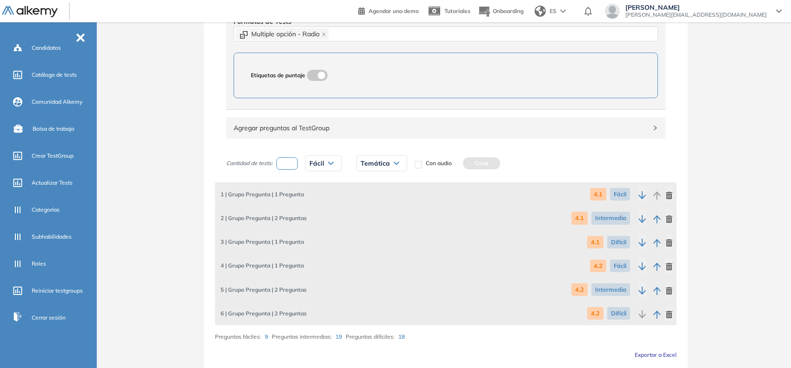
click at [368, 174] on div "Temática 4.1 4.2 4.3 4.4" at bounding box center [382, 163] width 66 height 23
click at [375, 169] on div "Temática" at bounding box center [382, 163] width 50 height 15
click at [364, 217] on li "4.3" at bounding box center [364, 216] width 7 height 9
click at [461, 160] on button "Crear" at bounding box center [461, 163] width 37 height 12
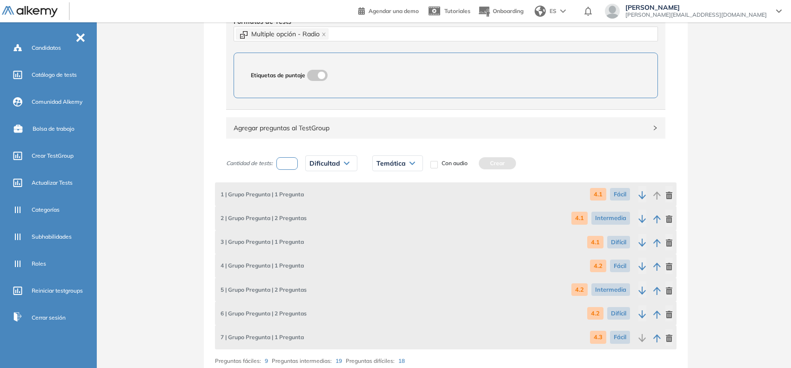
click at [287, 167] on input "number" at bounding box center [287, 163] width 21 height 13
type input "*"
click at [319, 161] on span "Dificultad" at bounding box center [325, 163] width 31 height 7
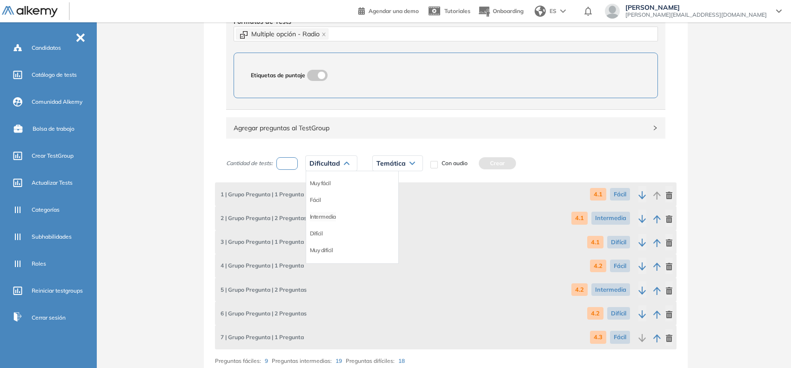
click at [327, 216] on li "Intermedia" at bounding box center [323, 216] width 26 height 9
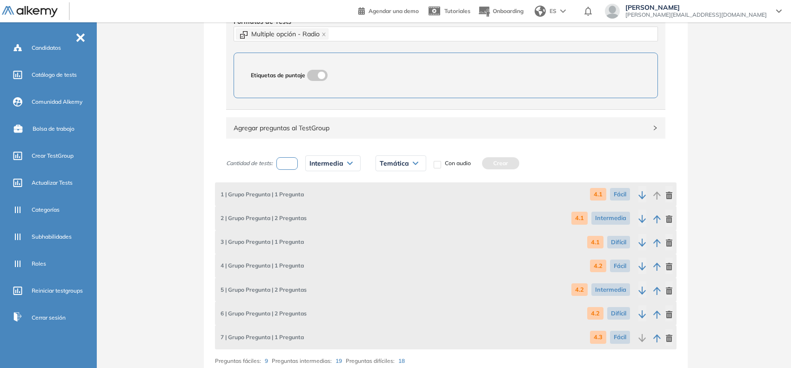
click at [404, 155] on div "Temática 4.1 4.2 4.3 4.4" at bounding box center [401, 163] width 66 height 23
click at [408, 156] on div "Temática 4.1 4.2 4.3 4.4" at bounding box center [401, 163] width 51 height 16
click at [400, 167] on span "Temática" at bounding box center [394, 163] width 29 height 7
click at [383, 219] on li "4.3" at bounding box center [383, 216] width 7 height 9
click at [489, 163] on button "Crear" at bounding box center [480, 163] width 37 height 12
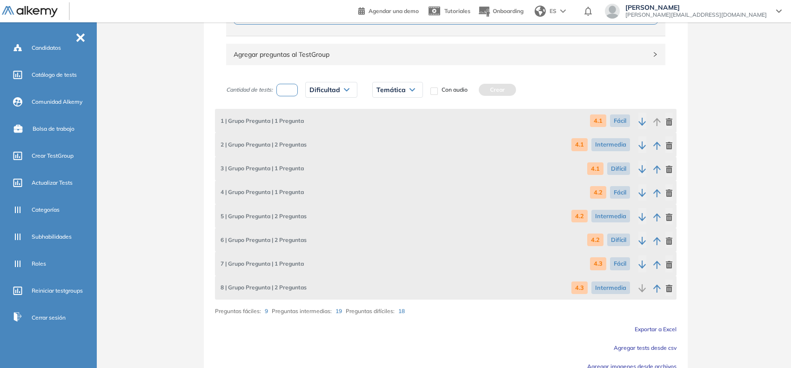
scroll to position [573, 0]
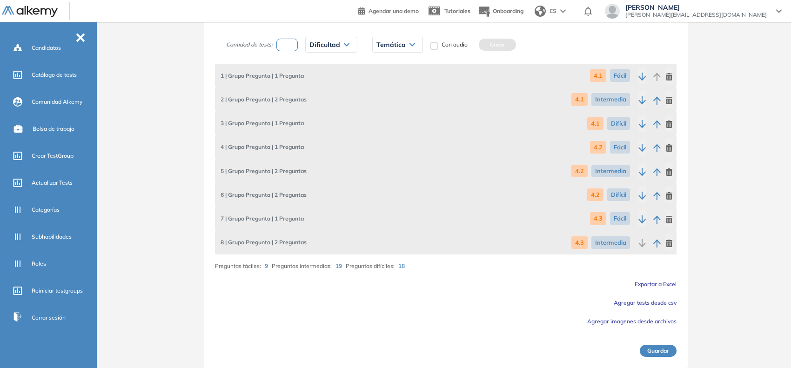
click at [285, 51] on input "number" at bounding box center [287, 45] width 21 height 13
type input "*"
click at [319, 44] on span "Dificultad" at bounding box center [325, 44] width 31 height 7
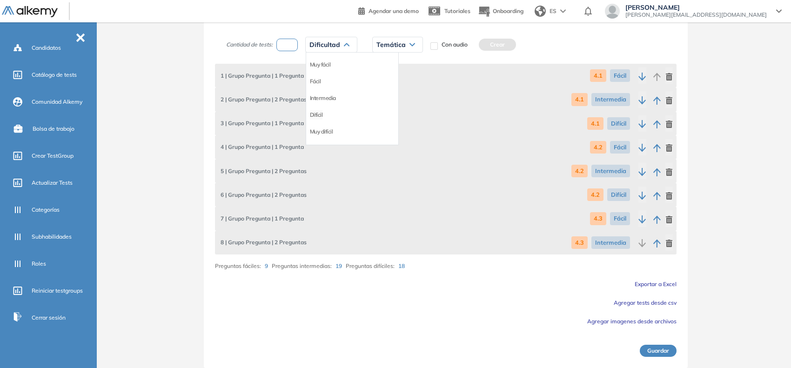
click at [320, 114] on li "Difícil" at bounding box center [316, 114] width 13 height 9
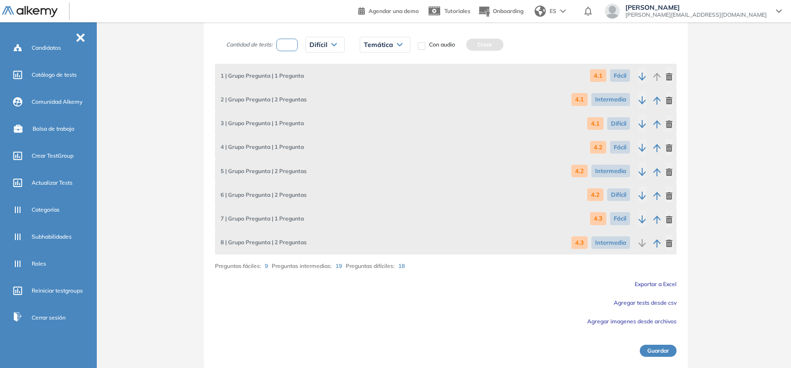
click at [397, 47] on icon at bounding box center [400, 45] width 6 height 4
click at [369, 98] on li "4.3" at bounding box center [367, 98] width 7 height 9
click at [468, 48] on button "Crear" at bounding box center [464, 45] width 37 height 12
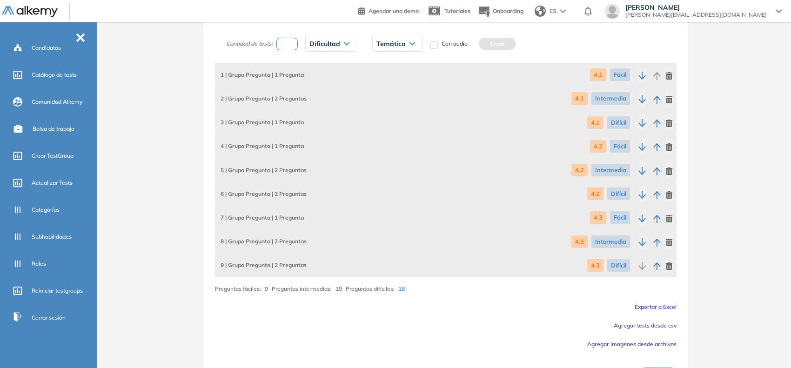
click at [278, 47] on input "number" at bounding box center [287, 44] width 21 height 13
type input "*"
click at [317, 43] on span "Dificultad" at bounding box center [325, 43] width 31 height 7
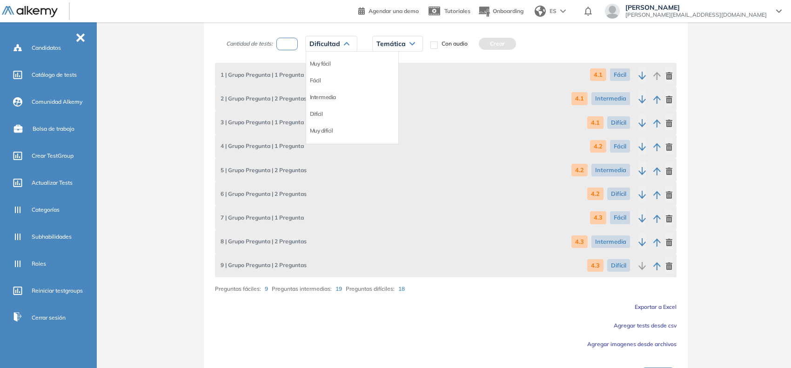
click at [318, 101] on li "Intermedia" at bounding box center [323, 97] width 26 height 9
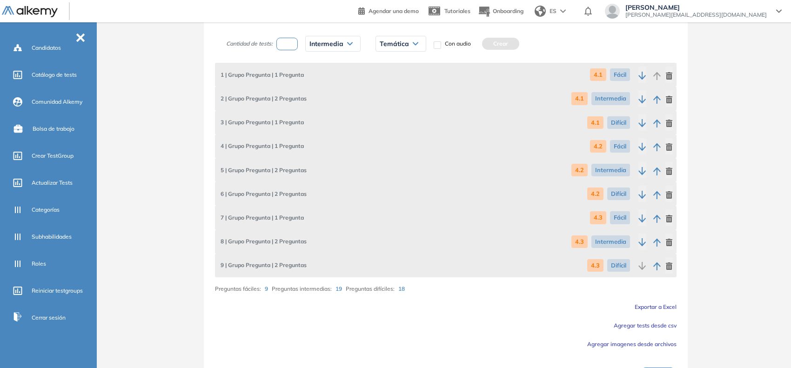
click at [384, 45] on span "Temática" at bounding box center [394, 43] width 29 height 7
click at [383, 115] on li "4.4" at bounding box center [383, 113] width 7 height 9
click at [484, 43] on button "Crear" at bounding box center [480, 44] width 37 height 12
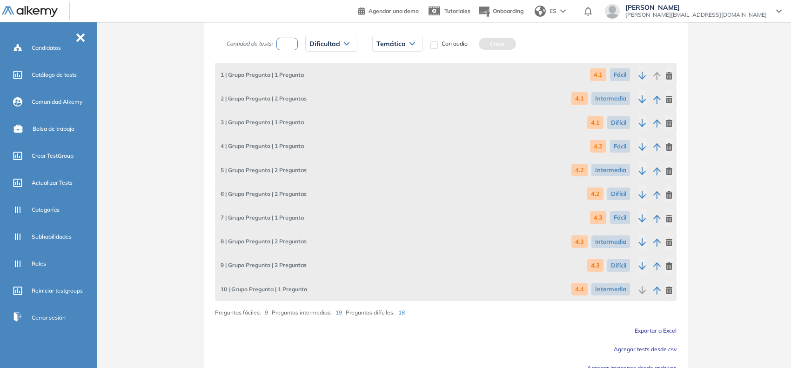
click at [287, 50] on input "number" at bounding box center [287, 44] width 21 height 13
type input "*"
click at [322, 43] on span "Dificultad" at bounding box center [325, 43] width 31 height 7
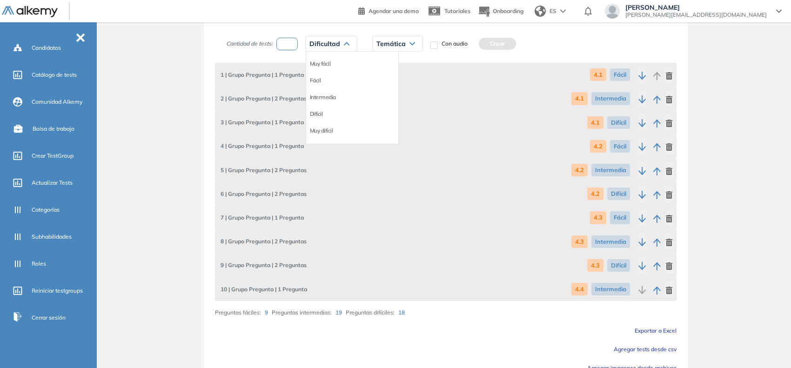
click at [316, 113] on li "Difícil" at bounding box center [316, 113] width 13 height 9
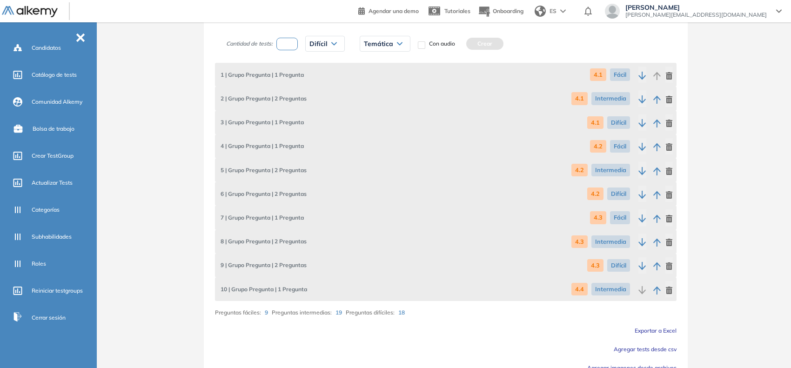
click at [390, 47] on span "Temática" at bounding box center [378, 43] width 29 height 7
click at [369, 113] on li "4.4" at bounding box center [367, 113] width 7 height 9
click at [465, 47] on button "Crear" at bounding box center [464, 44] width 37 height 12
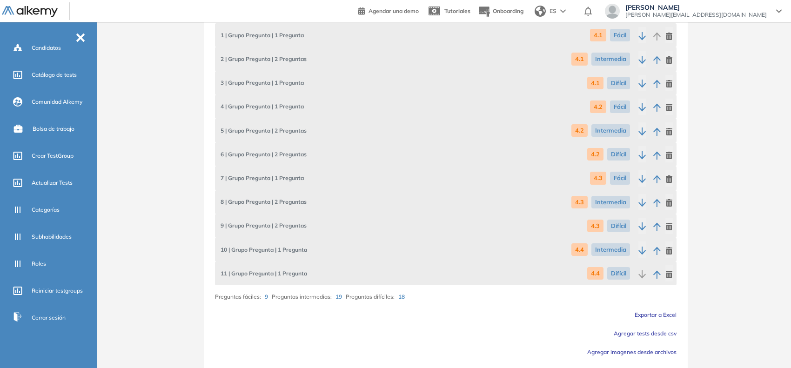
scroll to position [643, 0]
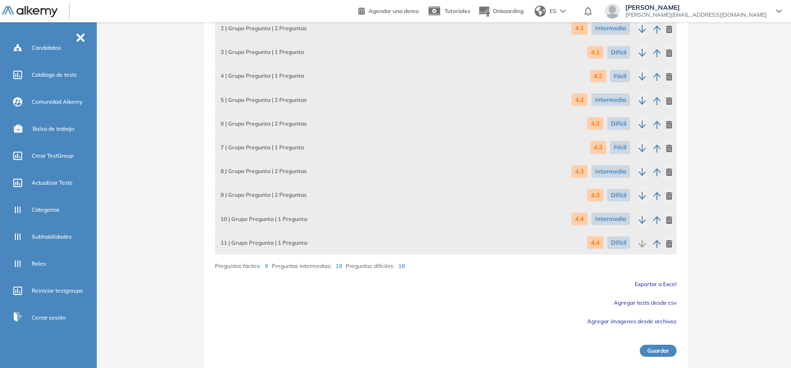
click at [671, 357] on button "Guardar" at bounding box center [658, 351] width 37 height 12
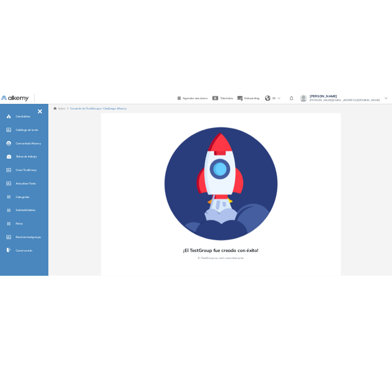
scroll to position [0, 0]
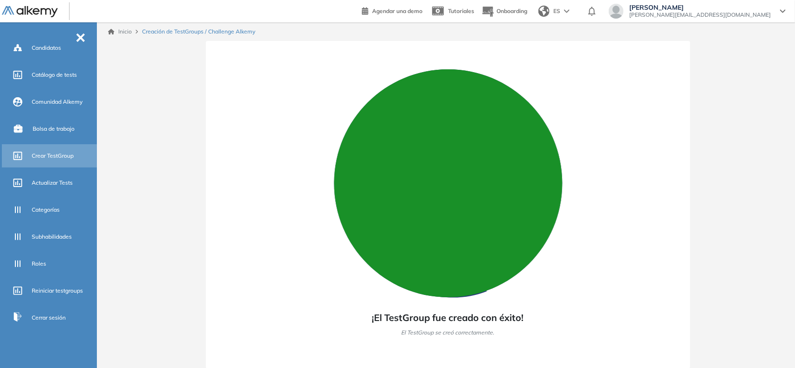
click at [54, 162] on div "Crear TestGroup" at bounding box center [63, 156] width 63 height 16
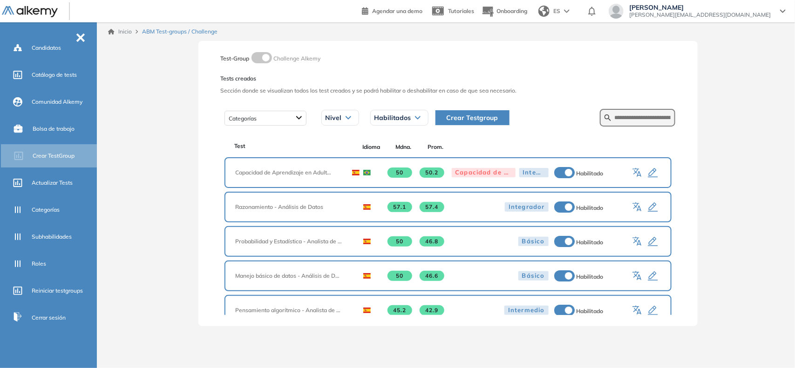
click at [455, 118] on span "Crear Testgroup" at bounding box center [472, 118] width 52 height 10
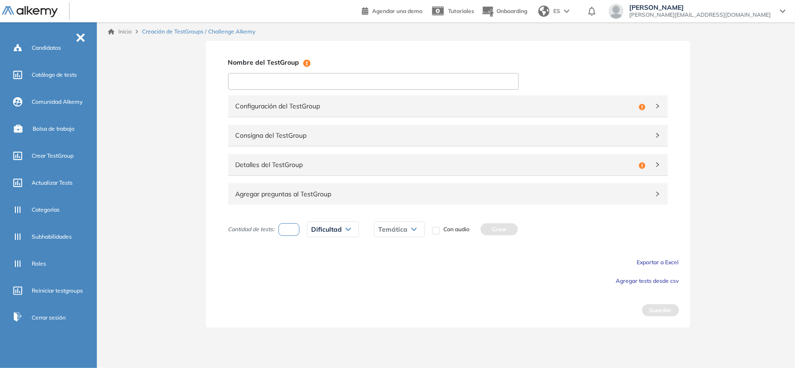
click at [395, 87] on input at bounding box center [373, 81] width 290 height 17
type input "**********"
click at [517, 105] on span "Configuración del TestGroup" at bounding box center [435, 106] width 399 height 10
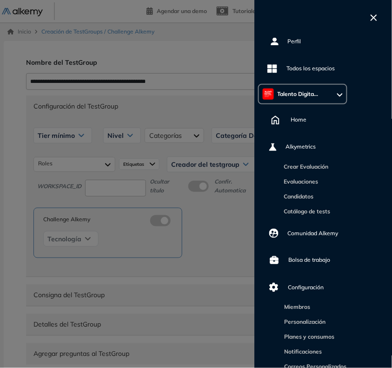
click at [371, 14] on icon "button" at bounding box center [374, 17] width 7 height 7
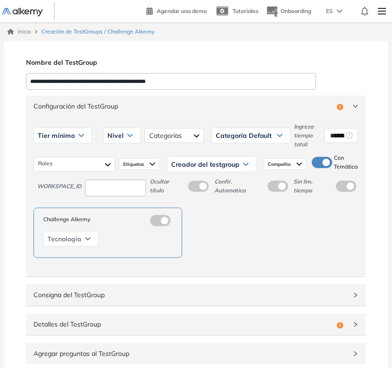
click at [64, 141] on div "Tier mínimo" at bounding box center [63, 135] width 58 height 15
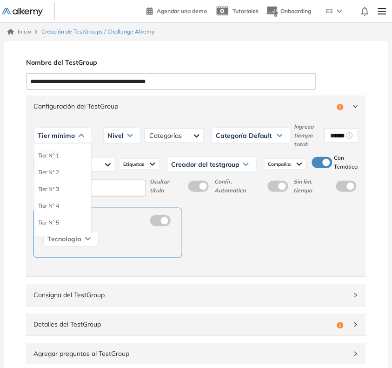
click at [54, 157] on li "Tier N° 1" at bounding box center [48, 155] width 21 height 9
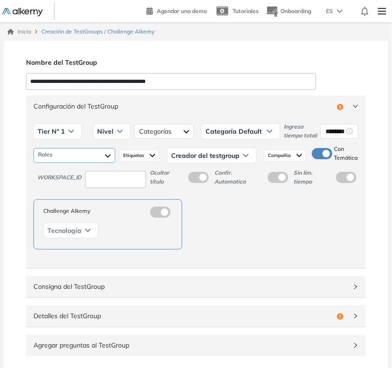
click at [82, 163] on div at bounding box center [75, 155] width 82 height 15
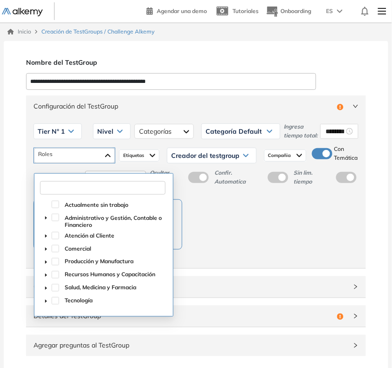
click at [67, 187] on input "text" at bounding box center [103, 187] width 126 height 13
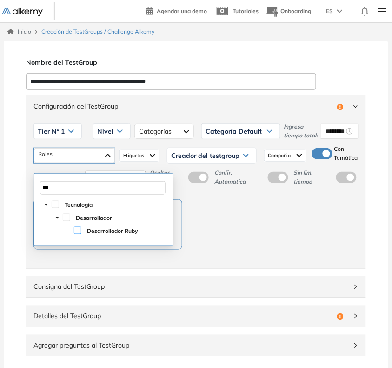
click at [76, 230] on span at bounding box center [77, 230] width 7 height 7
click at [67, 217] on span at bounding box center [66, 217] width 7 height 7
type input "***"
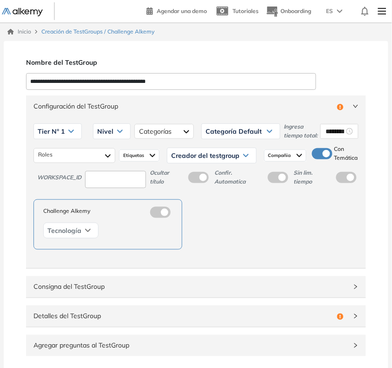
click at [115, 139] on div "Nivel" at bounding box center [112, 131] width 37 height 15
click at [98, 206] on li "Integrador" at bounding box center [110, 201] width 25 height 9
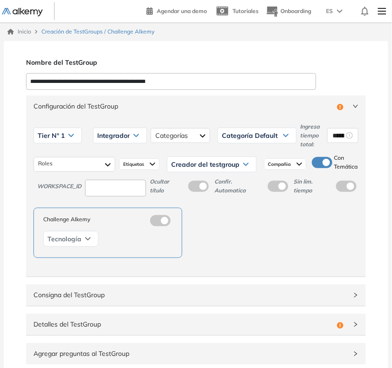
click at [128, 186] on input at bounding box center [115, 188] width 61 height 17
type input "***"
click at [166, 141] on div at bounding box center [181, 135] width 60 height 15
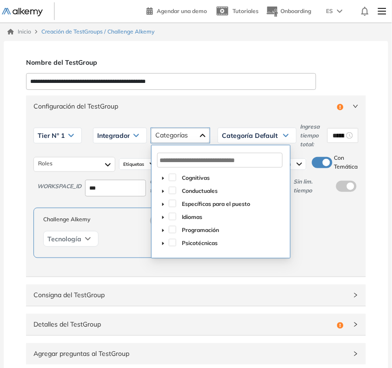
click at [163, 231] on icon "caret-down" at bounding box center [163, 230] width 5 height 5
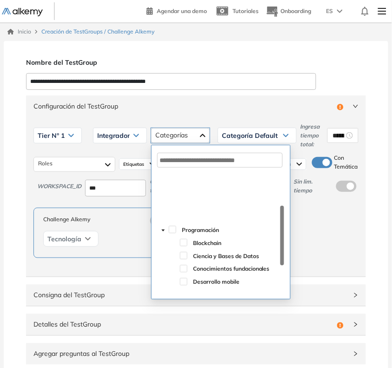
scroll to position [58, 0]
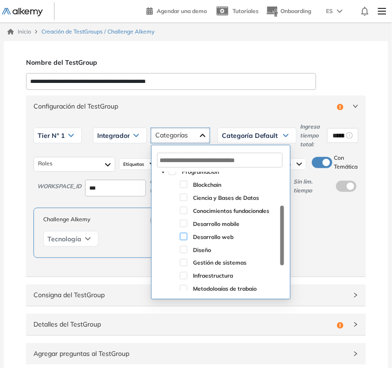
click at [182, 236] on span at bounding box center [183, 236] width 7 height 7
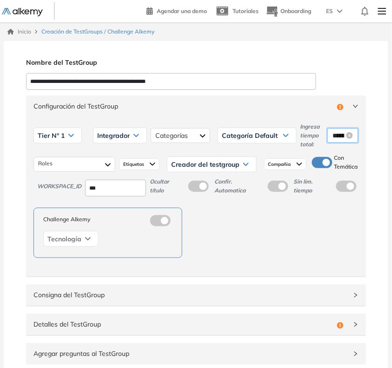
click at [337, 135] on input "********" at bounding box center [339, 135] width 12 height 10
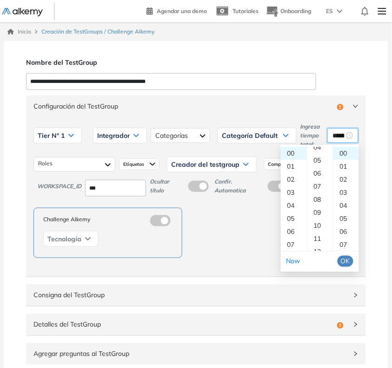
scroll to position [116, 0]
click at [319, 230] on div "15" at bounding box center [321, 232] width 26 height 13
type input "********"
click at [350, 262] on span "OK" at bounding box center [345, 261] width 9 height 10
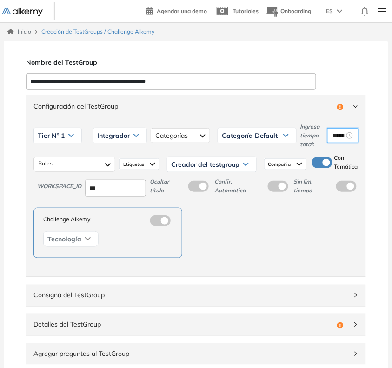
click at [231, 165] on span "Creador del testgroup" at bounding box center [205, 164] width 68 height 7
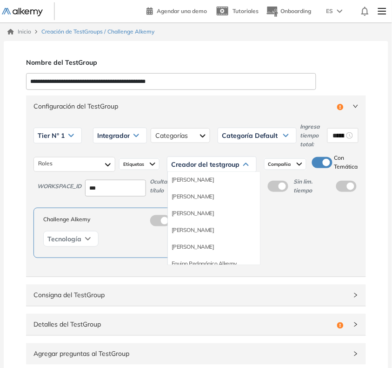
scroll to position [58, 0]
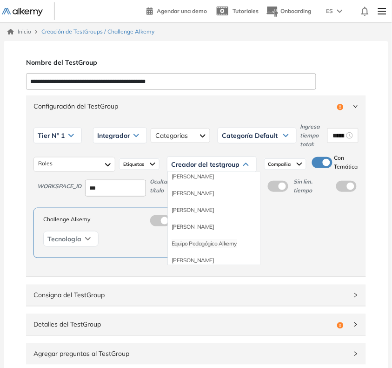
click at [233, 243] on li "Equipo Pedagógico Alkemy" at bounding box center [204, 243] width 65 height 9
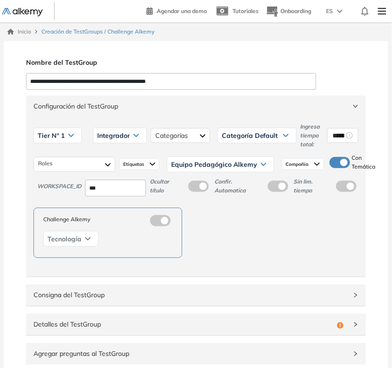
click at [273, 102] on span "Configuración del TestGroup" at bounding box center [191, 106] width 314 height 10
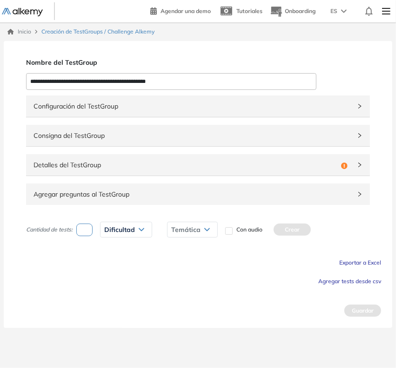
click at [151, 169] on span "Detalles del TestGroup" at bounding box center [186, 165] width 304 height 10
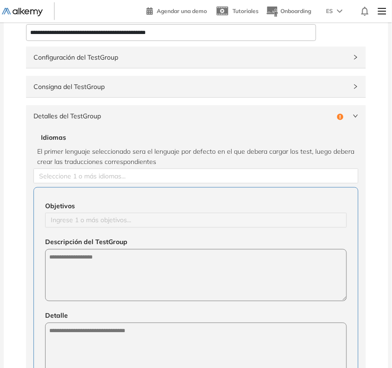
scroll to position [116, 0]
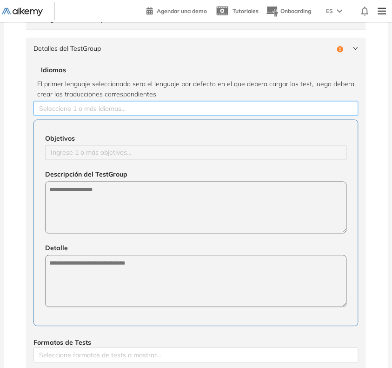
click at [68, 109] on div at bounding box center [196, 108] width 321 height 11
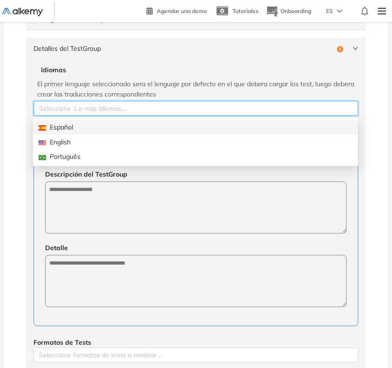
click at [75, 127] on div "Español" at bounding box center [196, 127] width 315 height 10
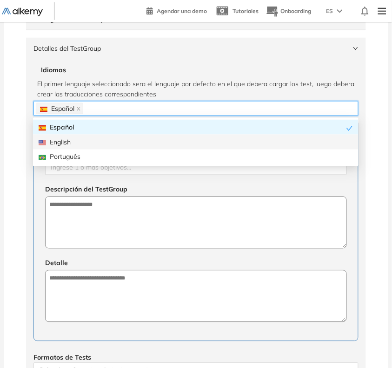
click at [15, 152] on div "Configuración del TestGroup Incompleto Tier N° 1 Tier N° 1 Tier N° 2 Tier N° 3 …" at bounding box center [196, 230] width 363 height 507
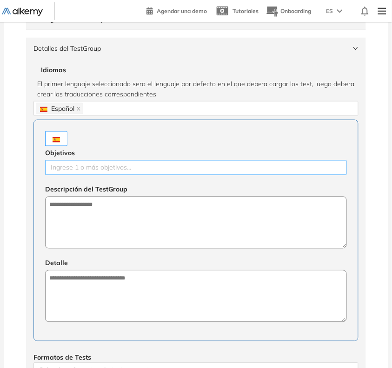
click at [82, 163] on div at bounding box center [195, 167] width 297 height 11
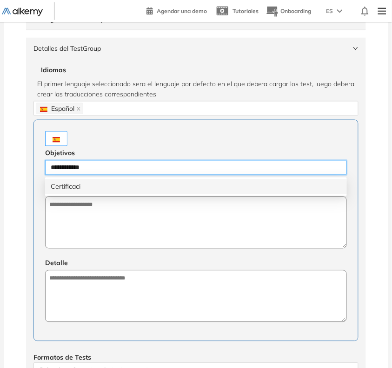
type input "**********"
type input "****"
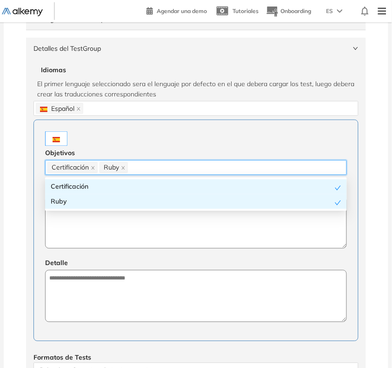
click at [110, 235] on textarea at bounding box center [196, 222] width 302 height 52
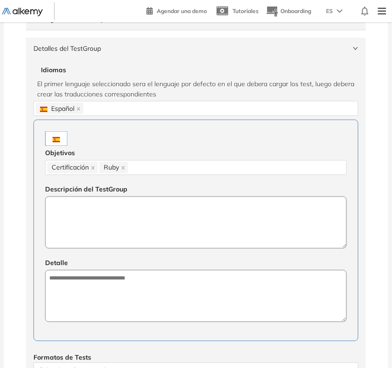
paste textarea "**********"
type textarea "**********"
click at [108, 299] on textarea at bounding box center [196, 296] width 302 height 52
paste textarea "**********"
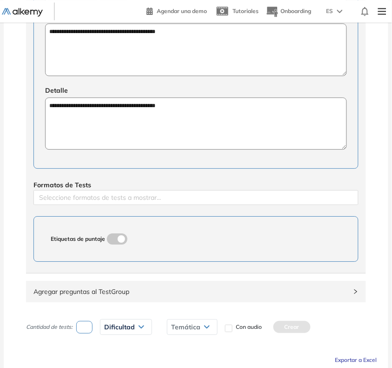
scroll to position [291, 0]
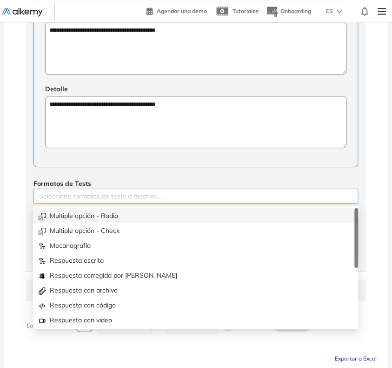
click at [82, 196] on div at bounding box center [196, 195] width 321 height 11
type textarea "**********"
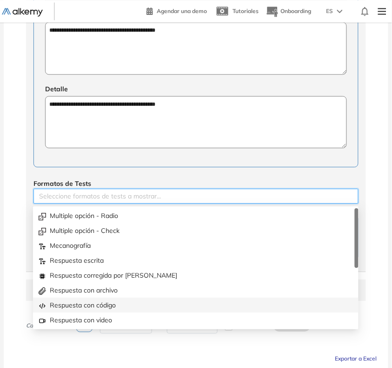
click at [79, 301] on div "Respuesta con código" at bounding box center [196, 305] width 315 height 10
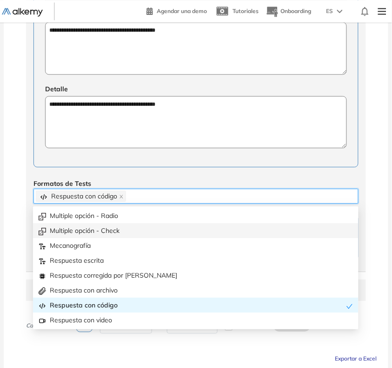
click at [26, 176] on div "**********" at bounding box center [196, 78] width 340 height 387
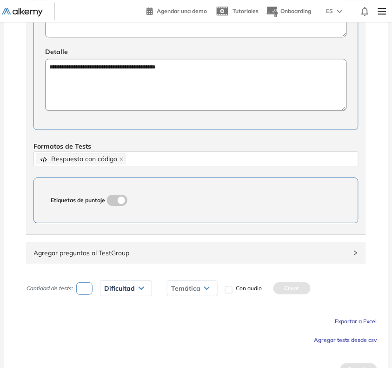
scroll to position [348, 0]
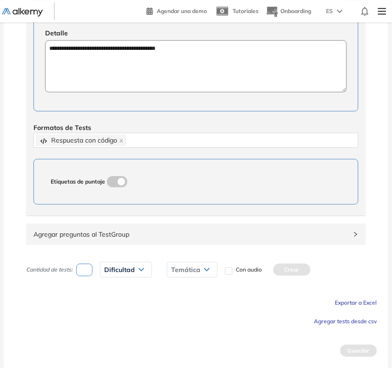
click at [81, 234] on span "Agregar preguntas al TestGroup" at bounding box center [191, 234] width 314 height 10
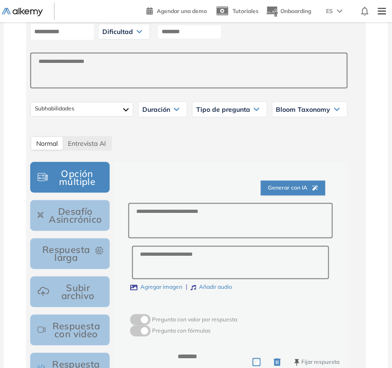
scroll to position [639, 0]
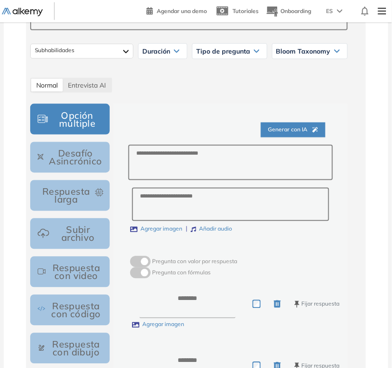
click at [73, 300] on button "Respuesta con código" at bounding box center [70, 310] width 80 height 31
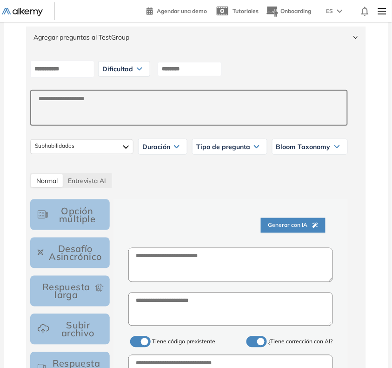
scroll to position [523, 0]
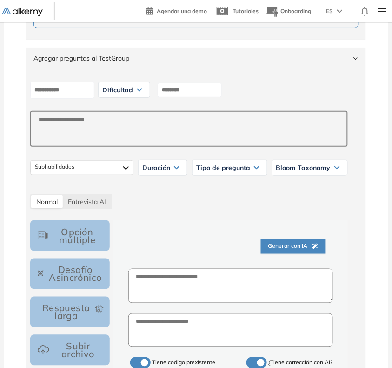
click at [142, 91] on icon at bounding box center [139, 90] width 5 height 2
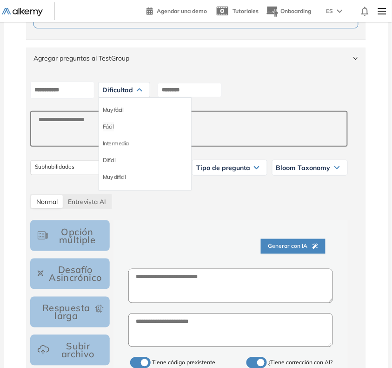
click at [114, 125] on li "Fácil" at bounding box center [108, 126] width 11 height 9
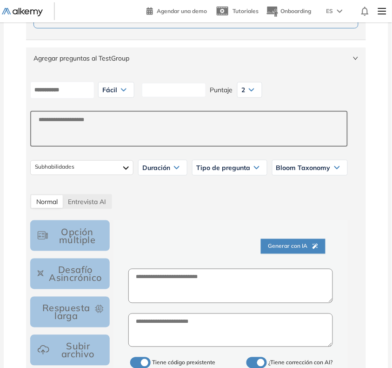
click at [193, 94] on input at bounding box center [174, 90] width 64 height 14
click at [193, 94] on input "**********" at bounding box center [174, 90] width 64 height 14
type input "**********"
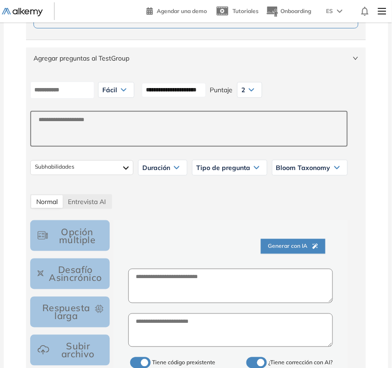
click at [262, 96] on div "2" at bounding box center [250, 89] width 24 height 15
click at [248, 180] on li "10" at bounding box center [245, 177] width 6 height 9
click at [59, 89] on input at bounding box center [62, 89] width 64 height 17
paste input "**********"
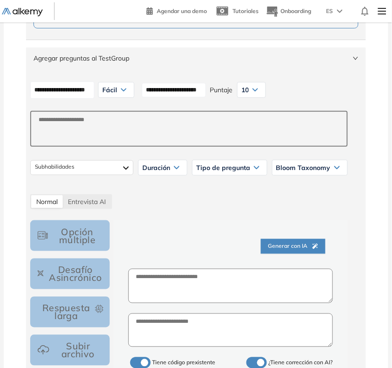
type input "**********"
click at [233, 292] on textarea at bounding box center [230, 286] width 205 height 35
paste textarea "**********"
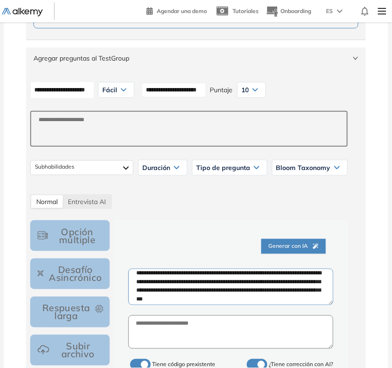
scroll to position [0, 0]
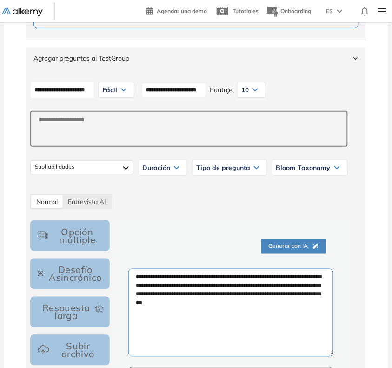
drag, startPoint x: 331, startPoint y: 301, endPoint x: 344, endPoint y: 355, distance: 55.8
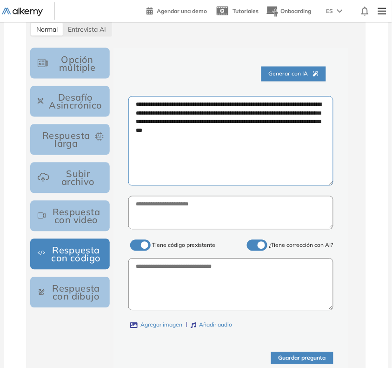
scroll to position [697, 0]
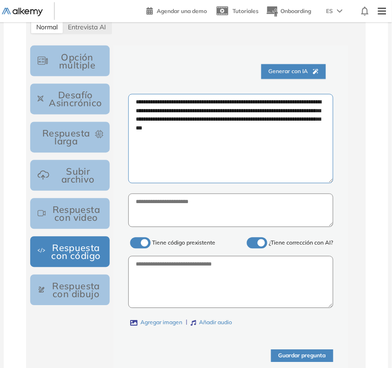
type textarea "**********"
click at [262, 293] on textarea at bounding box center [230, 282] width 205 height 52
paste textarea "**********"
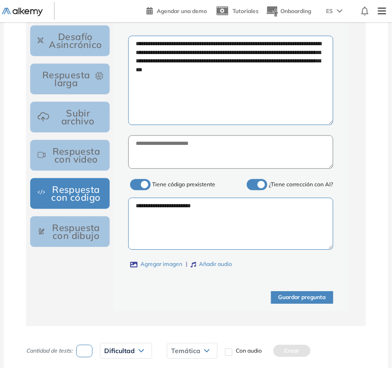
scroll to position [814, 0]
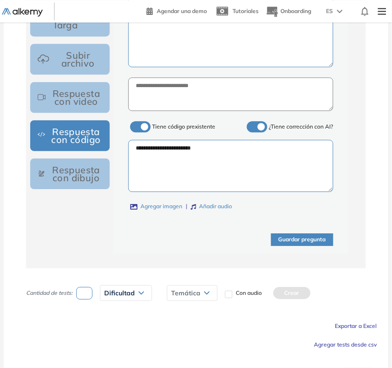
type textarea "**********"
click at [297, 241] on button "Guardar pregunta" at bounding box center [302, 239] width 62 height 13
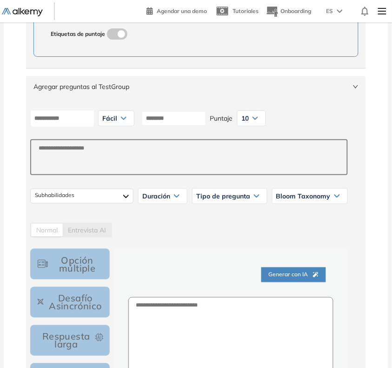
scroll to position [465, 0]
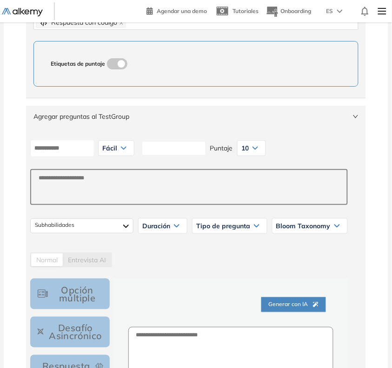
click at [206, 149] on input at bounding box center [174, 148] width 64 height 14
click at [206, 149] on input "**********" at bounding box center [174, 148] width 64 height 14
type input "**********"
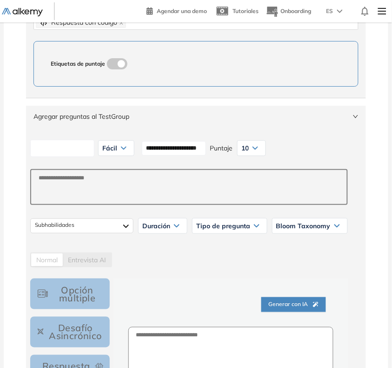
click at [48, 150] on input at bounding box center [62, 148] width 64 height 17
paste input "**********"
type input "**********"
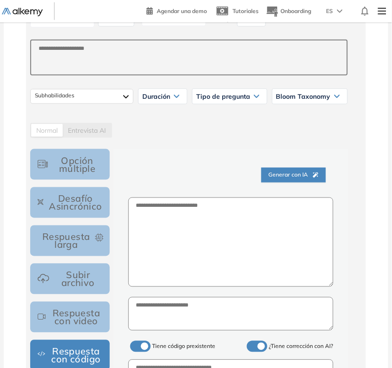
scroll to position [697, 0]
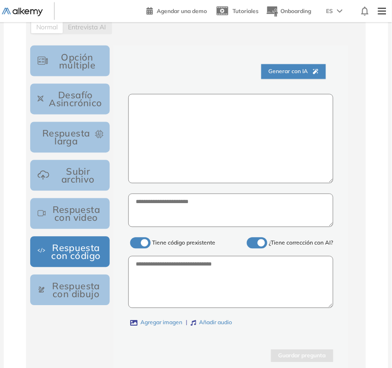
click at [234, 156] on textarea at bounding box center [230, 138] width 205 height 89
paste textarea "**********"
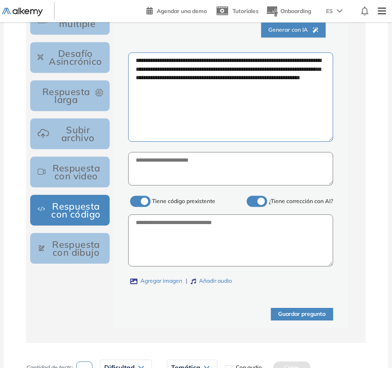
scroll to position [756, 0]
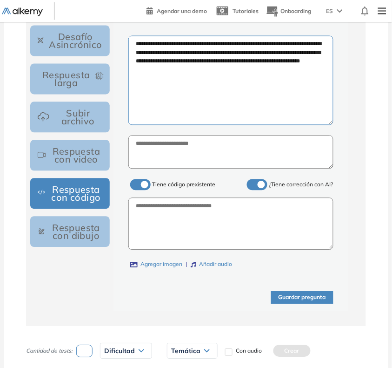
type textarea "**********"
click at [209, 207] on textarea at bounding box center [230, 224] width 205 height 53
click at [182, 229] on textarea at bounding box center [230, 224] width 205 height 53
paste textarea "**********"
type textarea "**********"
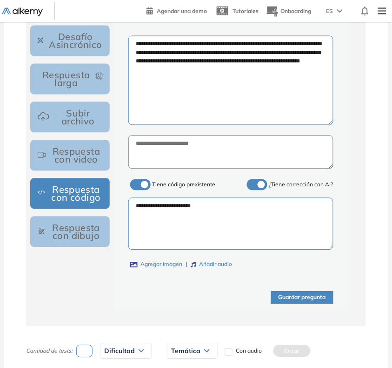
click at [324, 299] on button "Guardar pregunta" at bounding box center [302, 297] width 62 height 13
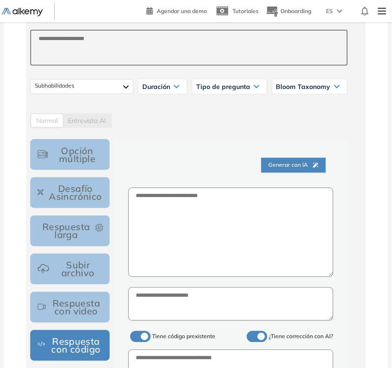
scroll to position [546, 0]
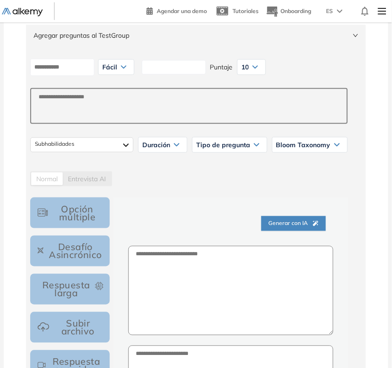
click at [206, 71] on input at bounding box center [174, 67] width 64 height 14
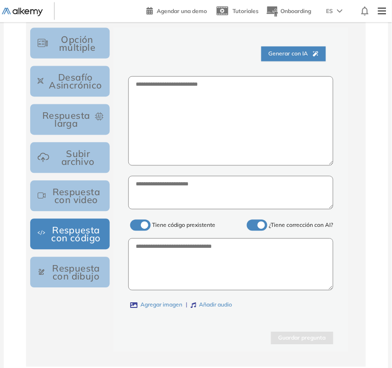
scroll to position [720, 0]
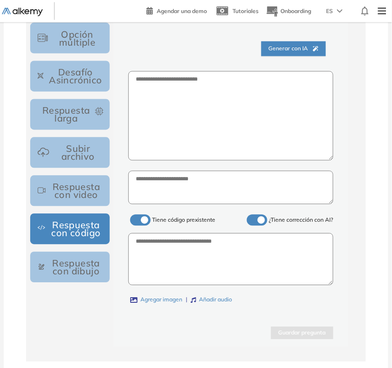
type input "**********"
click at [248, 269] on textarea at bounding box center [230, 259] width 205 height 53
paste textarea "**********"
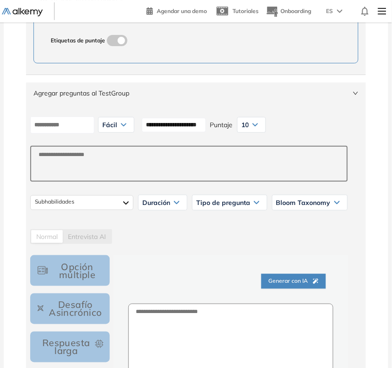
scroll to position [487, 0]
type textarea "**********"
click at [184, 129] on input "**********" at bounding box center [174, 125] width 64 height 14
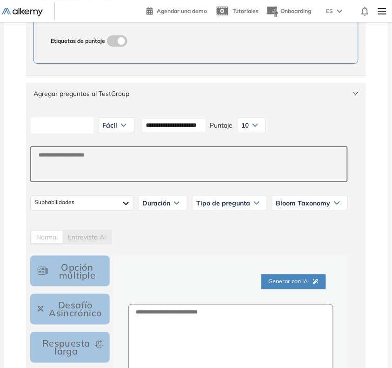
click at [65, 129] on input at bounding box center [62, 125] width 64 height 17
paste input "**********"
type input "**********"
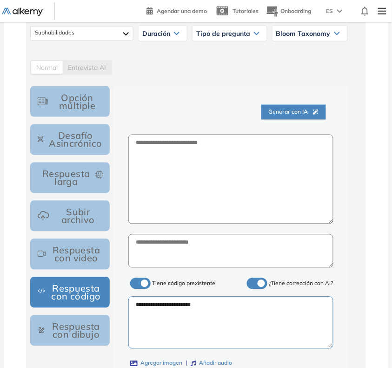
scroll to position [662, 0]
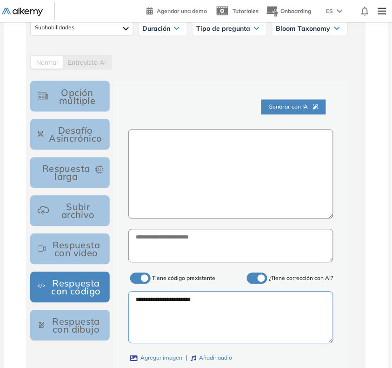
click at [226, 174] on textarea at bounding box center [230, 173] width 205 height 89
paste textarea "**********"
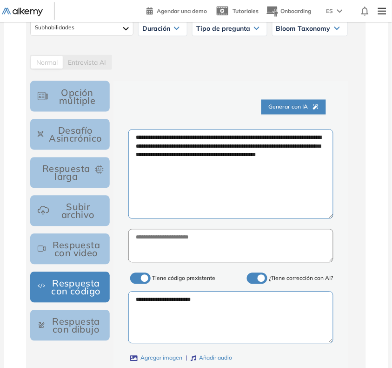
type textarea "**********"
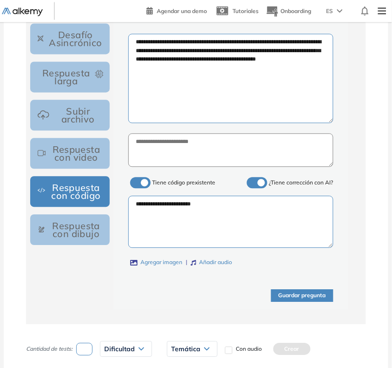
scroll to position [778, 0]
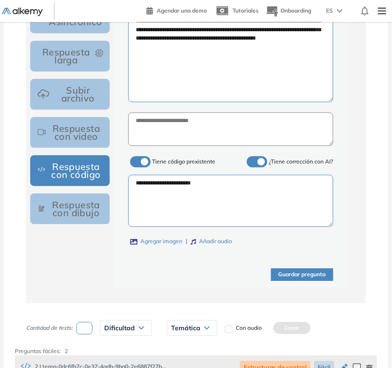
click at [303, 280] on button "Guardar pregunta" at bounding box center [302, 275] width 62 height 13
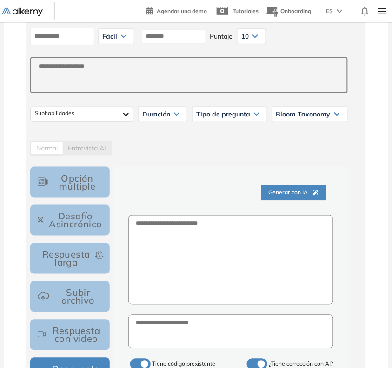
scroll to position [511, 0]
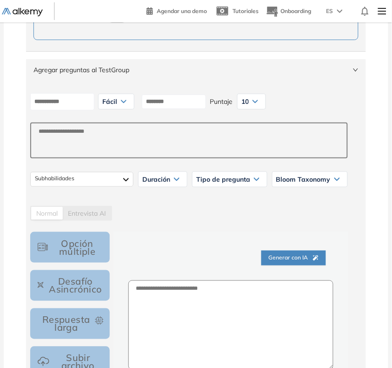
click at [117, 103] on span "Fácil" at bounding box center [109, 101] width 15 height 7
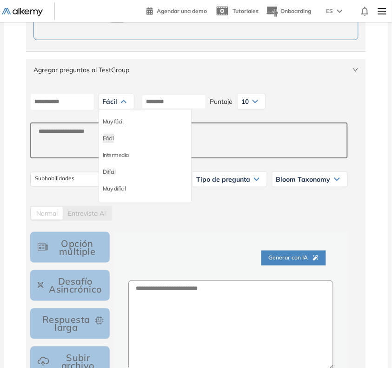
click at [116, 169] on li "Difícil" at bounding box center [109, 171] width 13 height 9
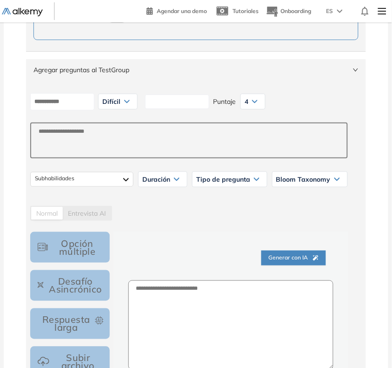
click at [191, 107] on input at bounding box center [177, 101] width 64 height 14
click at [194, 105] on input "**********" at bounding box center [177, 101] width 64 height 14
type input "**********"
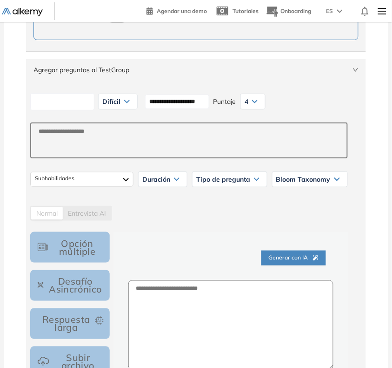
click at [42, 103] on input at bounding box center [62, 101] width 64 height 17
paste input "**********"
type input "**********"
click at [265, 101] on div "4" at bounding box center [253, 101] width 24 height 15
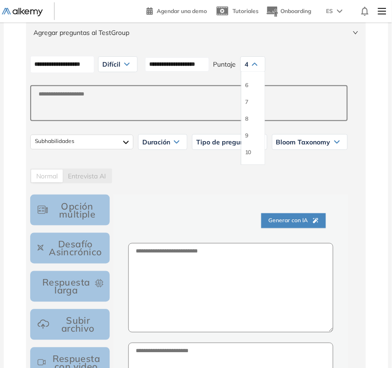
scroll to position [569, 0]
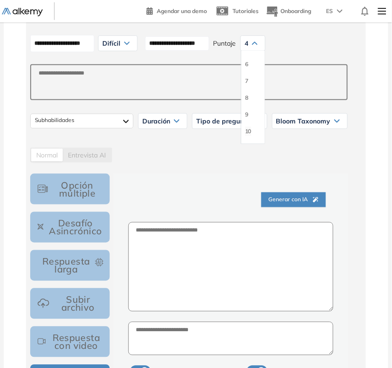
click at [251, 134] on li "10" at bounding box center [248, 131] width 6 height 9
click at [257, 269] on textarea at bounding box center [230, 266] width 205 height 89
paste textarea "**********"
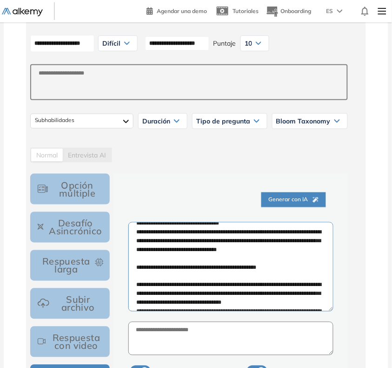
scroll to position [0, 0]
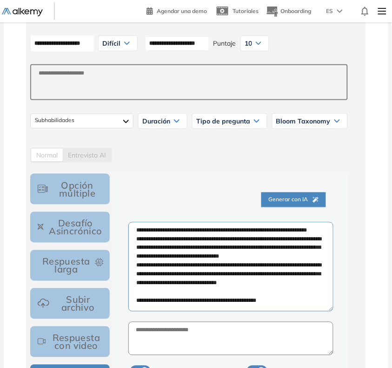
click at [139, 229] on textarea at bounding box center [230, 266] width 205 height 89
click at [272, 286] on textarea at bounding box center [230, 266] width 205 height 89
click at [275, 282] on textarea at bounding box center [230, 266] width 205 height 89
click at [293, 283] on textarea at bounding box center [230, 266] width 205 height 89
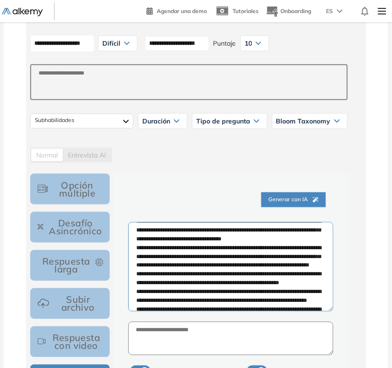
scroll to position [116, 0]
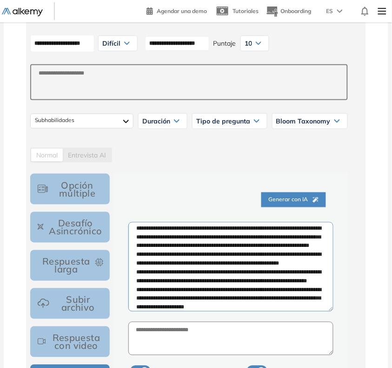
click at [189, 254] on textarea at bounding box center [230, 266] width 205 height 89
click at [175, 254] on textarea at bounding box center [230, 266] width 205 height 89
click at [210, 252] on textarea at bounding box center [230, 266] width 205 height 89
click at [196, 254] on textarea at bounding box center [230, 266] width 205 height 89
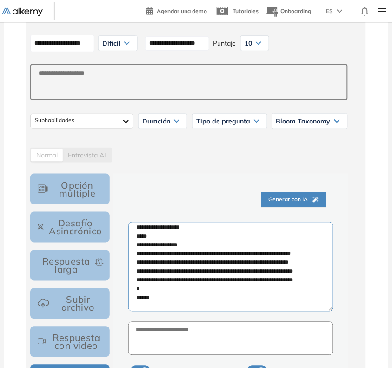
scroll to position [407, 0]
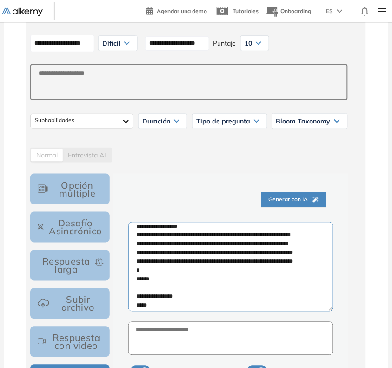
click at [143, 291] on textarea at bounding box center [230, 266] width 205 height 89
click at [160, 287] on textarea at bounding box center [230, 266] width 205 height 89
click at [165, 284] on textarea at bounding box center [230, 266] width 205 height 89
click at [201, 290] on textarea at bounding box center [230, 266] width 205 height 89
click at [213, 284] on textarea at bounding box center [230, 266] width 205 height 89
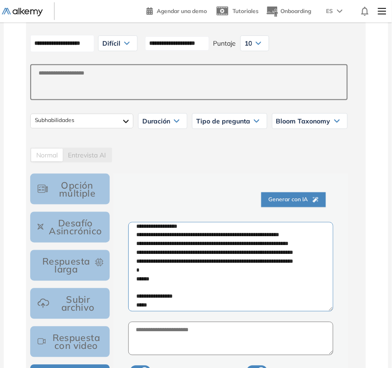
click at [234, 288] on textarea at bounding box center [230, 266] width 205 height 89
click at [244, 287] on textarea at bounding box center [230, 266] width 205 height 89
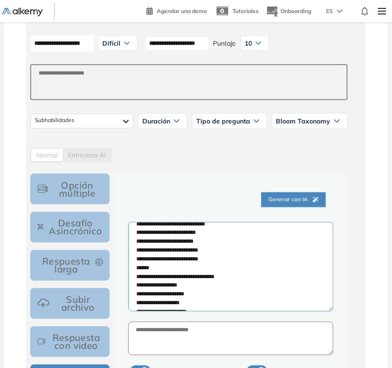
scroll to position [465, 0]
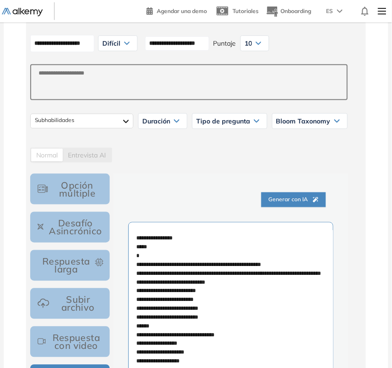
drag, startPoint x: 330, startPoint y: 309, endPoint x: 331, endPoint y: 381, distance: 72.2
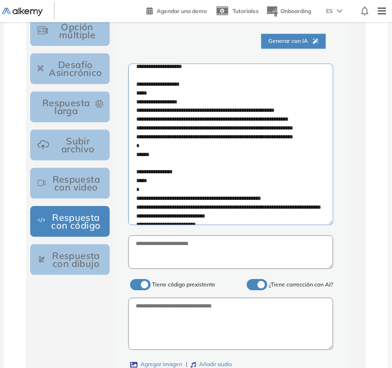
scroll to position [744, 0]
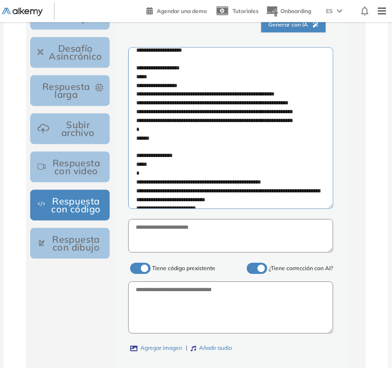
click at [262, 148] on textarea at bounding box center [230, 128] width 205 height 162
click at [277, 156] on textarea at bounding box center [230, 128] width 205 height 162
click at [259, 157] on textarea at bounding box center [230, 128] width 205 height 162
click at [243, 157] on textarea at bounding box center [230, 128] width 205 height 162
click at [220, 157] on textarea at bounding box center [230, 128] width 205 height 162
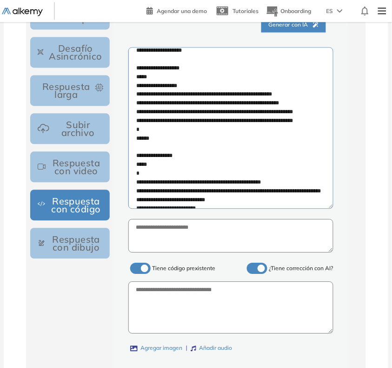
click at [206, 157] on textarea at bounding box center [230, 128] width 205 height 162
click at [168, 155] on textarea at bounding box center [230, 128] width 205 height 162
click at [160, 158] on textarea at bounding box center [230, 128] width 205 height 162
click at [144, 156] on textarea at bounding box center [230, 128] width 205 height 162
click at [147, 166] on textarea at bounding box center [230, 128] width 205 height 162
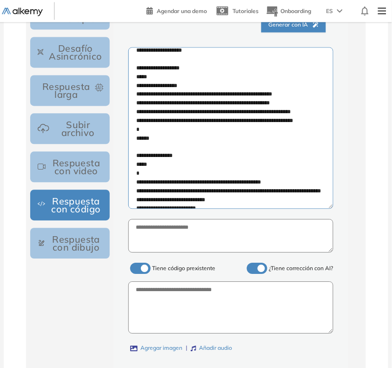
click at [163, 166] on textarea at bounding box center [230, 128] width 205 height 162
click at [170, 165] on textarea at bounding box center [230, 128] width 205 height 162
click at [206, 164] on textarea at bounding box center [230, 128] width 205 height 162
click at [241, 166] on textarea at bounding box center [230, 128] width 205 height 162
click at [218, 162] on textarea at bounding box center [230, 128] width 205 height 162
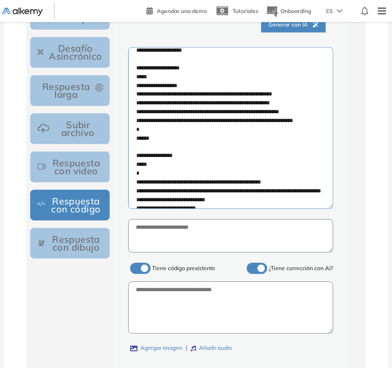
click at [248, 164] on textarea at bounding box center [230, 128] width 205 height 162
click at [266, 166] on textarea at bounding box center [230, 128] width 205 height 162
click at [262, 172] on textarea at bounding box center [230, 128] width 205 height 162
click at [277, 175] on textarea at bounding box center [230, 128] width 205 height 162
click at [280, 174] on textarea at bounding box center [230, 128] width 205 height 162
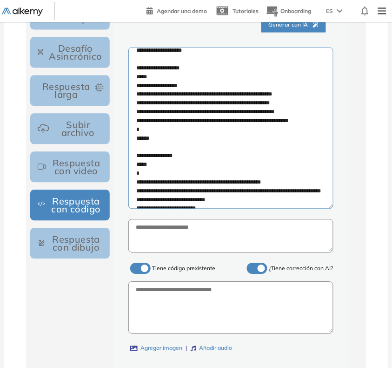
click at [250, 174] on textarea at bounding box center [230, 128] width 205 height 162
click at [225, 171] on textarea at bounding box center [230, 128] width 205 height 162
click at [210, 173] on textarea at bounding box center [230, 128] width 205 height 162
click at [173, 173] on textarea at bounding box center [230, 128] width 205 height 162
click at [164, 175] on textarea at bounding box center [230, 128] width 205 height 162
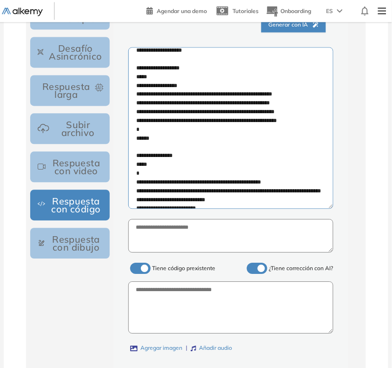
click at [146, 174] on textarea at bounding box center [230, 128] width 205 height 162
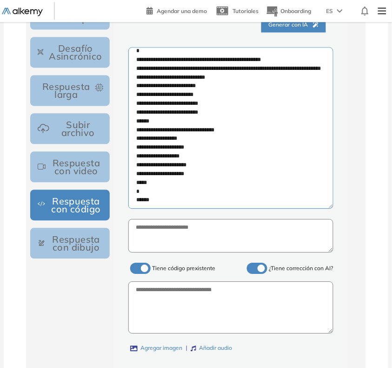
scroll to position [802, 0]
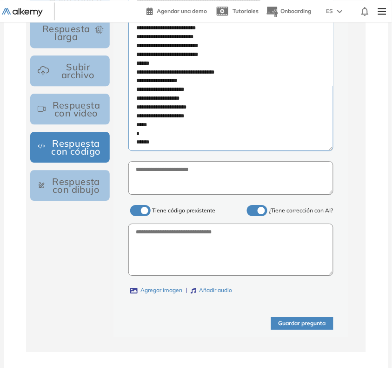
type textarea "**********"
click at [270, 260] on textarea at bounding box center [230, 249] width 205 height 53
click at [226, 247] on textarea at bounding box center [230, 249] width 205 height 53
paste textarea "**********"
type textarea "**********"
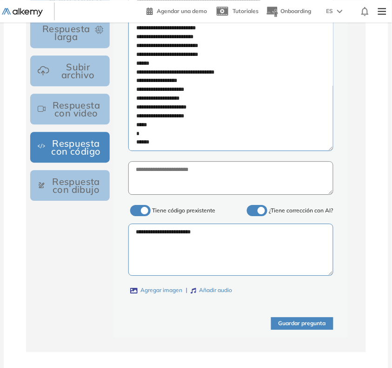
click at [309, 323] on button "Guardar pregunta" at bounding box center [302, 323] width 62 height 13
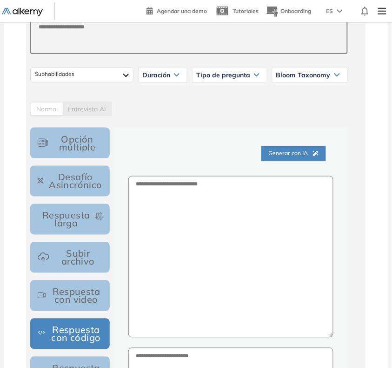
scroll to position [549, 0]
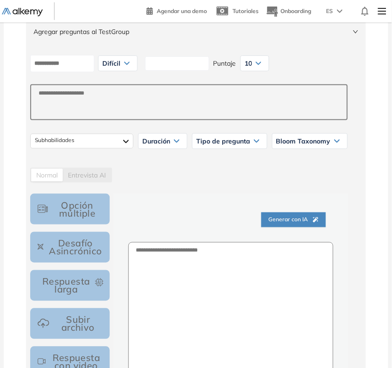
click at [209, 68] on input at bounding box center [177, 63] width 64 height 14
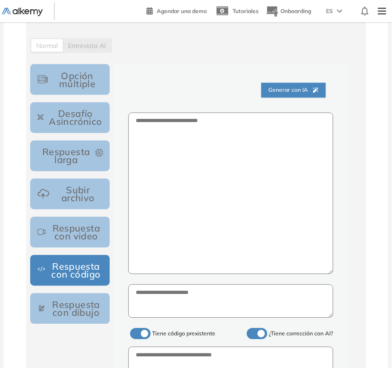
scroll to position [782, 0]
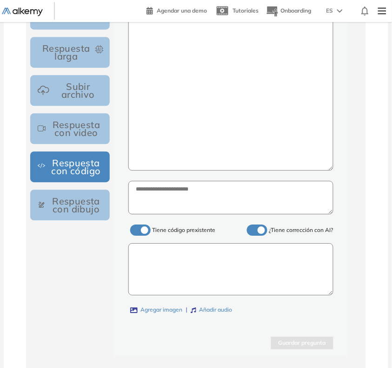
click at [226, 259] on textarea at bounding box center [230, 269] width 205 height 53
paste textarea "**********"
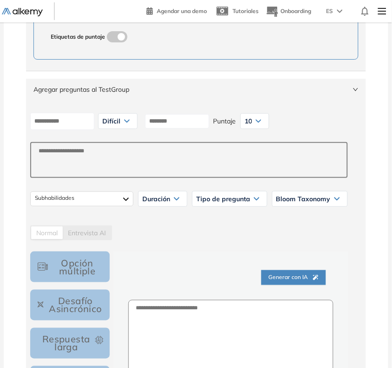
scroll to position [491, 0]
type textarea "**********"
click at [201, 124] on input at bounding box center [177, 122] width 64 height 14
click at [201, 124] on input "**********" at bounding box center [177, 122] width 64 height 14
click at [200, 124] on input "**********" at bounding box center [177, 122] width 64 height 14
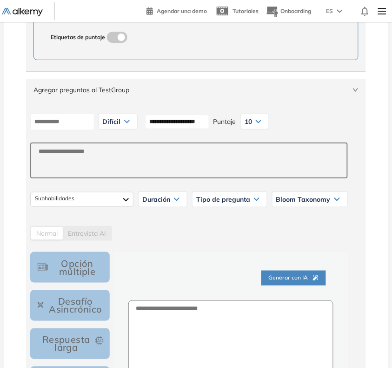
click at [200, 124] on input "**********" at bounding box center [177, 122] width 64 height 14
type input "**********"
click at [59, 127] on input at bounding box center [62, 121] width 64 height 17
paste input "**********"
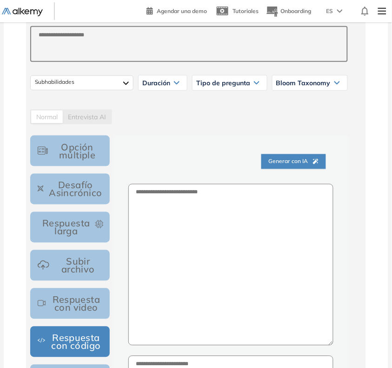
type input "**********"
click at [206, 227] on textarea at bounding box center [230, 265] width 205 height 162
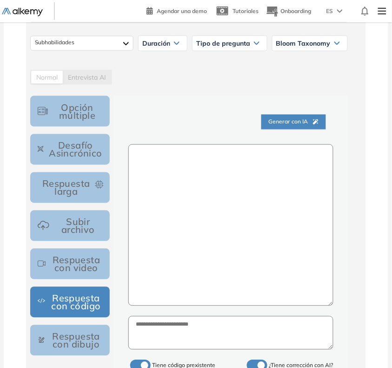
scroll to position [666, 0]
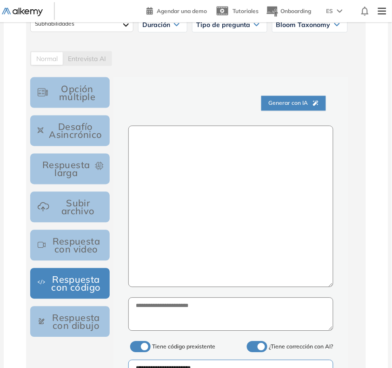
click at [252, 227] on textarea at bounding box center [230, 207] width 205 height 162
paste textarea "**********"
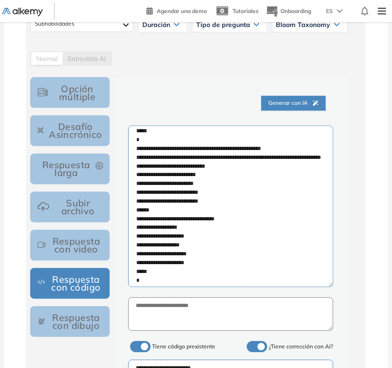
scroll to position [427, 0]
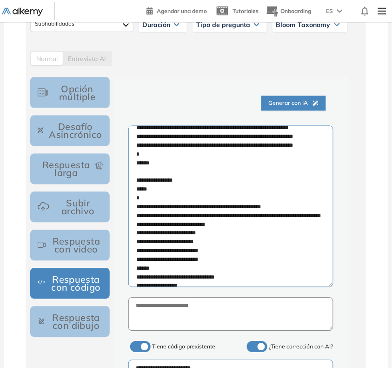
click at [282, 199] on textarea at bounding box center [230, 207] width 205 height 162
click at [261, 200] on textarea at bounding box center [230, 207] width 205 height 162
click at [247, 201] on textarea at bounding box center [230, 207] width 205 height 162
click at [225, 198] on textarea at bounding box center [230, 207] width 205 height 162
click at [224, 199] on textarea at bounding box center [230, 207] width 205 height 162
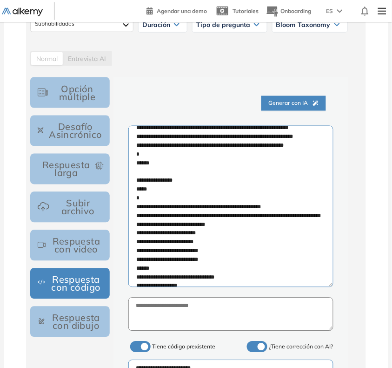
click at [211, 199] on textarea at bounding box center [230, 207] width 205 height 162
click at [173, 198] on textarea at bounding box center [230, 207] width 205 height 162
click at [144, 198] on textarea at bounding box center [230, 207] width 205 height 162
click at [162, 197] on textarea at bounding box center [230, 207] width 205 height 162
click at [145, 188] on textarea at bounding box center [230, 207] width 205 height 162
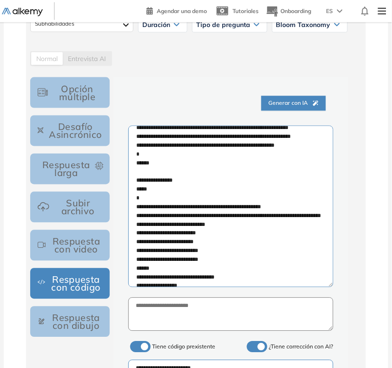
click at [162, 189] on textarea at bounding box center [230, 207] width 205 height 162
click at [168, 189] on textarea at bounding box center [230, 207] width 205 height 162
click at [206, 188] on textarea at bounding box center [230, 207] width 205 height 162
click at [213, 189] on textarea at bounding box center [230, 207] width 205 height 162
click at [238, 192] on textarea at bounding box center [230, 207] width 205 height 162
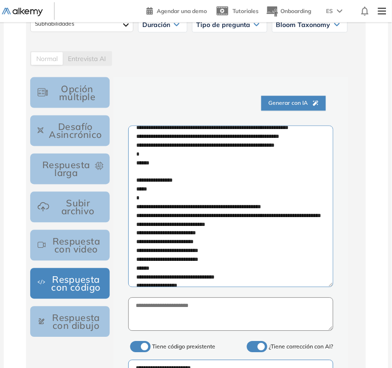
click at [249, 190] on textarea at bounding box center [230, 207] width 205 height 162
click at [265, 191] on textarea at bounding box center [230, 207] width 205 height 162
click at [257, 178] on textarea at bounding box center [230, 207] width 205 height 162
click at [275, 179] on textarea at bounding box center [230, 207] width 205 height 162
click at [278, 173] on textarea at bounding box center [230, 207] width 205 height 162
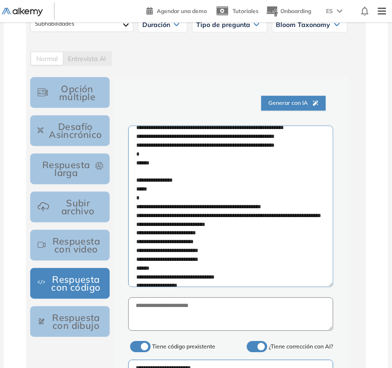
click at [258, 172] on textarea at bounding box center [230, 207] width 205 height 162
click at [246, 174] on textarea at bounding box center [230, 207] width 205 height 162
click at [222, 170] on textarea at bounding box center [230, 207] width 205 height 162
click at [208, 169] on textarea at bounding box center [230, 207] width 205 height 162
click at [169, 171] on textarea at bounding box center [230, 207] width 205 height 162
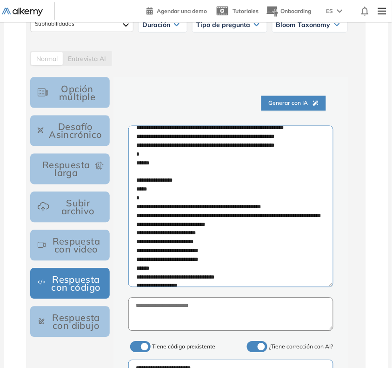
click at [161, 171] on textarea at bounding box center [230, 207] width 205 height 162
click at [144, 171] on textarea at bounding box center [230, 207] width 205 height 162
click at [145, 182] on textarea at bounding box center [230, 207] width 205 height 162
click at [157, 182] on textarea at bounding box center [230, 207] width 205 height 162
click at [164, 180] on textarea at bounding box center [230, 207] width 205 height 162
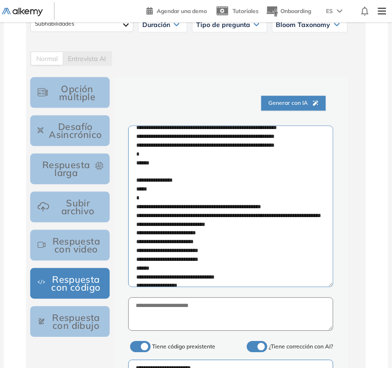
click at [201, 180] on textarea at bounding box center [230, 207] width 205 height 162
click at [210, 180] on textarea at bounding box center [230, 207] width 205 height 162
click at [233, 178] on textarea at bounding box center [230, 207] width 205 height 162
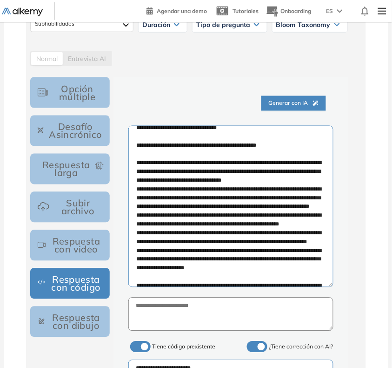
scroll to position [78, 0]
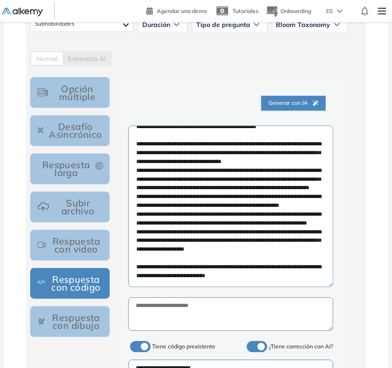
click at [216, 196] on textarea at bounding box center [230, 207] width 205 height 162
click at [189, 196] on textarea at bounding box center [230, 207] width 205 height 162
click at [198, 194] on textarea at bounding box center [230, 207] width 205 height 162
click at [174, 196] on textarea at bounding box center [230, 207] width 205 height 162
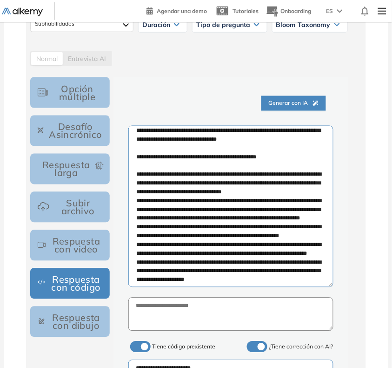
scroll to position [20, 0]
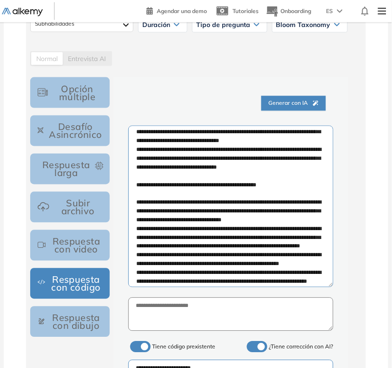
click at [273, 168] on textarea at bounding box center [230, 207] width 205 height 162
click at [292, 165] on textarea at bounding box center [230, 207] width 205 height 162
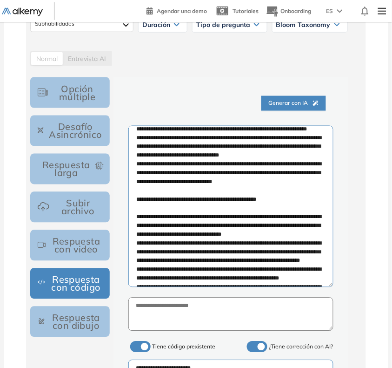
scroll to position [0, 0]
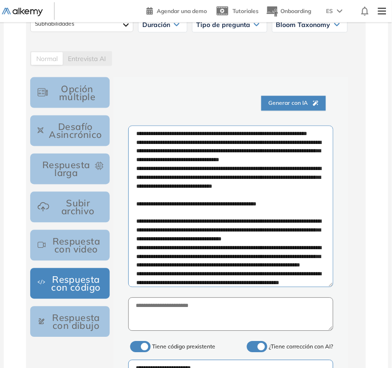
click at [140, 133] on textarea at bounding box center [230, 207] width 205 height 162
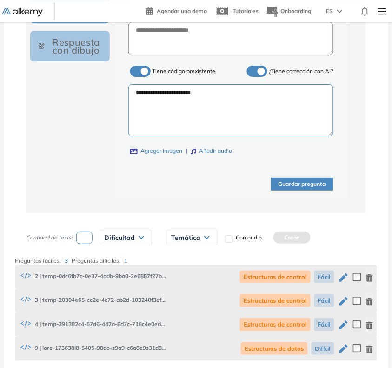
scroll to position [957, 0]
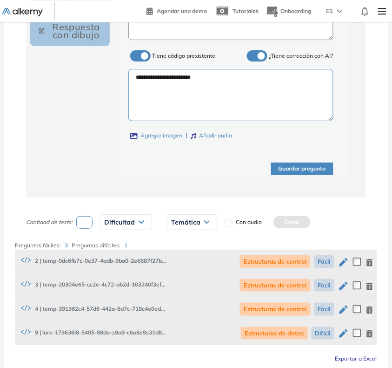
type textarea "**********"
click at [301, 170] on button "Guardar pregunta" at bounding box center [302, 168] width 62 height 13
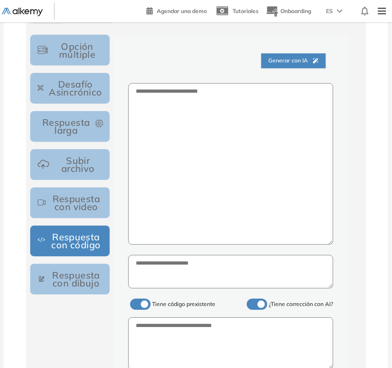
scroll to position [898, 0]
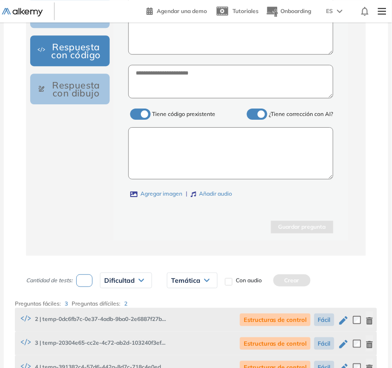
click at [264, 166] on textarea at bounding box center [230, 153] width 205 height 53
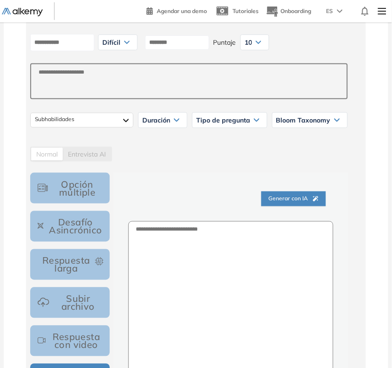
scroll to position [549, 0]
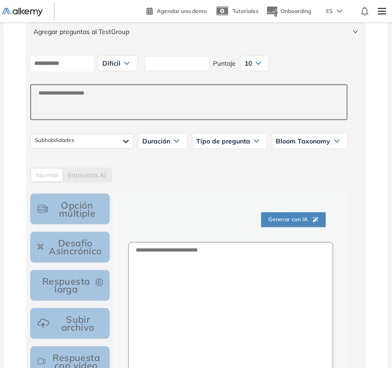
click at [189, 66] on input at bounding box center [177, 63] width 64 height 14
click at [199, 64] on input "**********" at bounding box center [177, 63] width 64 height 14
type input "**********"
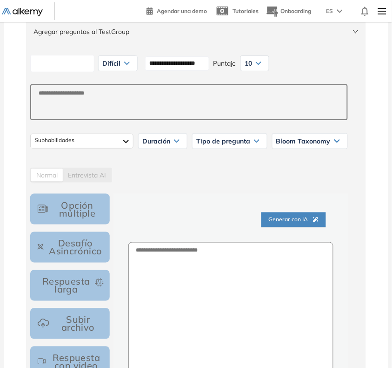
click at [75, 66] on input at bounding box center [62, 63] width 64 height 17
paste input "**********"
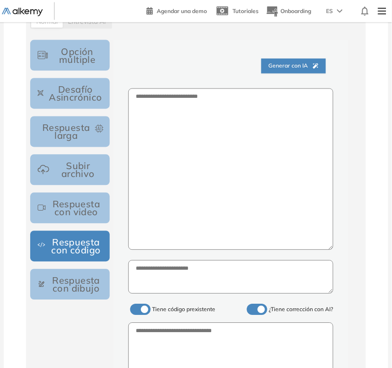
scroll to position [724, 0]
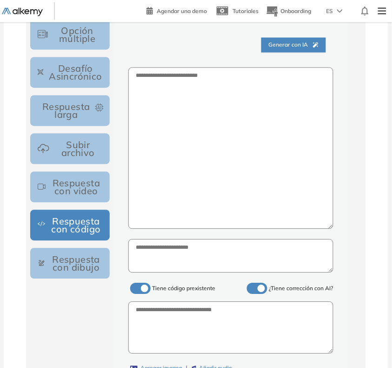
type input "**********"
click at [217, 151] on textarea at bounding box center [230, 148] width 205 height 162
paste textarea "**********"
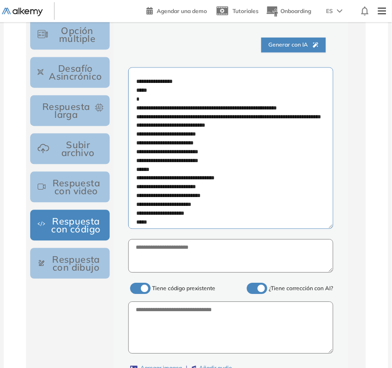
scroll to position [304, 0]
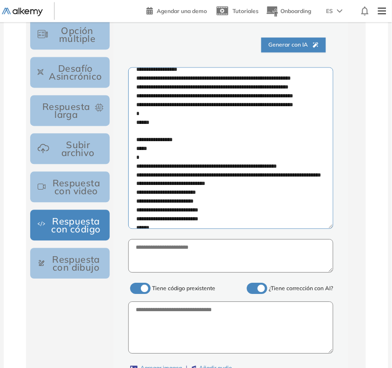
click at [280, 148] on textarea at bounding box center [230, 148] width 205 height 162
click at [283, 140] on textarea at bounding box center [230, 148] width 205 height 162
click at [278, 129] on textarea at bounding box center [230, 148] width 205 height 162
click at [279, 122] on textarea at bounding box center [230, 148] width 205 height 162
click at [259, 124] on textarea at bounding box center [230, 148] width 205 height 162
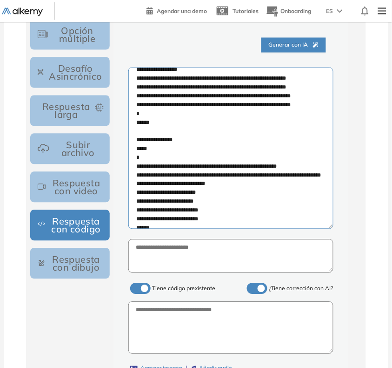
click at [259, 131] on textarea at bounding box center [230, 148] width 205 height 162
click at [261, 141] on textarea at bounding box center [230, 148] width 205 height 162
click at [263, 149] on textarea at bounding box center [230, 148] width 205 height 162
click at [250, 150] on textarea at bounding box center [230, 148] width 205 height 162
click at [248, 139] on textarea at bounding box center [230, 148] width 205 height 162
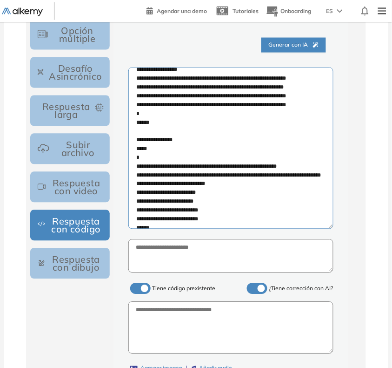
click at [244, 130] on textarea at bounding box center [230, 148] width 205 height 162
click at [246, 124] on textarea at bounding box center [230, 148] width 205 height 162
click at [222, 121] on textarea at bounding box center [230, 148] width 205 height 162
click at [220, 129] on textarea at bounding box center [230, 148] width 205 height 162
click at [225, 140] on textarea at bounding box center [230, 148] width 205 height 162
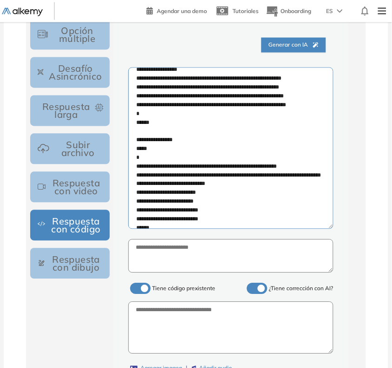
click at [224, 151] on textarea at bounding box center [230, 148] width 205 height 162
click at [211, 150] on textarea at bounding box center [230, 148] width 205 height 162
click at [212, 139] on textarea at bounding box center [230, 148] width 205 height 162
click at [206, 130] on textarea at bounding box center [230, 148] width 205 height 162
click at [208, 122] on textarea at bounding box center [230, 148] width 205 height 162
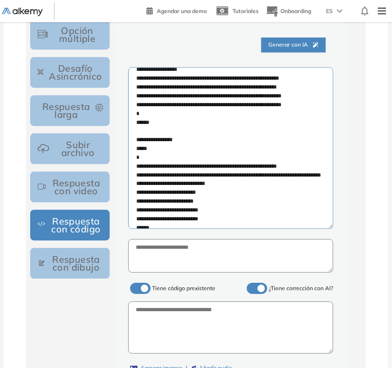
click at [170, 121] on textarea at bounding box center [230, 148] width 205 height 162
click at [169, 130] on textarea at bounding box center [230, 148] width 205 height 162
click at [173, 139] on textarea at bounding box center [230, 148] width 205 height 162
click at [171, 150] on textarea at bounding box center [230, 148] width 205 height 162
click at [174, 147] on textarea at bounding box center [230, 148] width 205 height 162
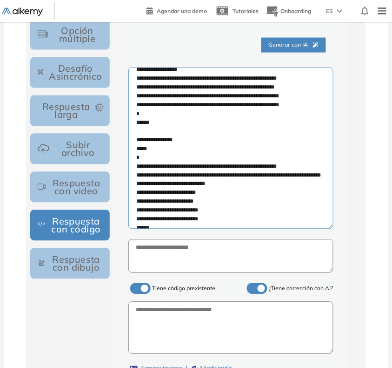
click at [163, 148] on textarea at bounding box center [230, 148] width 205 height 162
click at [163, 138] on textarea at bounding box center [230, 148] width 205 height 162
click at [161, 129] on textarea at bounding box center [230, 148] width 205 height 162
click at [159, 131] on textarea at bounding box center [230, 148] width 205 height 162
click at [159, 120] on textarea at bounding box center [230, 148] width 205 height 162
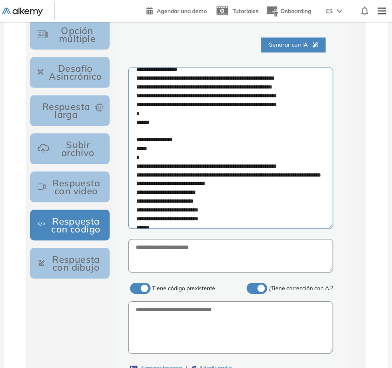
click at [145, 125] on textarea at bounding box center [230, 148] width 205 height 162
click at [145, 133] on textarea at bounding box center [230, 148] width 205 height 162
click at [145, 138] on textarea at bounding box center [230, 148] width 205 height 162
click at [145, 149] on textarea at bounding box center [230, 148] width 205 height 162
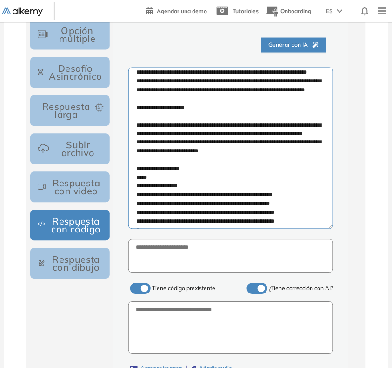
scroll to position [129, 0]
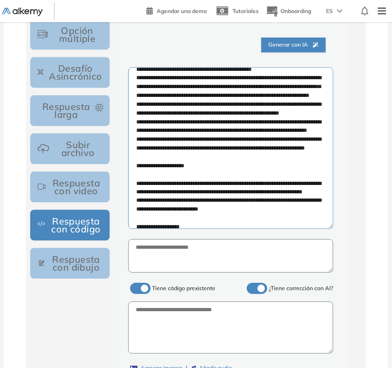
click at [215, 105] on textarea at bounding box center [230, 148] width 205 height 162
click at [199, 105] on textarea at bounding box center [230, 148] width 205 height 162
click at [189, 105] on textarea at bounding box center [230, 148] width 205 height 162
click at [175, 106] on textarea at bounding box center [230, 148] width 205 height 162
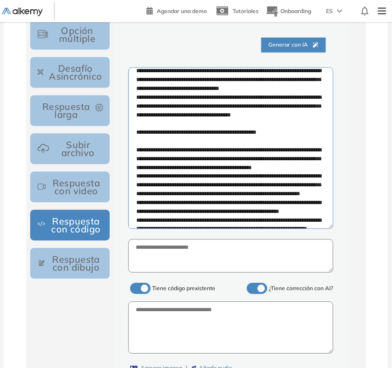
scroll to position [13, 0]
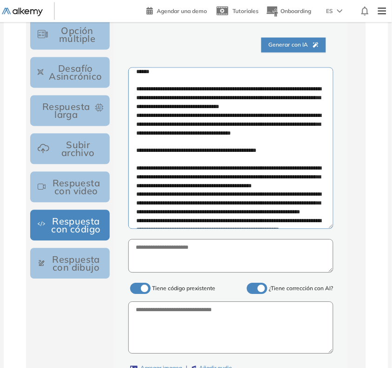
click at [272, 126] on textarea at bounding box center [230, 148] width 205 height 162
click at [290, 127] on textarea at bounding box center [230, 148] width 205 height 162
click at [293, 125] on textarea at bounding box center [230, 148] width 205 height 162
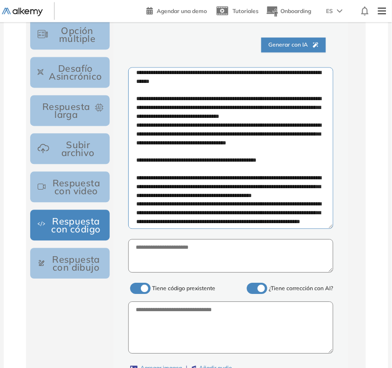
scroll to position [0, 0]
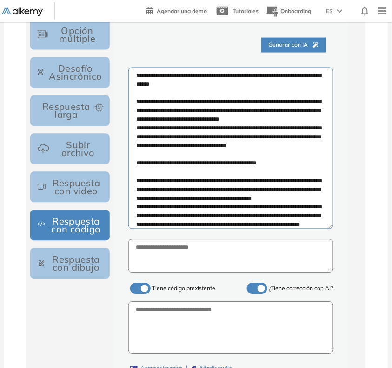
click at [141, 77] on textarea at bounding box center [230, 148] width 205 height 162
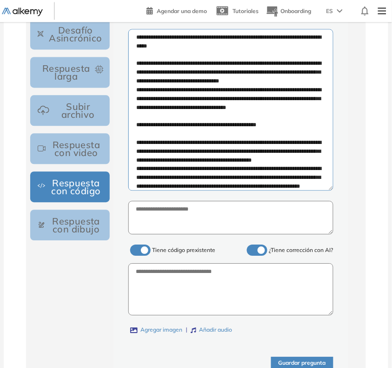
scroll to position [782, 0]
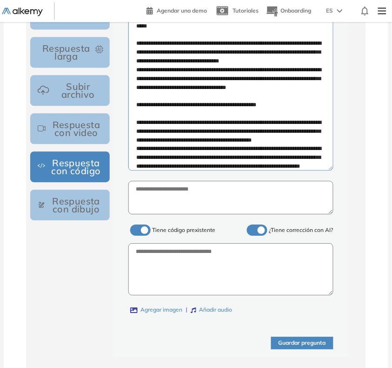
type textarea "**********"
click at [202, 275] on textarea at bounding box center [230, 269] width 205 height 53
paste textarea "**********"
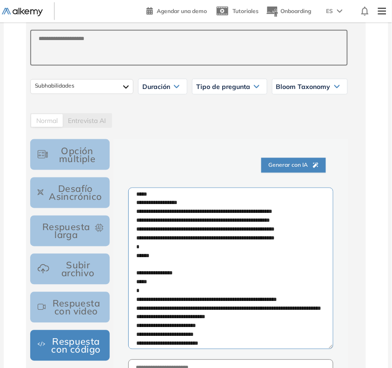
scroll to position [840, 0]
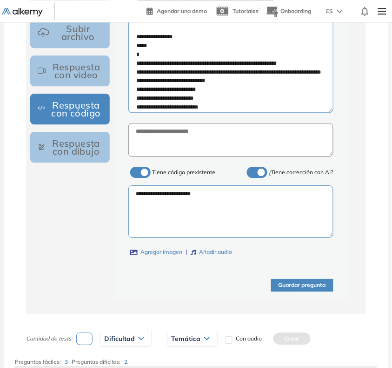
type textarea "**********"
click at [301, 284] on button "Guardar pregunta" at bounding box center [302, 285] width 62 height 13
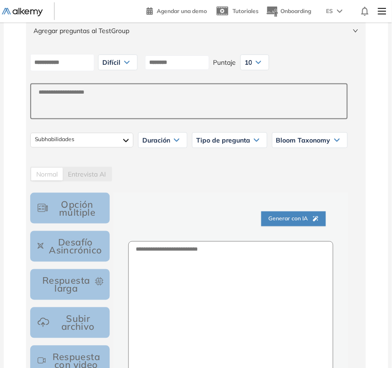
scroll to position [549, 0]
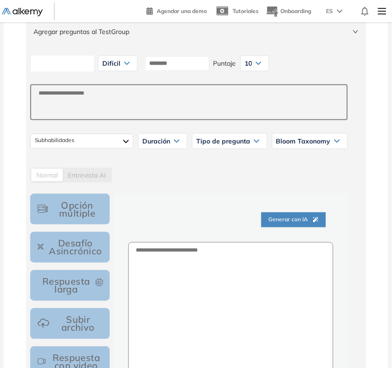
click at [80, 69] on input at bounding box center [62, 63] width 64 height 17
paste input "**********"
type input "**********"
click at [207, 73] on div "**********" at bounding box center [189, 63] width 325 height 23
click at [209, 67] on input at bounding box center [177, 63] width 64 height 14
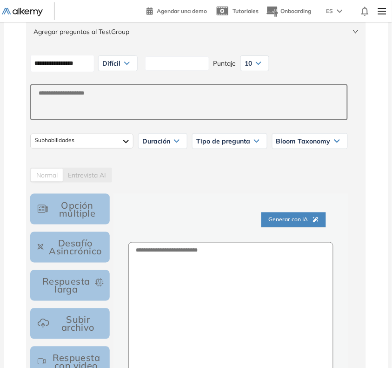
paste input "**********"
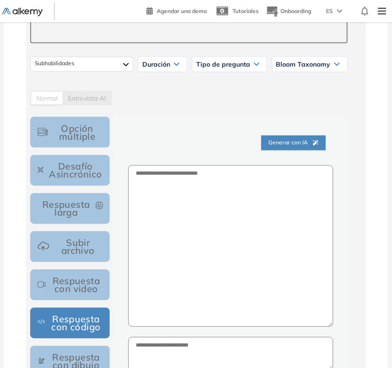
scroll to position [666, 0]
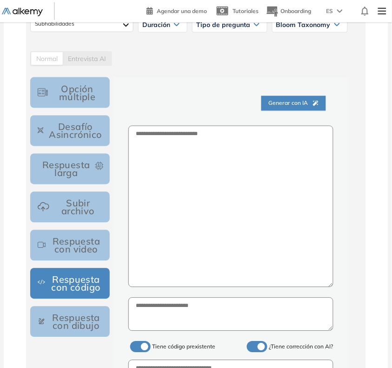
type input "**********"
click at [191, 185] on textarea at bounding box center [230, 207] width 205 height 162
click at [189, 182] on textarea at bounding box center [230, 207] width 205 height 162
paste textarea "**********"
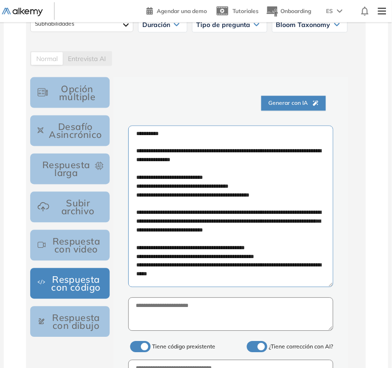
scroll to position [271, 0]
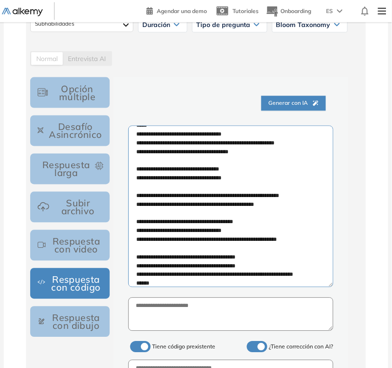
click at [306, 271] on textarea at bounding box center [230, 207] width 205 height 162
click at [154, 276] on textarea at bounding box center [230, 207] width 205 height 162
click at [287, 237] on textarea at bounding box center [230, 207] width 205 height 162
click at [156, 240] on textarea at bounding box center [230, 207] width 205 height 162
click at [262, 201] on textarea at bounding box center [230, 207] width 205 height 162
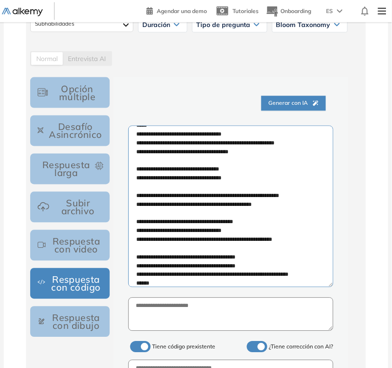
click at [164, 205] on textarea at bounding box center [230, 207] width 205 height 162
click at [189, 143] on textarea at bounding box center [230, 207] width 205 height 162
click at [219, 145] on textarea at bounding box center [230, 207] width 205 height 162
click at [224, 142] on textarea at bounding box center [230, 207] width 205 height 162
click at [284, 140] on textarea at bounding box center [230, 207] width 205 height 162
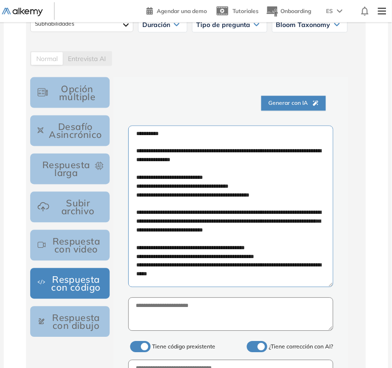
scroll to position [607, 0]
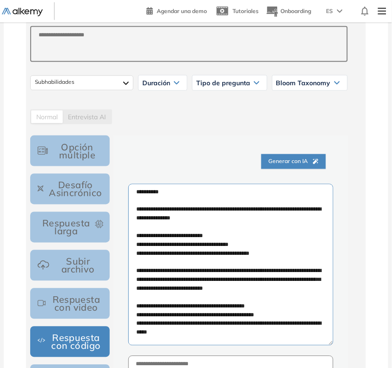
click at [141, 192] on textarea at bounding box center [230, 265] width 205 height 162
click at [140, 192] on textarea at bounding box center [230, 265] width 205 height 162
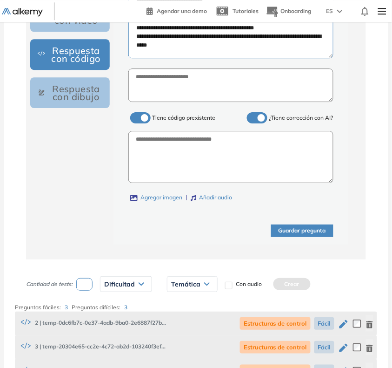
scroll to position [898, 0]
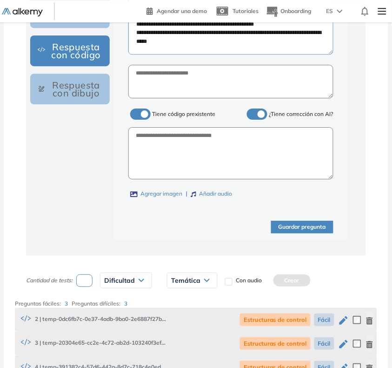
type textarea "**********"
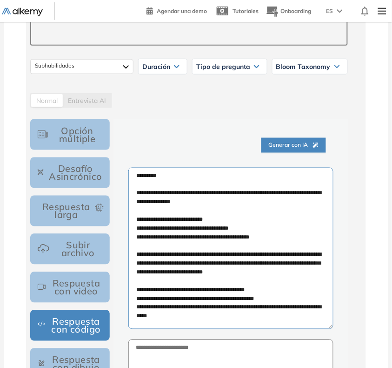
scroll to position [782, 0]
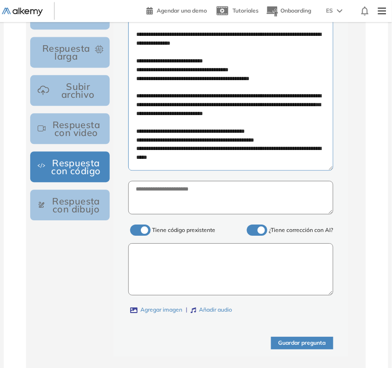
click at [236, 282] on textarea at bounding box center [230, 269] width 205 height 53
paste textarea "**********"
click at [138, 256] on textarea "**********" at bounding box center [230, 269] width 205 height 53
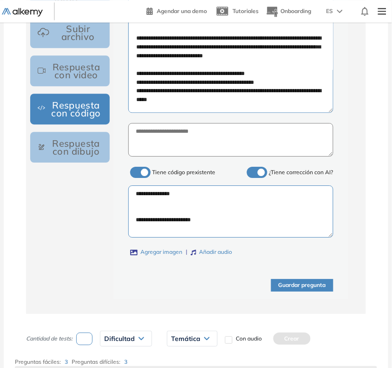
type textarea "**********"
click at [295, 284] on button "Guardar pregunta" at bounding box center [302, 285] width 62 height 13
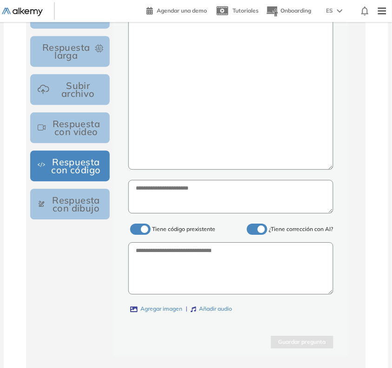
scroll to position [782, 0]
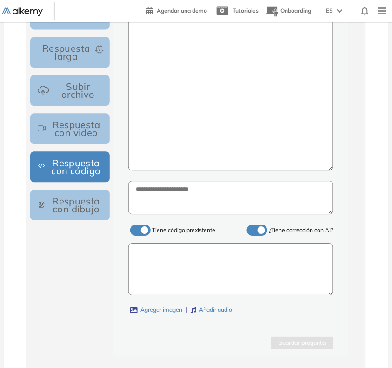
click at [192, 273] on textarea at bounding box center [230, 269] width 205 height 53
paste textarea "**********"
click at [140, 254] on textarea "**********" at bounding box center [230, 269] width 205 height 53
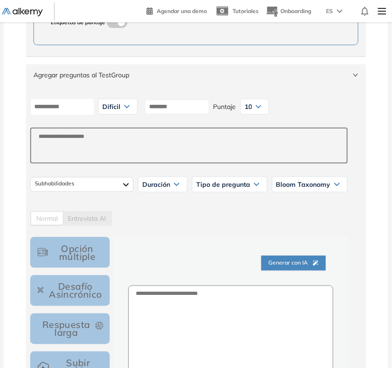
scroll to position [491, 0]
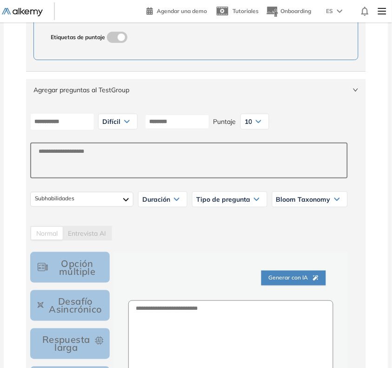
type textarea "**********"
click at [85, 124] on input at bounding box center [62, 121] width 64 height 17
paste input "**********"
type input "**********"
click at [185, 127] on input at bounding box center [177, 122] width 64 height 14
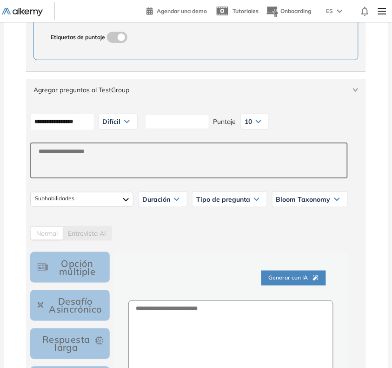
paste input "**********"
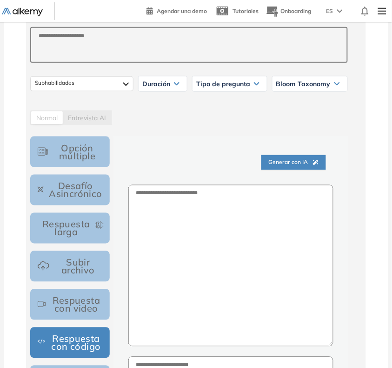
scroll to position [607, 0]
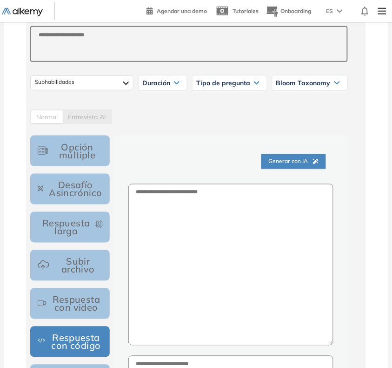
type input "**********"
click at [216, 227] on textarea at bounding box center [230, 265] width 205 height 162
click at [196, 236] on textarea at bounding box center [230, 265] width 205 height 162
paste textarea "**********"
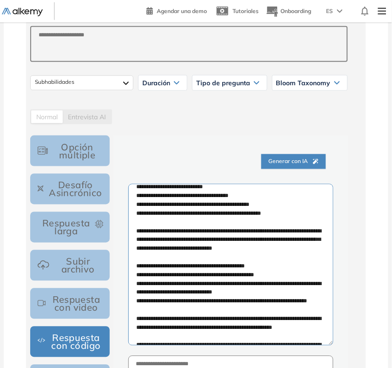
scroll to position [0, 0]
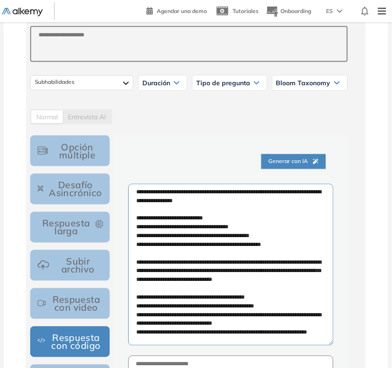
click at [141, 191] on textarea at bounding box center [230, 265] width 205 height 162
click at [140, 195] on textarea at bounding box center [230, 265] width 205 height 162
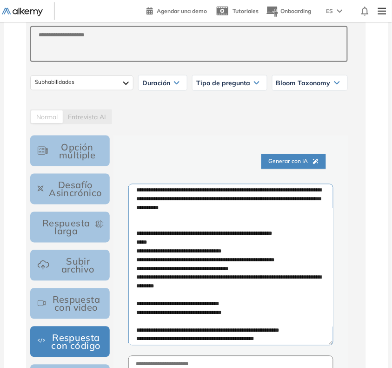
scroll to position [233, 0]
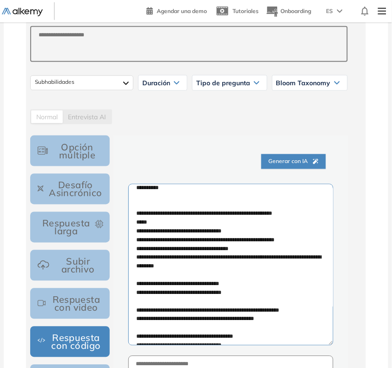
click at [226, 250] on textarea at bounding box center [230, 265] width 205 height 162
click at [229, 250] on textarea at bounding box center [230, 265] width 205 height 162
click at [289, 248] on textarea at bounding box center [230, 265] width 205 height 162
click at [189, 251] on textarea at bounding box center [230, 265] width 205 height 162
click at [217, 249] on textarea at bounding box center [230, 265] width 205 height 162
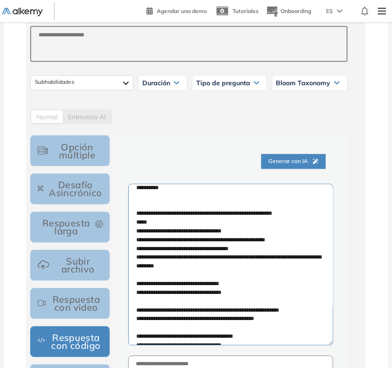
click at [273, 269] on textarea at bounding box center [230, 265] width 205 height 162
click at [208, 268] on textarea at bounding box center [230, 265] width 205 height 162
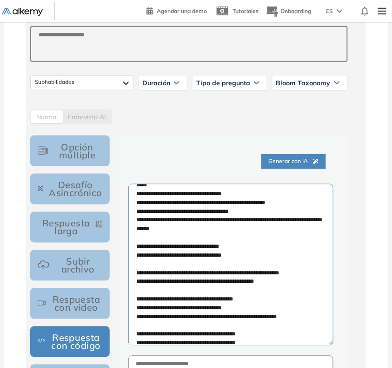
scroll to position [291, 0]
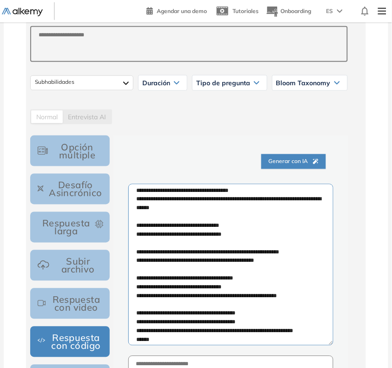
click at [165, 268] on textarea at bounding box center [230, 265] width 205 height 162
click at [259, 269] on textarea at bounding box center [230, 265] width 205 height 162
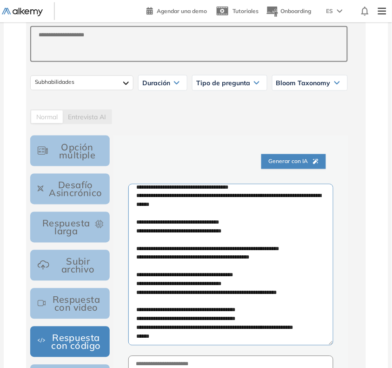
scroll to position [303, 0]
click at [287, 292] on textarea at bounding box center [230, 265] width 205 height 162
click at [154, 291] on textarea at bounding box center [230, 265] width 205 height 162
click at [305, 329] on textarea at bounding box center [230, 265] width 205 height 162
click at [155, 329] on textarea at bounding box center [230, 265] width 205 height 162
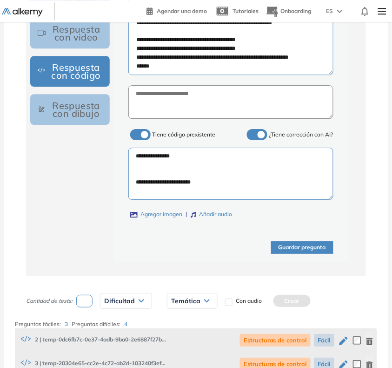
scroll to position [898, 0]
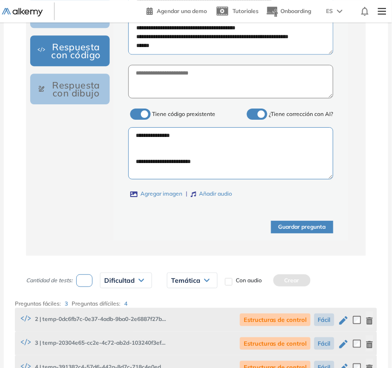
type textarea "**********"
click at [296, 229] on button "Guardar pregunta" at bounding box center [302, 227] width 62 height 13
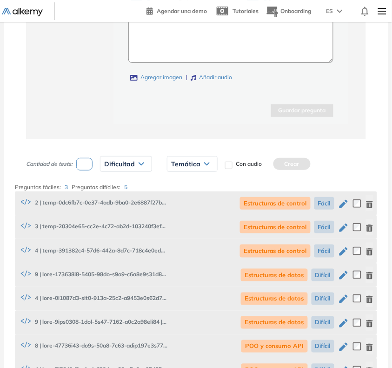
scroll to position [1109, 0]
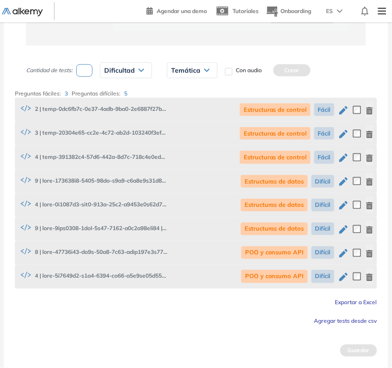
click at [87, 77] on input "number" at bounding box center [84, 70] width 16 height 13
type input "*"
click at [119, 73] on span "Dificultad" at bounding box center [119, 70] width 31 height 7
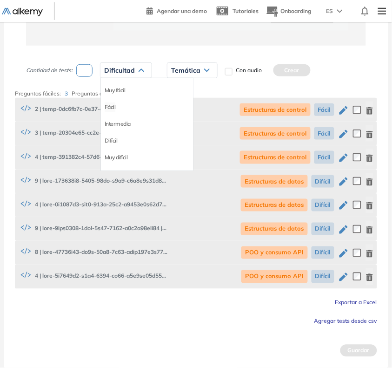
drag, startPoint x: 112, startPoint y: 110, endPoint x: 120, endPoint y: 104, distance: 10.6
click at [112, 110] on li "Fácil" at bounding box center [110, 106] width 11 height 9
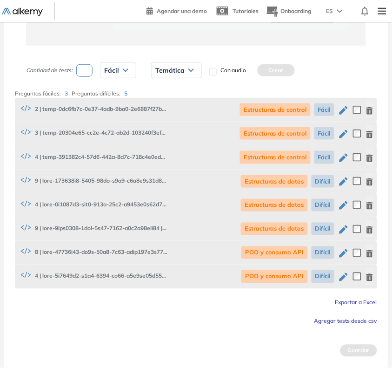
click at [177, 71] on span "Temática" at bounding box center [169, 70] width 29 height 7
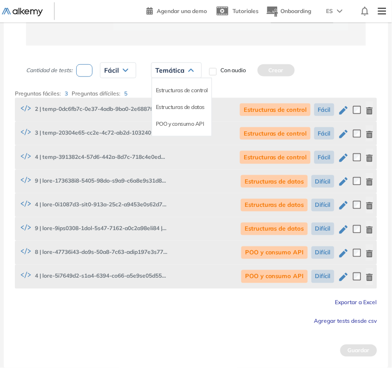
click at [166, 91] on li "Estructuras de control" at bounding box center [182, 90] width 52 height 9
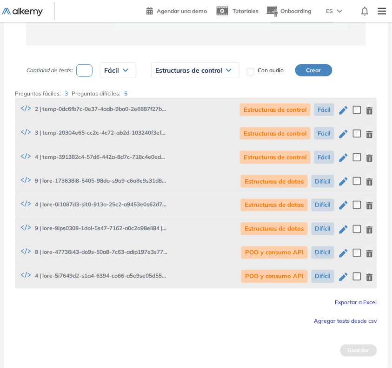
click at [313, 72] on button "Crear" at bounding box center [314, 70] width 37 height 12
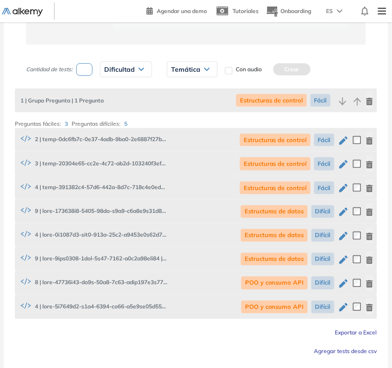
click at [80, 71] on input "number" at bounding box center [84, 69] width 16 height 13
type input "*"
click at [106, 70] on span "Dificultad" at bounding box center [119, 69] width 31 height 7
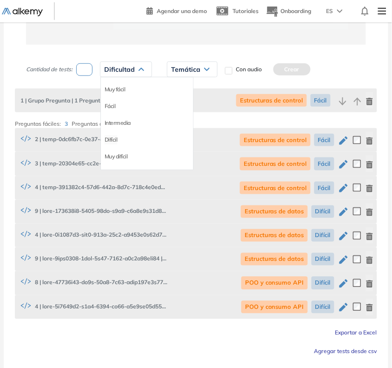
click at [115, 140] on li "Difícil" at bounding box center [111, 139] width 13 height 9
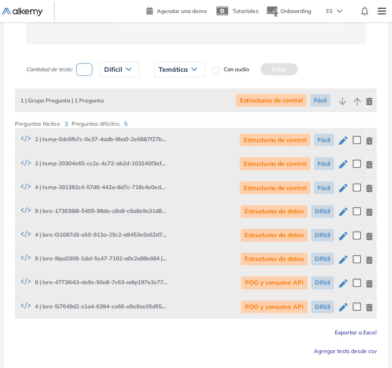
drag, startPoint x: 175, startPoint y: 78, endPoint x: 180, endPoint y: 74, distance: 5.7
click at [175, 77] on div "Temática" at bounding box center [180, 69] width 50 height 15
click at [181, 111] on li "Estructuras de datos" at bounding box center [183, 105] width 49 height 9
click at [312, 71] on button "Crear" at bounding box center [314, 69] width 37 height 12
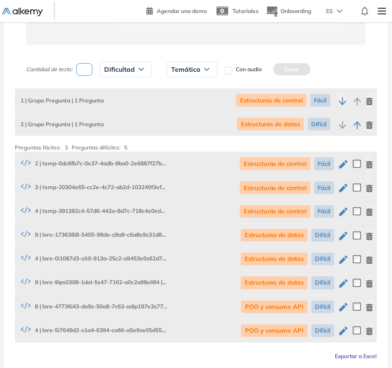
click at [91, 72] on input "number" at bounding box center [84, 69] width 16 height 13
type input "*"
click at [108, 73] on span "Dificultad" at bounding box center [119, 69] width 31 height 7
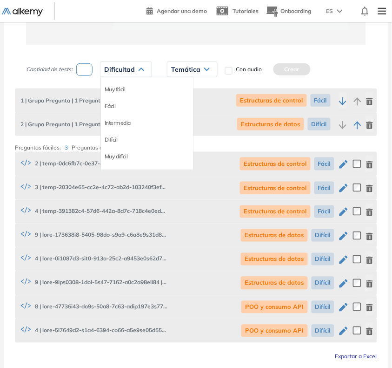
click at [111, 136] on div "Difícil" at bounding box center [147, 139] width 92 height 17
click at [111, 140] on li "Difícil" at bounding box center [111, 139] width 13 height 9
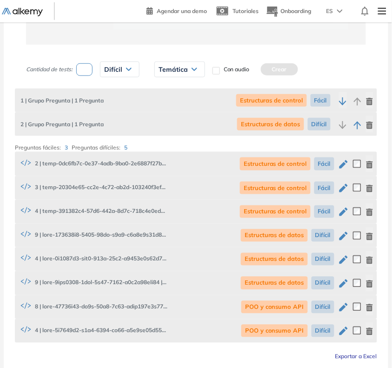
click at [180, 75] on div "Temática" at bounding box center [180, 69] width 50 height 15
click at [169, 126] on li "POO y consumo API" at bounding box center [183, 122] width 48 height 9
click at [307, 73] on button "Crear" at bounding box center [312, 69] width 37 height 12
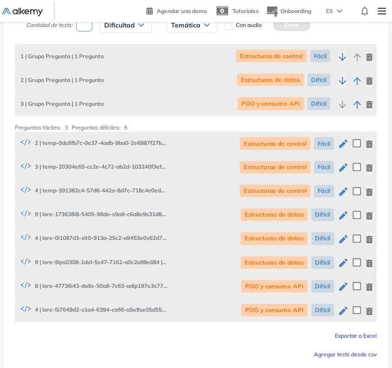
scroll to position [1188, 0]
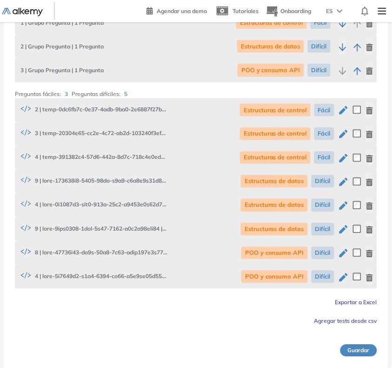
click at [371, 347] on button "Guardar" at bounding box center [359, 350] width 37 height 12
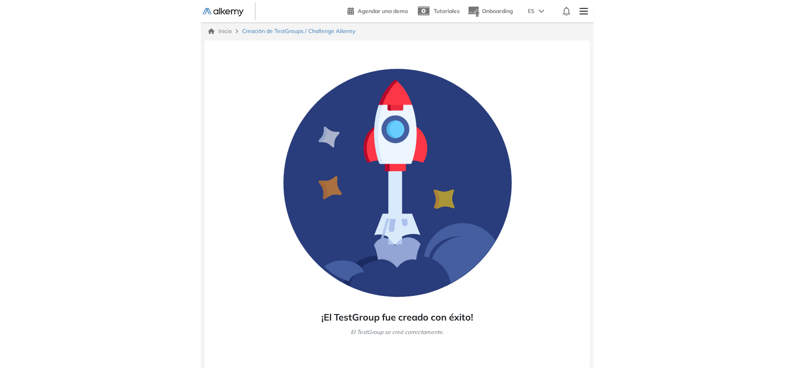
scroll to position [0, 0]
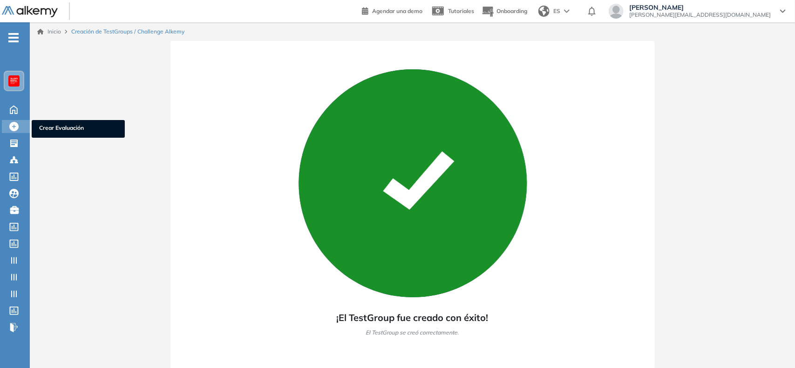
click at [12, 126] on icon at bounding box center [13, 126] width 9 height 9
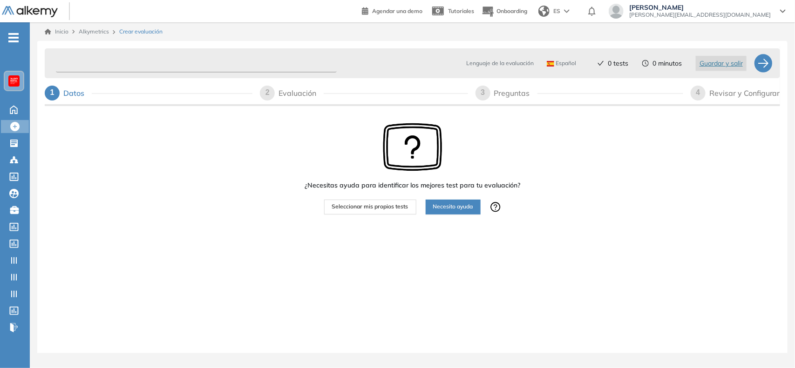
click at [88, 63] on input "text" at bounding box center [196, 63] width 281 height 18
type input "**********"
click at [348, 212] on button "Seleccionar mis propios tests" at bounding box center [370, 207] width 92 height 15
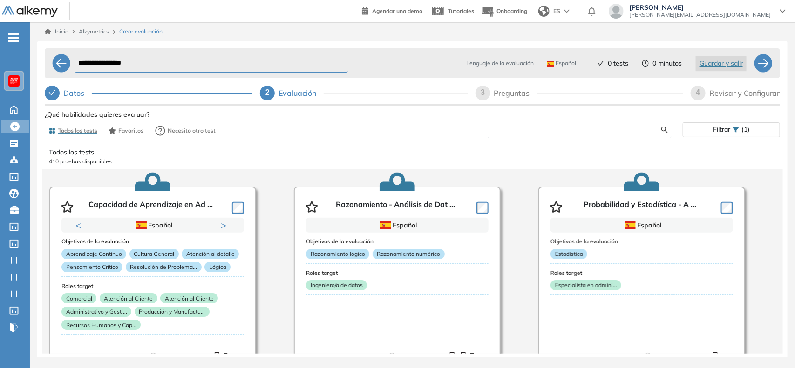
click at [498, 128] on input "text" at bounding box center [578, 130] width 166 height 8
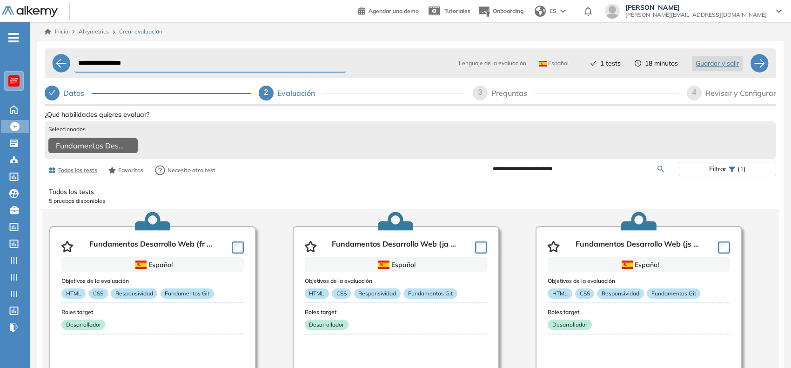
drag, startPoint x: 529, startPoint y: 175, endPoint x: 591, endPoint y: 179, distance: 62.1
click at [591, 177] on form "**********" at bounding box center [577, 169] width 182 height 16
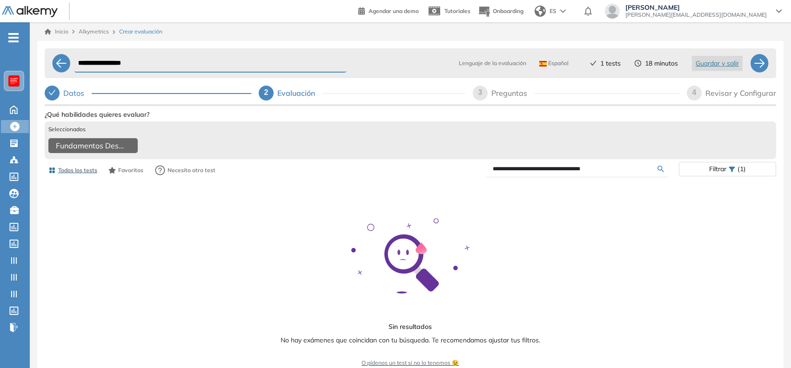
drag, startPoint x: 564, startPoint y: 171, endPoint x: 527, endPoint y: 173, distance: 36.8
click at [527, 173] on input "**********" at bounding box center [575, 169] width 165 height 8
drag, startPoint x: 530, startPoint y: 174, endPoint x: 488, endPoint y: 179, distance: 42.3
click at [488, 177] on form "**********" at bounding box center [577, 169] width 182 height 16
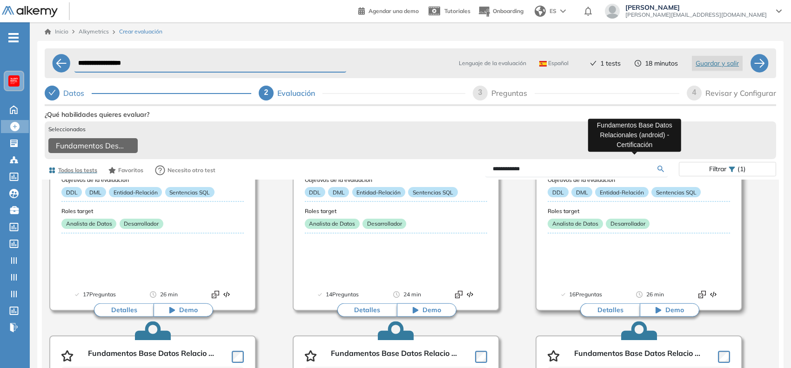
scroll to position [349, 0]
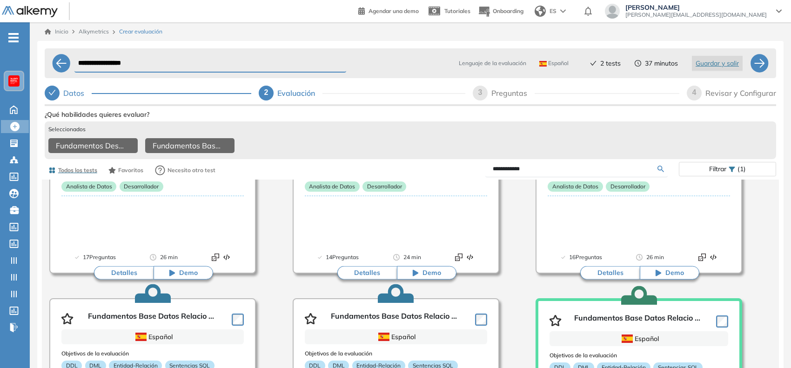
click at [517, 170] on input "**********" at bounding box center [575, 169] width 165 height 8
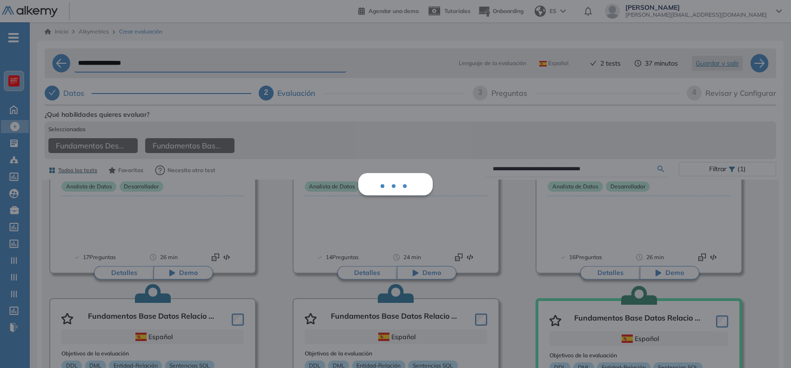
scroll to position [34, 0]
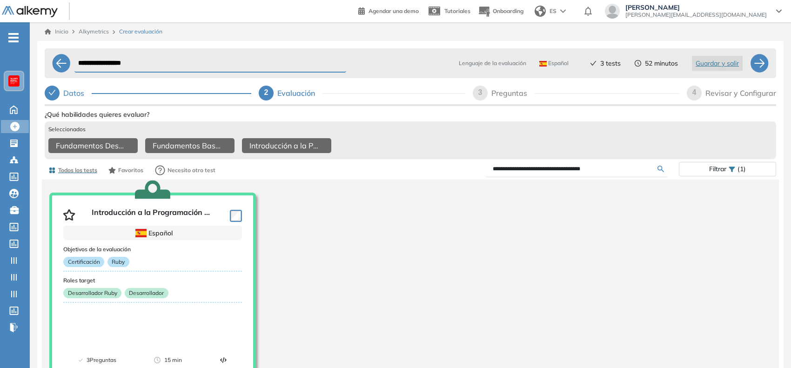
click at [572, 171] on input "**********" at bounding box center [575, 169] width 165 height 8
drag, startPoint x: 536, startPoint y: 171, endPoint x: 466, endPoint y: 173, distance: 69.9
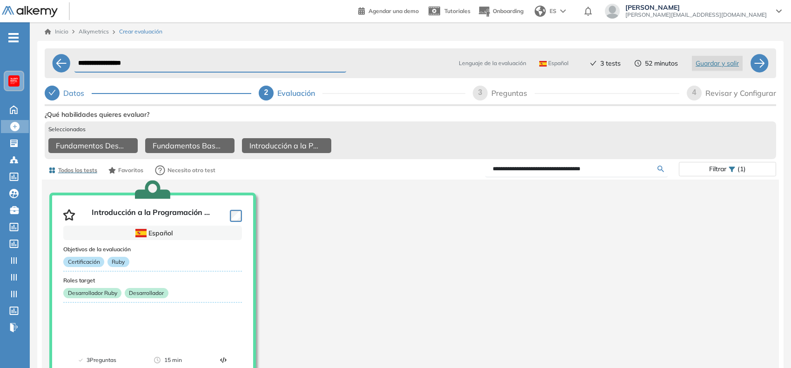
click at [466, 173] on div "**********" at bounding box center [545, 169] width 269 height 16
drag, startPoint x: 531, startPoint y: 171, endPoint x: 576, endPoint y: 169, distance: 44.7
click at [576, 169] on input "**********" at bounding box center [575, 169] width 165 height 8
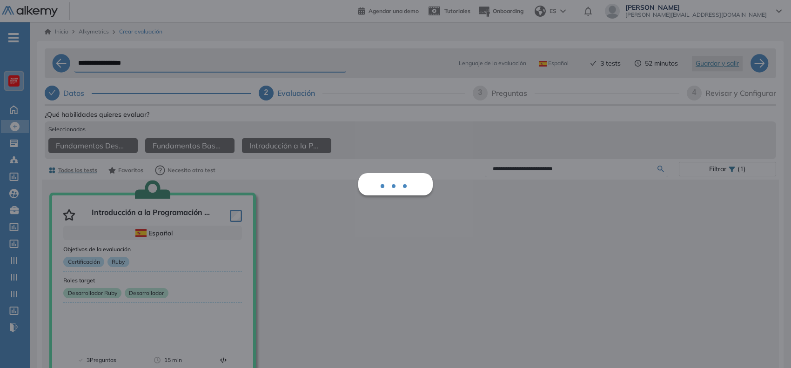
scroll to position [0, 0]
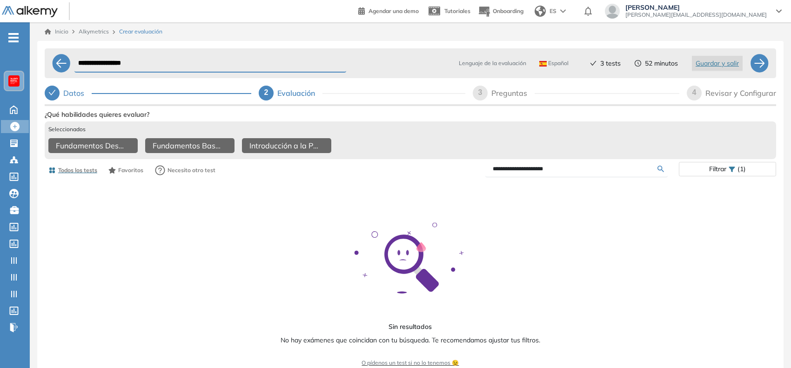
drag, startPoint x: 495, startPoint y: 171, endPoint x: 477, endPoint y: 177, distance: 18.9
click at [477, 177] on div "**********" at bounding box center [545, 169] width 269 height 16
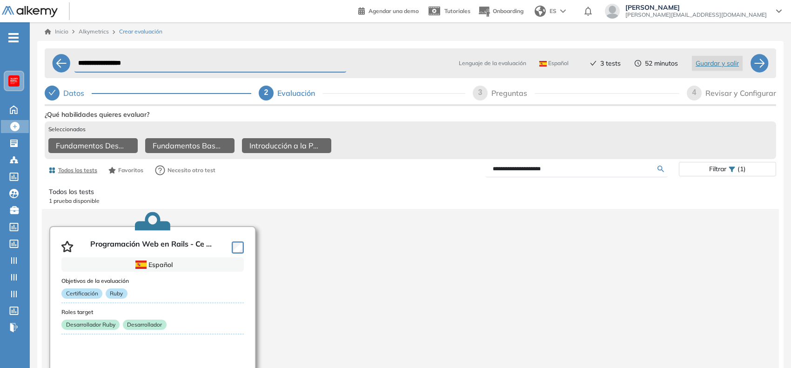
click at [240, 243] on div at bounding box center [236, 247] width 16 height 14
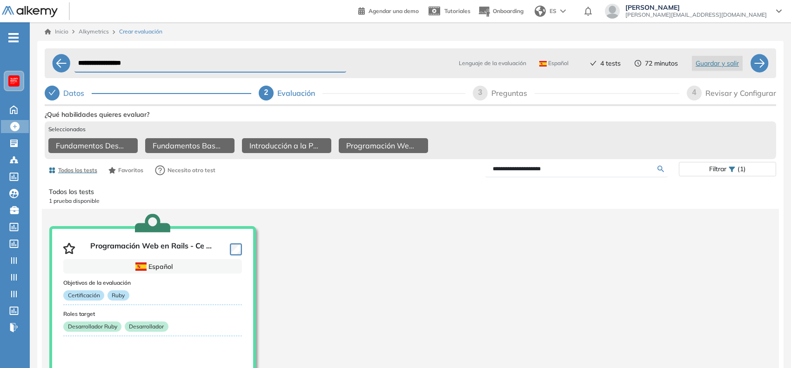
click at [513, 173] on input "**********" at bounding box center [575, 169] width 165 height 8
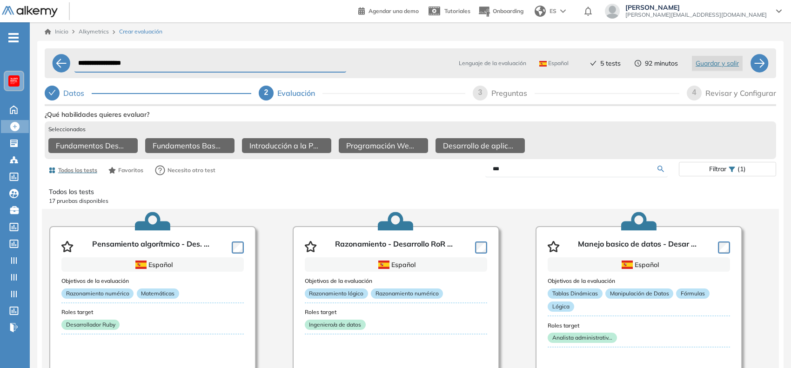
click at [590, 173] on input "***" at bounding box center [575, 169] width 165 height 8
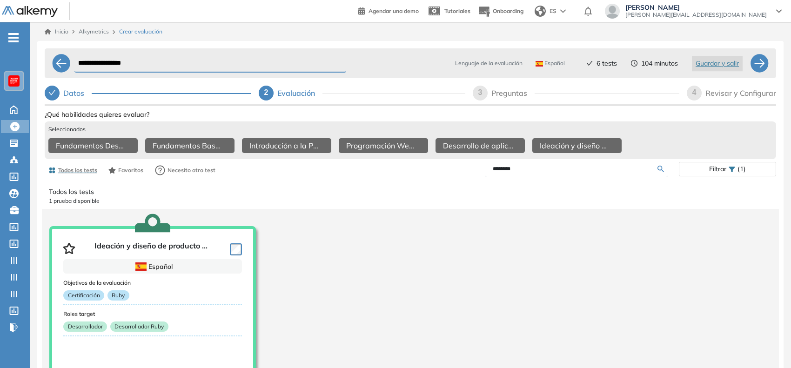
click at [505, 173] on input "********" at bounding box center [575, 169] width 165 height 8
type input "**********"
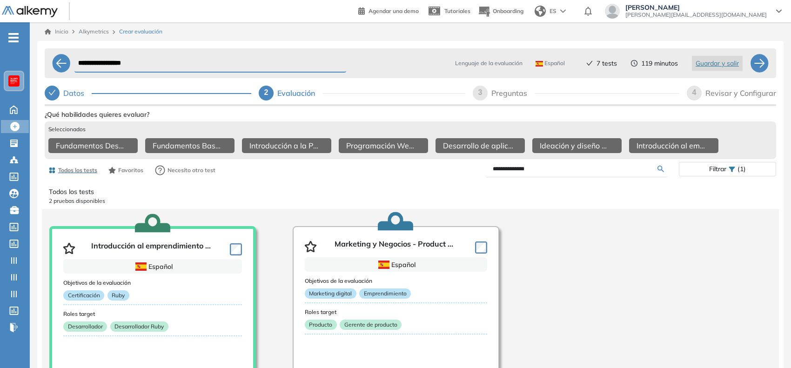
click at [483, 96] on div "3" at bounding box center [480, 93] width 15 height 15
select select "*****"
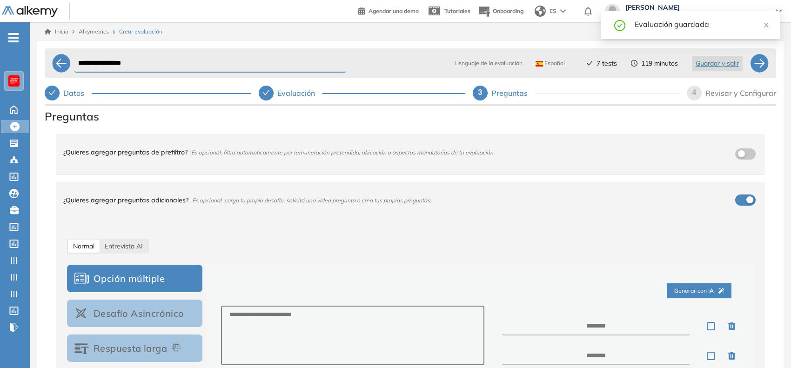
click at [695, 94] on span "4" at bounding box center [695, 92] width 4 height 8
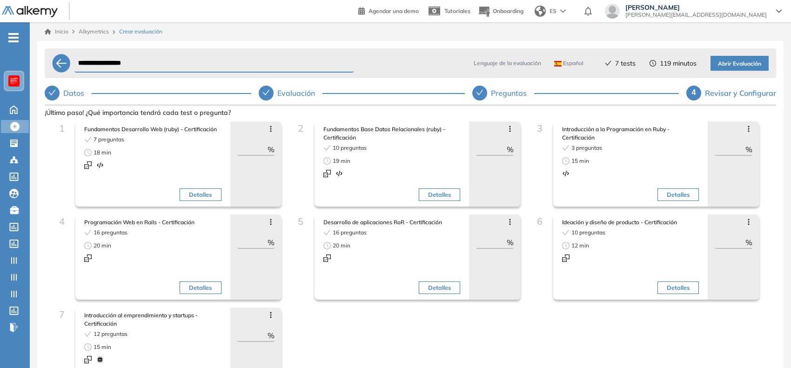
click at [258, 152] on input "**" at bounding box center [252, 149] width 31 height 11
type input "**"
click at [491, 146] on input "**" at bounding box center [491, 149] width 31 height 11
type input "**"
click at [732, 144] on input "**" at bounding box center [730, 149] width 31 height 11
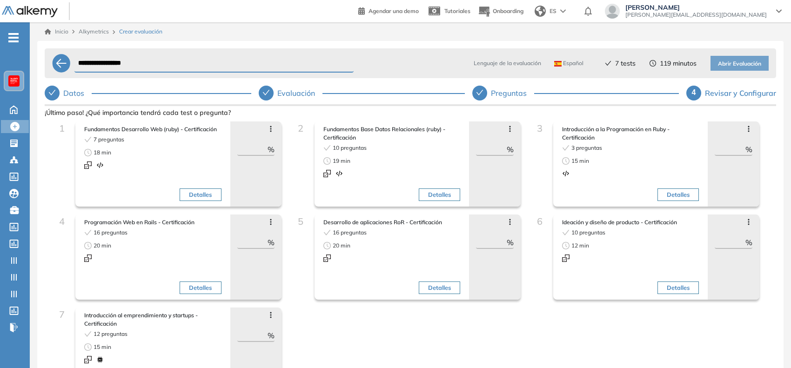
type input "**"
click at [718, 183] on div "Avanzar posición Retroceder posición Saltar preguntas Eliminar ** %" at bounding box center [734, 163] width 52 height 85
click at [250, 238] on input "**" at bounding box center [252, 242] width 31 height 11
type input "**"
click at [490, 240] on input "**" at bounding box center [491, 242] width 31 height 11
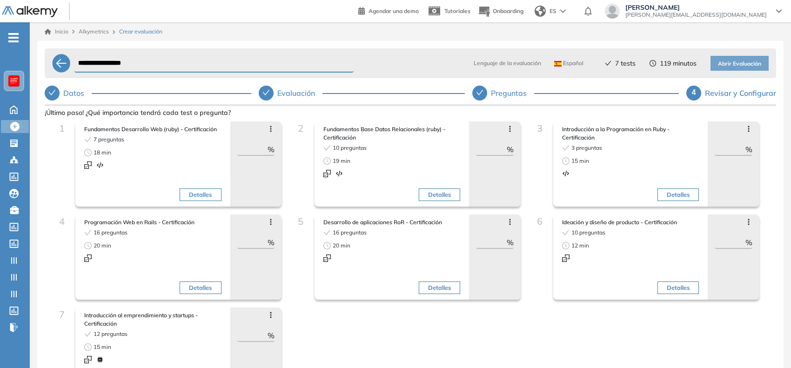
type input "**"
click at [724, 243] on input "**" at bounding box center [730, 242] width 31 height 11
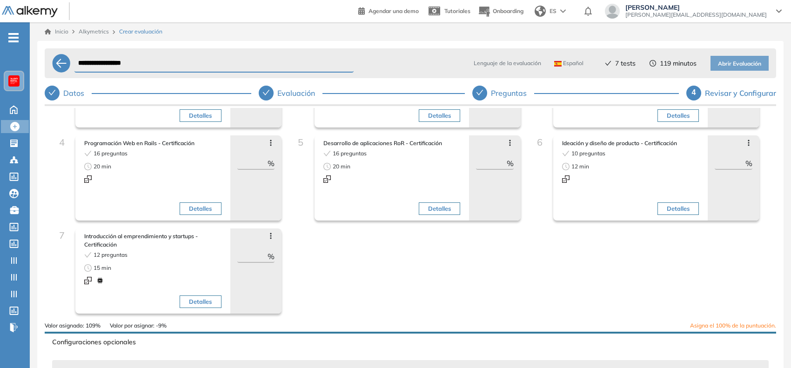
scroll to position [116, 0]
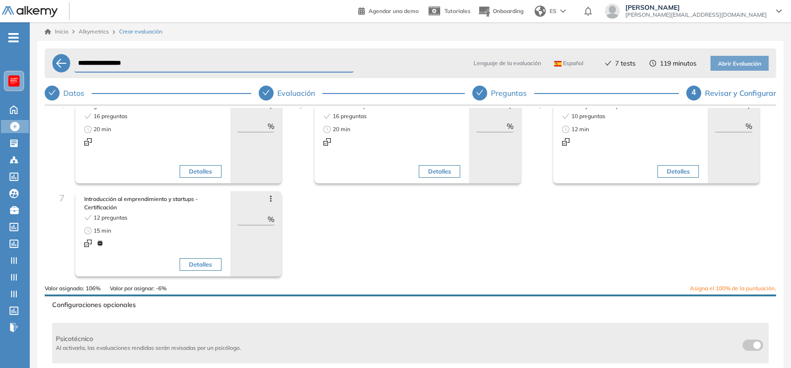
type input "**"
click at [256, 217] on input "**" at bounding box center [252, 219] width 31 height 11
type input "**"
click at [327, 229] on div "1 Fundamentos Desarrollo Web (ruby) - Certificación 7 preguntas 18 min Detalles…" at bounding box center [410, 144] width 717 height 279
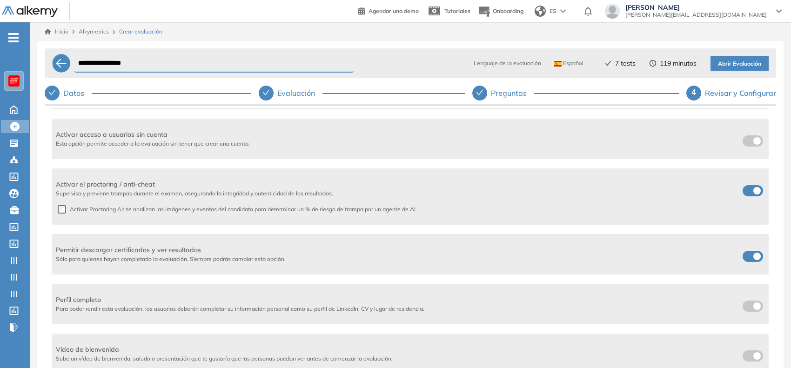
scroll to position [489, 0]
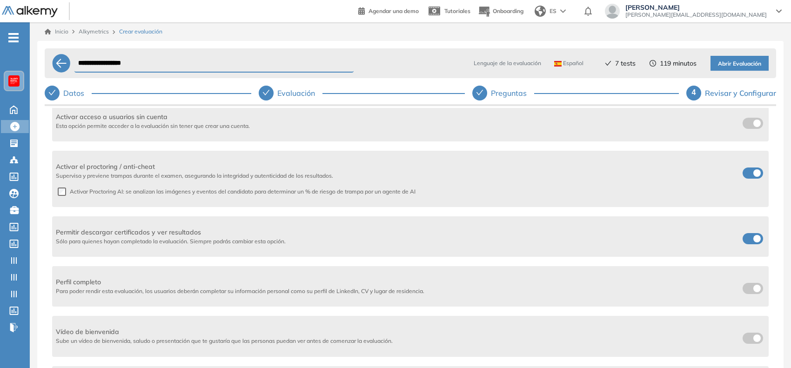
click at [753, 243] on label at bounding box center [753, 238] width 20 height 11
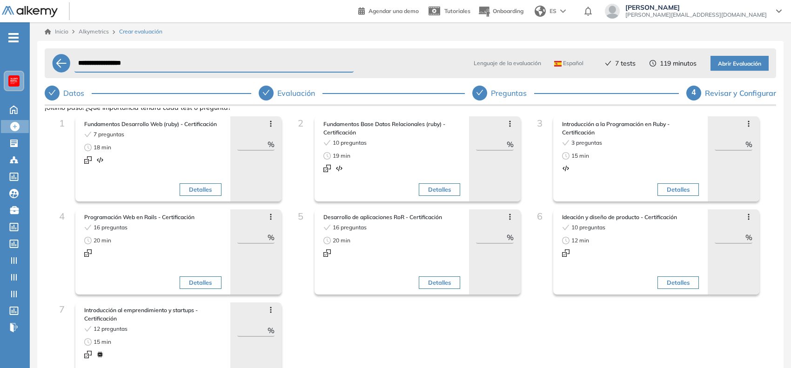
scroll to position [0, 0]
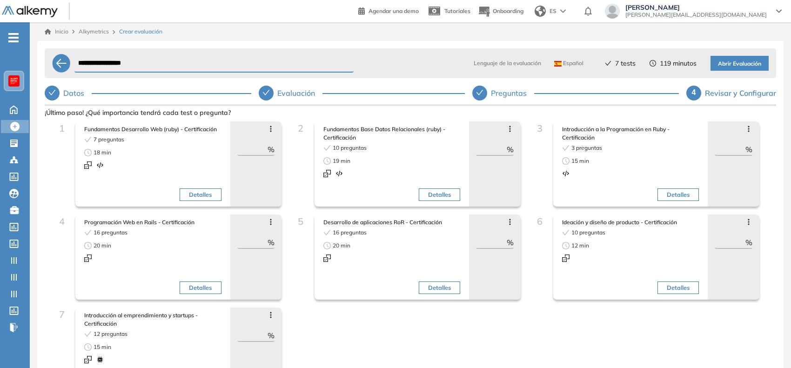
click at [724, 62] on span "Abrir Evaluación" at bounding box center [739, 64] width 43 height 9
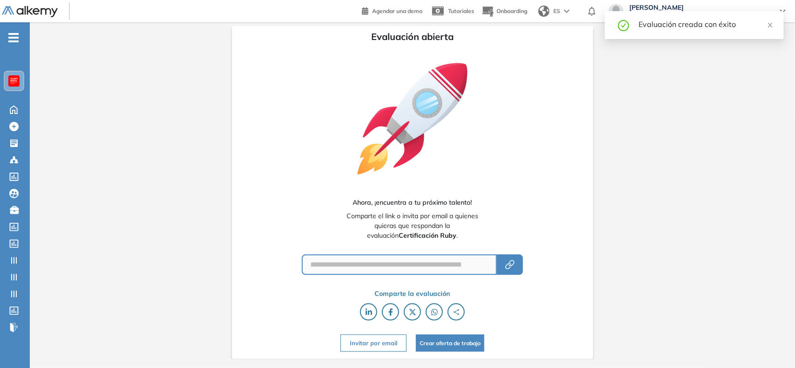
type input "**********"
click at [516, 263] on button "button" at bounding box center [510, 265] width 26 height 20
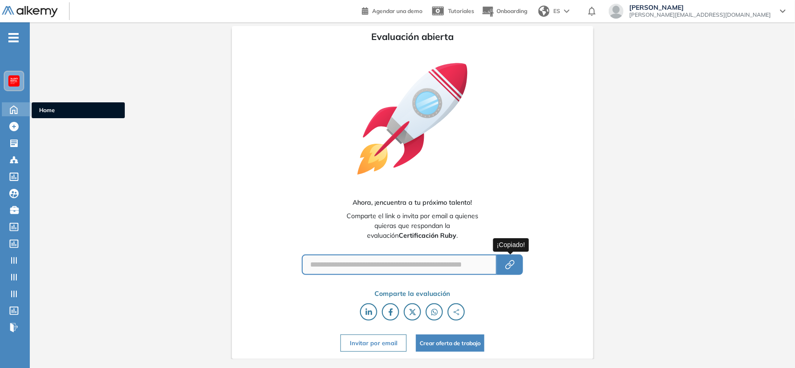
click at [15, 112] on icon at bounding box center [13, 110] width 7 height 8
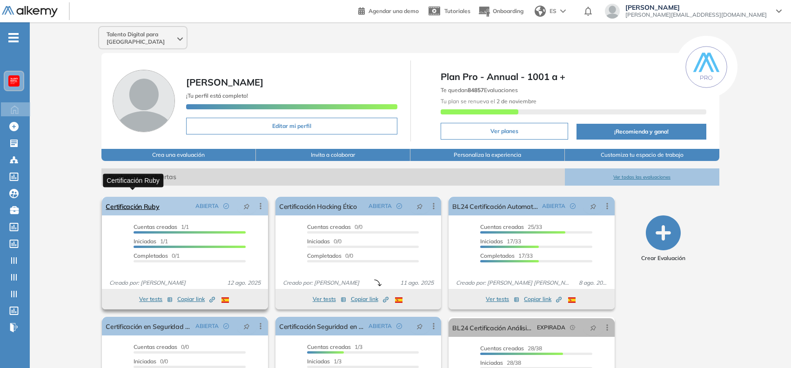
click at [115, 197] on link "Certificación Ruby" at bounding box center [133, 206] width 54 height 19
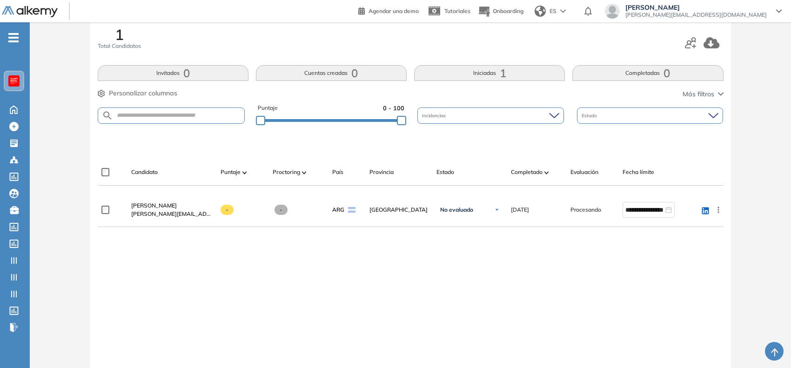
scroll to position [116, 0]
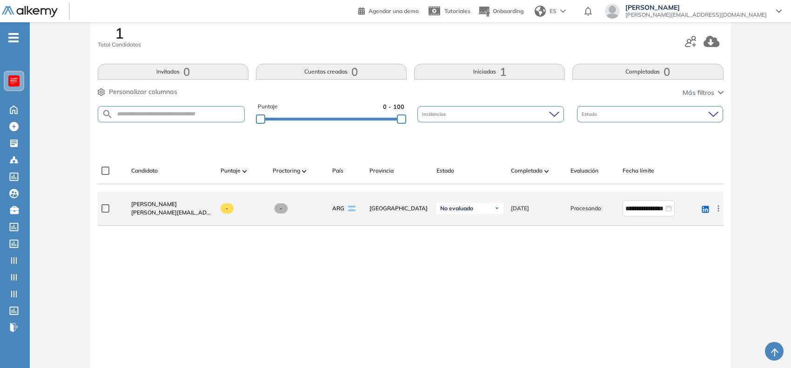
click at [138, 198] on div "Sofia Grigorjev sofia.grigorjev@alkemy.org" at bounding box center [168, 209] width 89 height 32
click at [141, 202] on span "[PERSON_NAME]" at bounding box center [154, 204] width 46 height 7
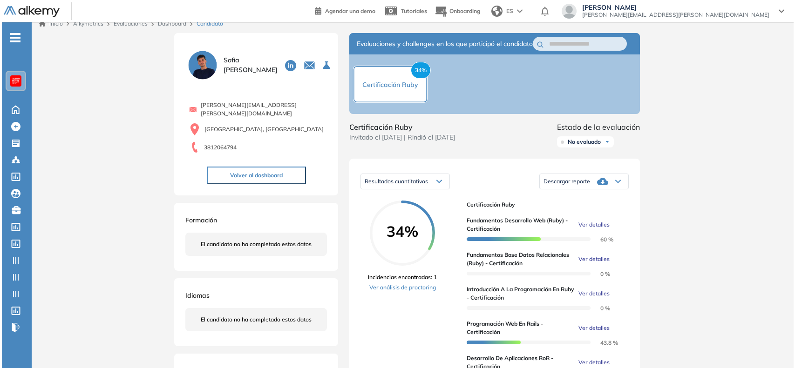
scroll to position [116, 0]
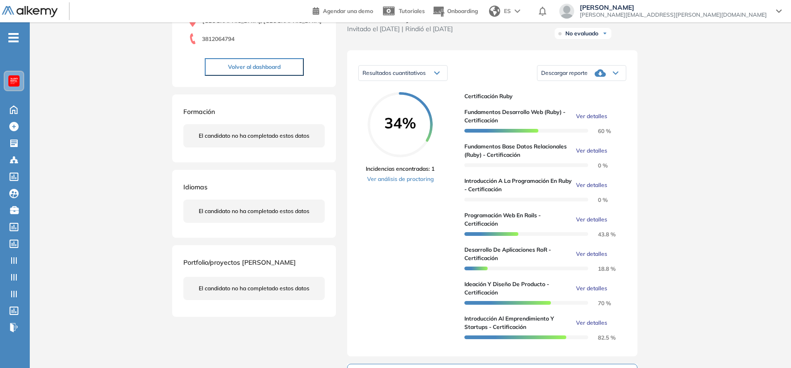
click at [591, 121] on span "Ver detalles" at bounding box center [591, 116] width 31 height 8
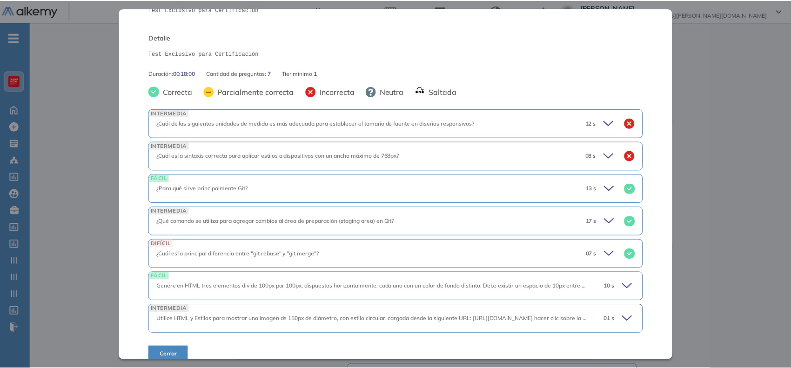
scroll to position [134, 0]
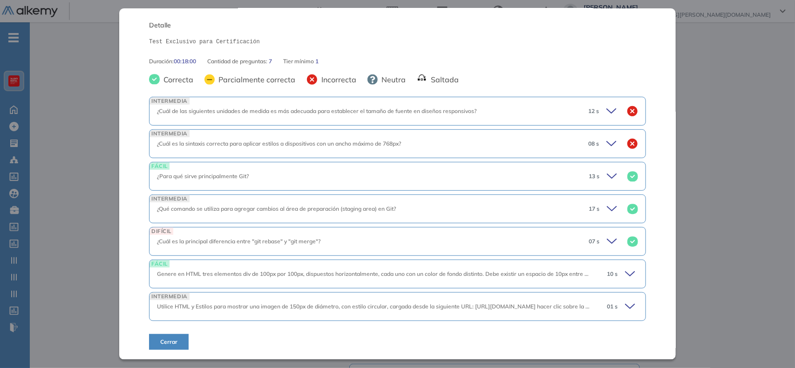
click at [707, 197] on div "Inicio Alkymetrics Evaluaciones Dashboard Candidato Fundamentos Desarrollo Web …" at bounding box center [412, 294] width 765 height 776
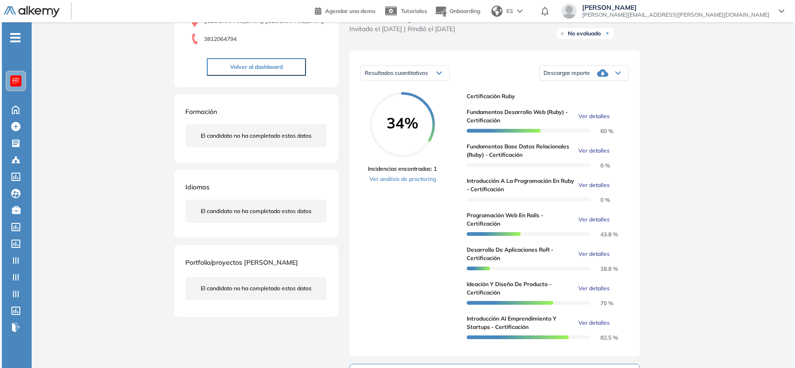
scroll to position [0, 0]
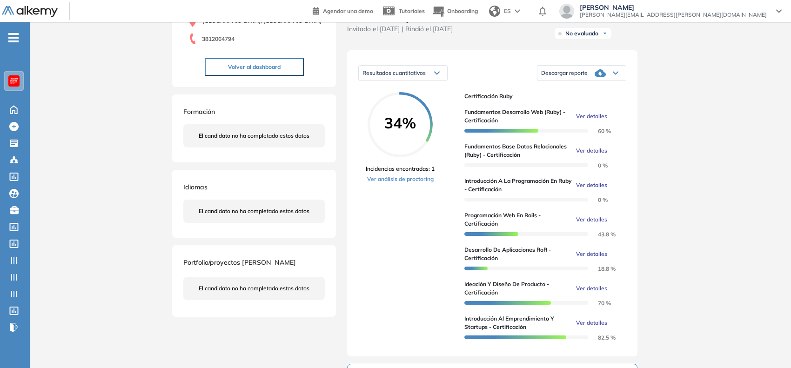
click at [589, 224] on span "Ver detalles" at bounding box center [591, 220] width 31 height 8
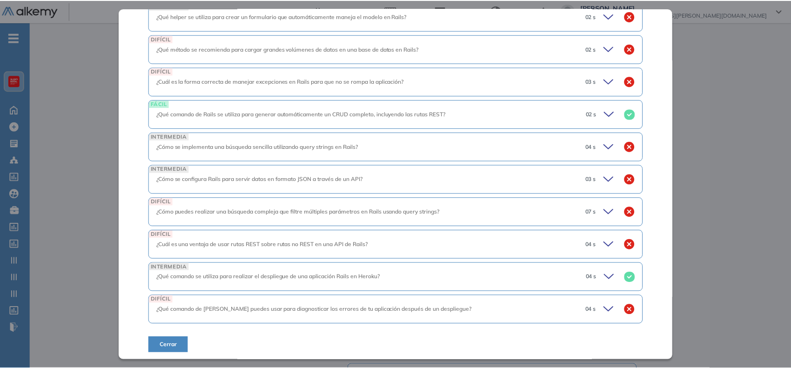
scroll to position [430, 0]
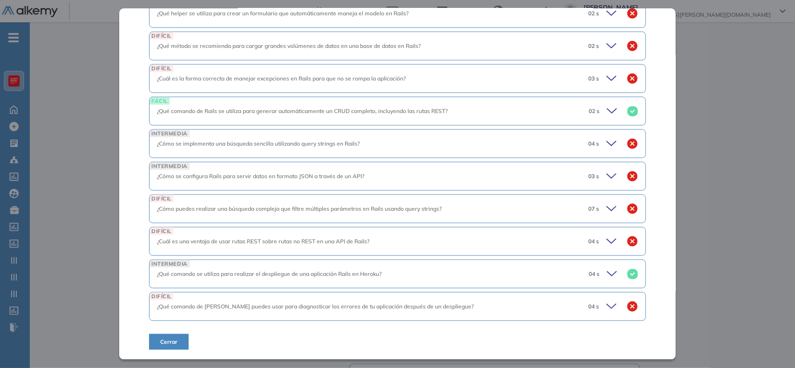
click at [717, 203] on div "Inicio Alkymetrics Evaluaciones Dashboard Candidato Programación Web en Rails -…" at bounding box center [412, 294] width 765 height 776
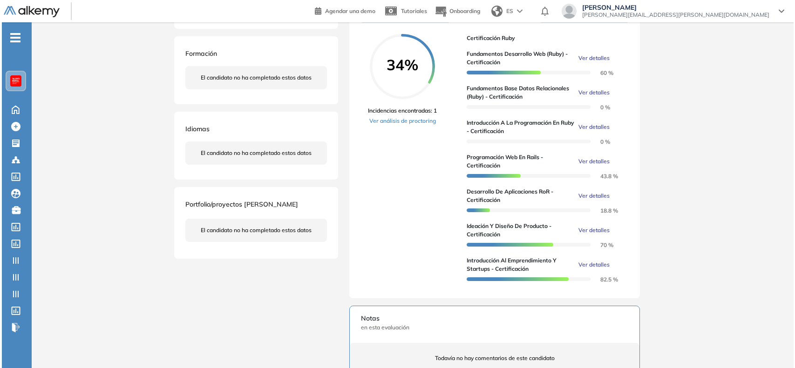
scroll to position [266, 0]
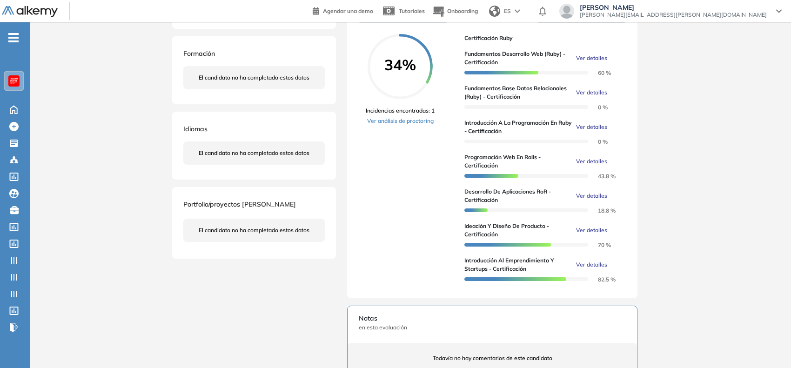
click at [592, 269] on span "Ver detalles" at bounding box center [591, 265] width 31 height 8
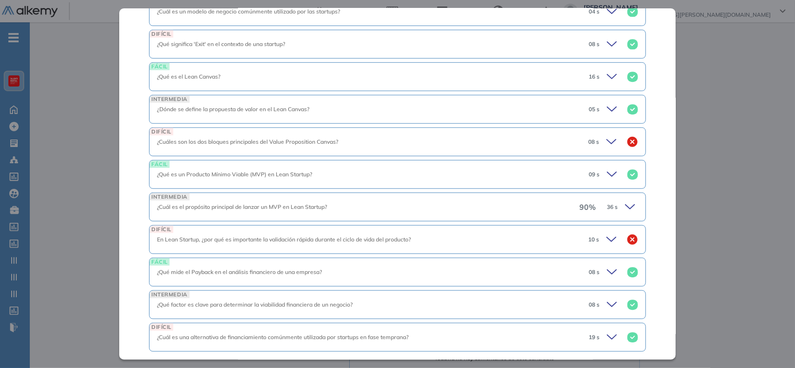
scroll to position [298, 0]
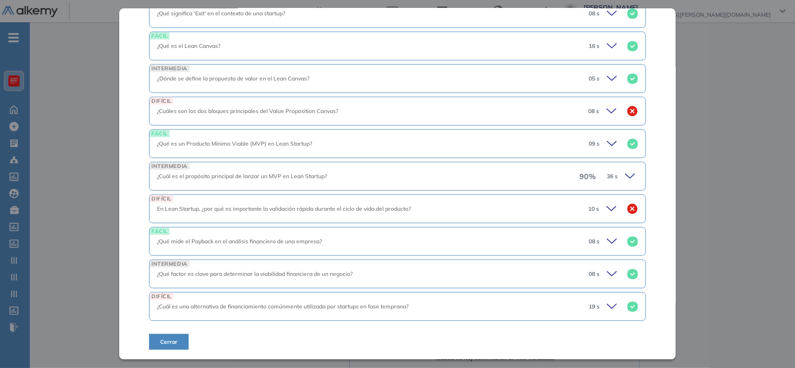
click at [608, 208] on icon at bounding box center [611, 209] width 9 height 4
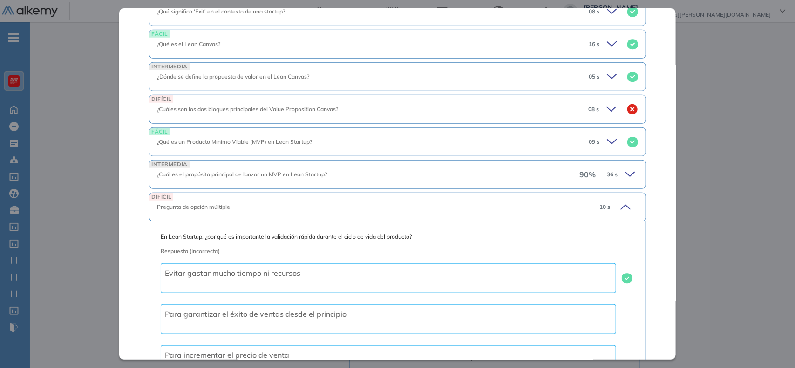
click at [607, 145] on icon at bounding box center [613, 141] width 13 height 13
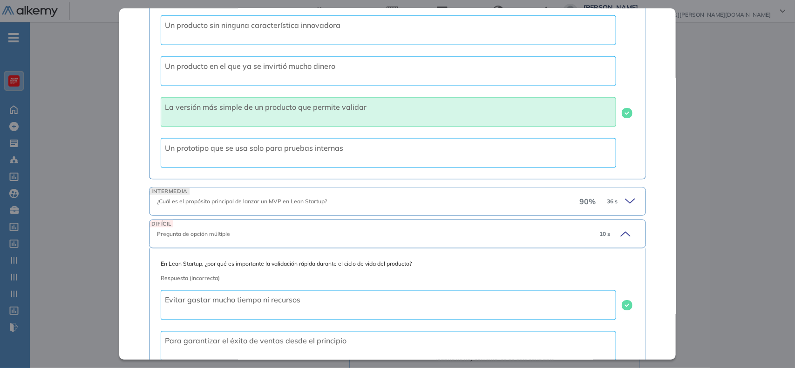
scroll to position [531, 0]
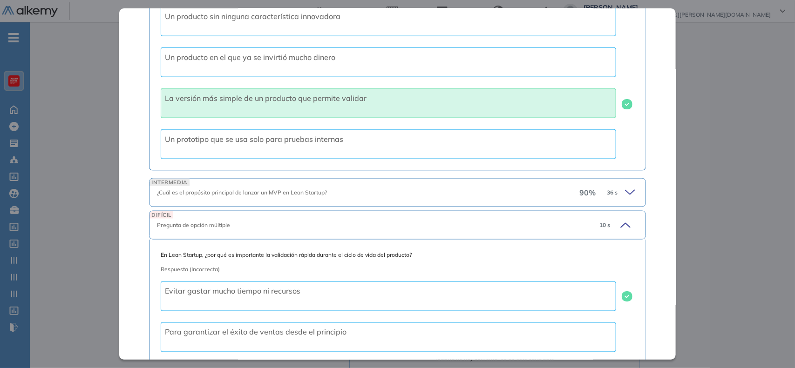
click at [611, 189] on div "90 % 36 s" at bounding box center [608, 192] width 59 height 13
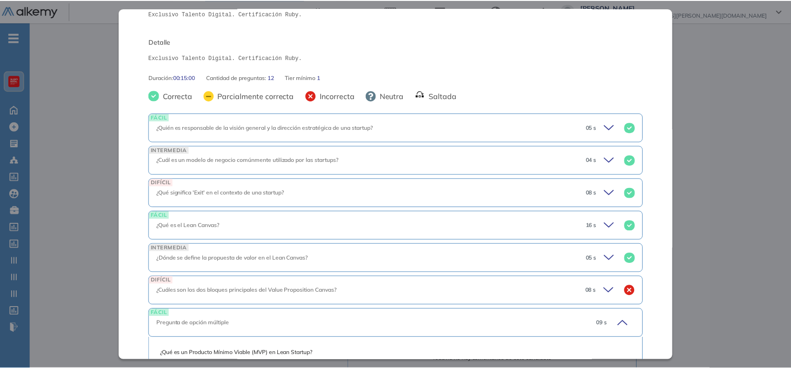
scroll to position [0, 0]
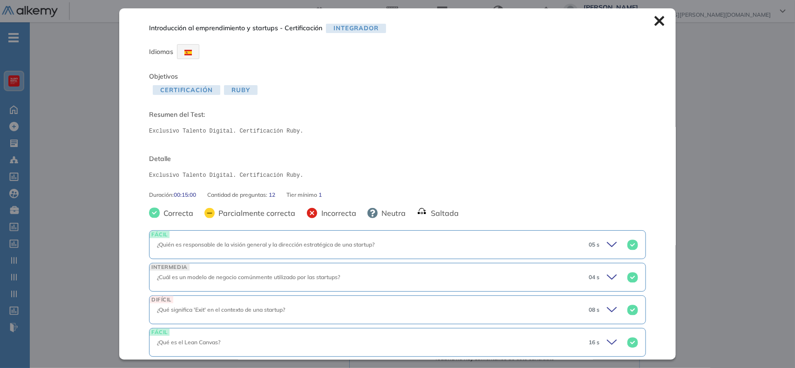
click at [657, 17] on icon at bounding box center [659, 21] width 10 height 10
